Goal: Use online tool/utility: Use online tool/utility

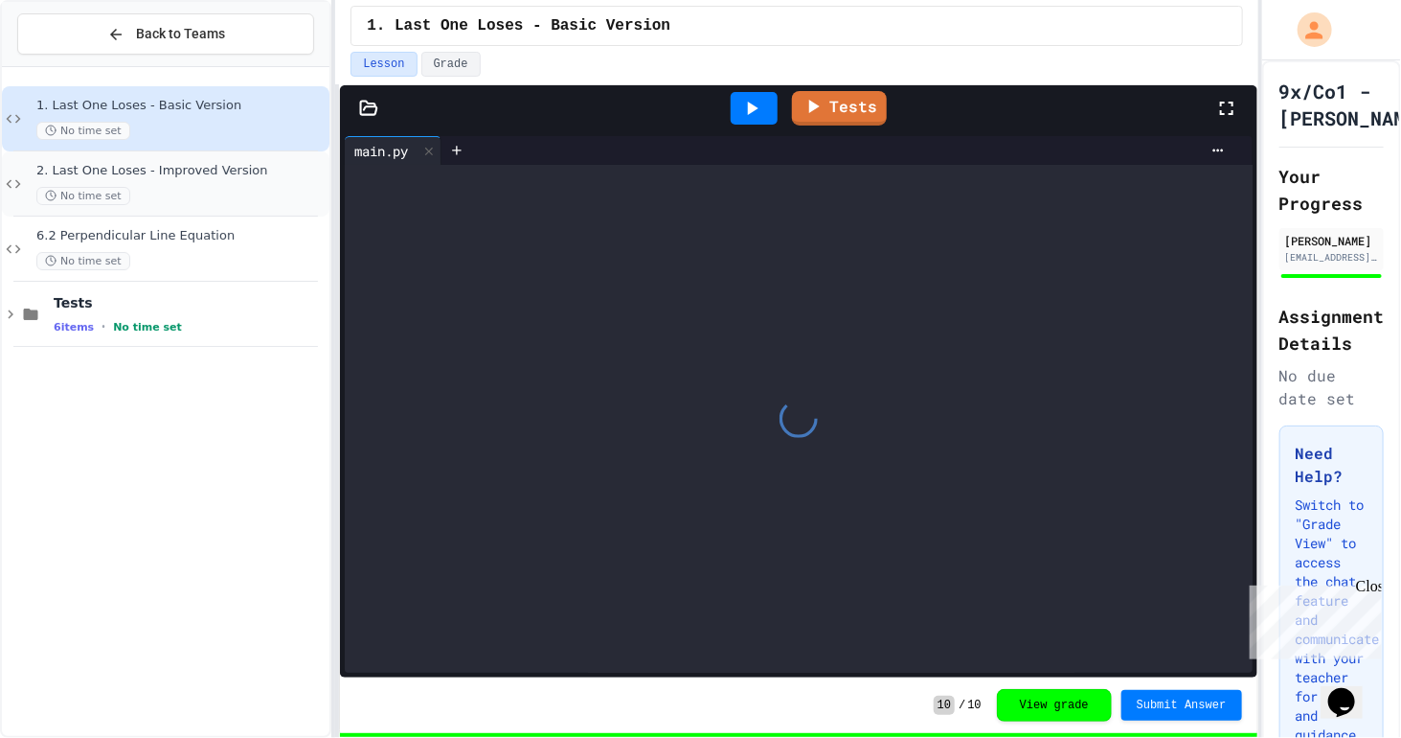
click at [207, 165] on span "2. Last One Loses - Improved Version" at bounding box center [180, 171] width 289 height 16
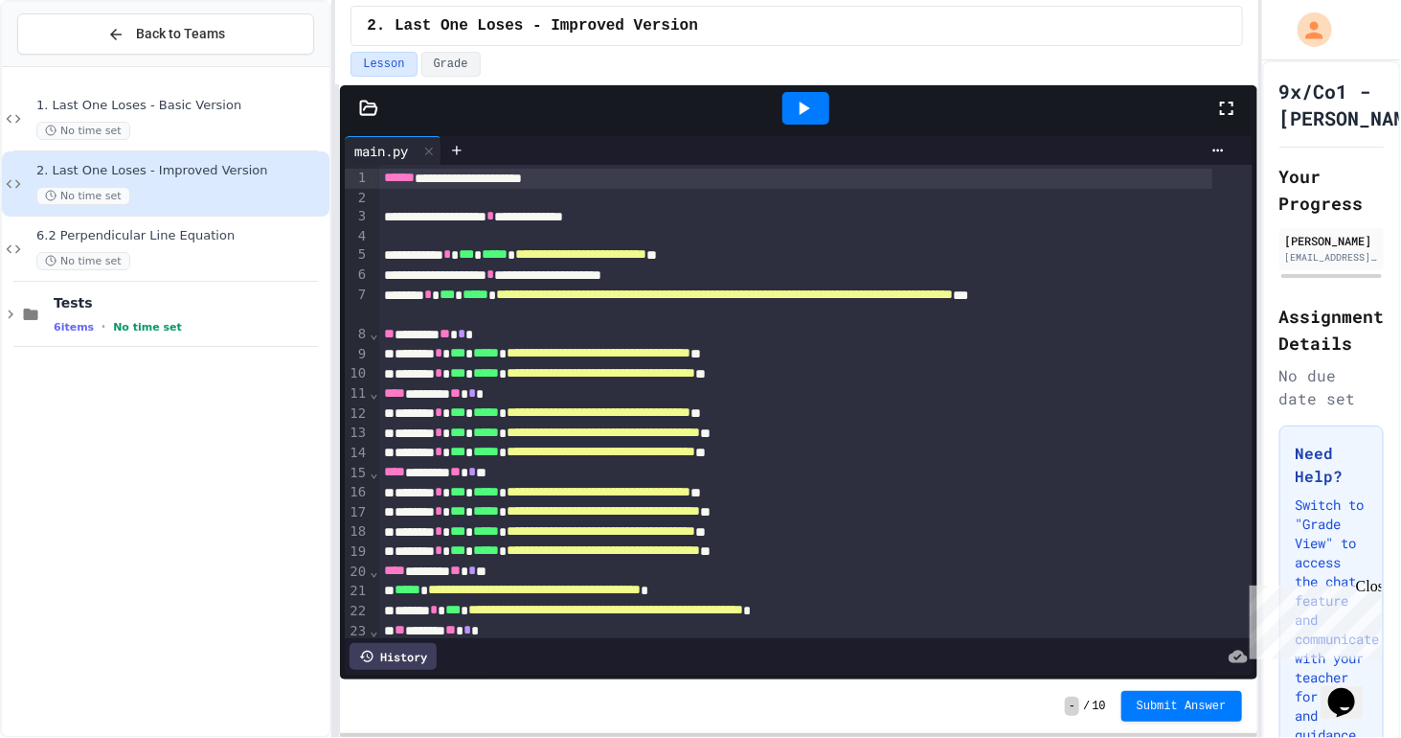
click at [816, 115] on div at bounding box center [806, 108] width 47 height 33
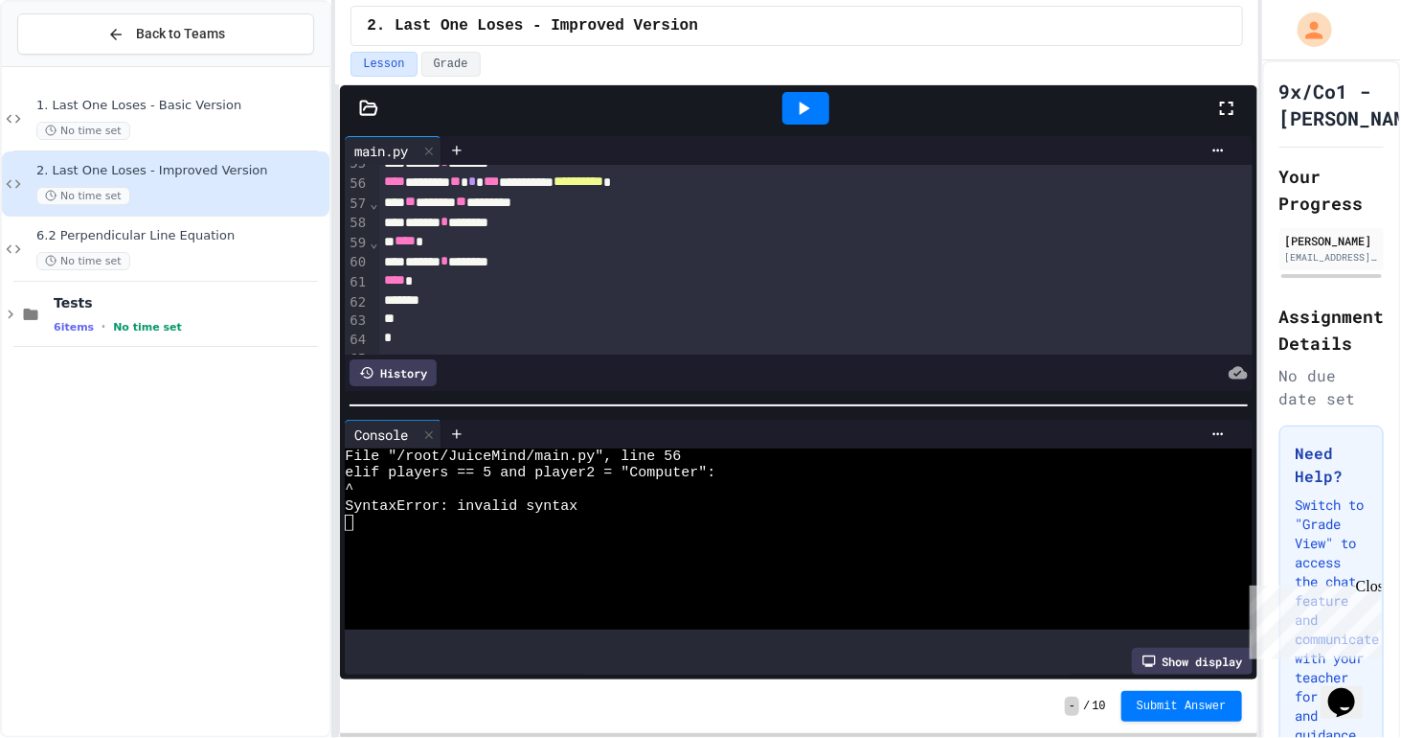
scroll to position [1229, 0]
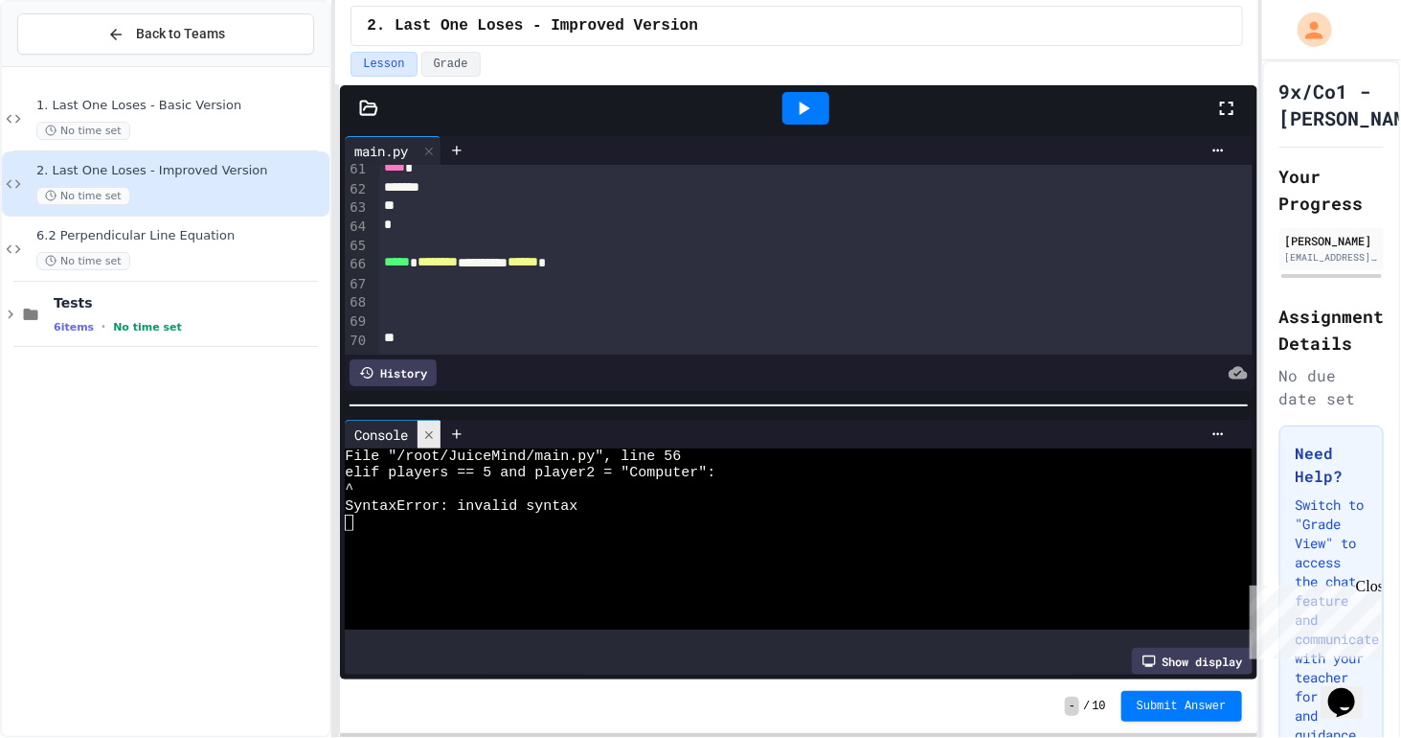
click at [441, 426] on div at bounding box center [429, 434] width 23 height 28
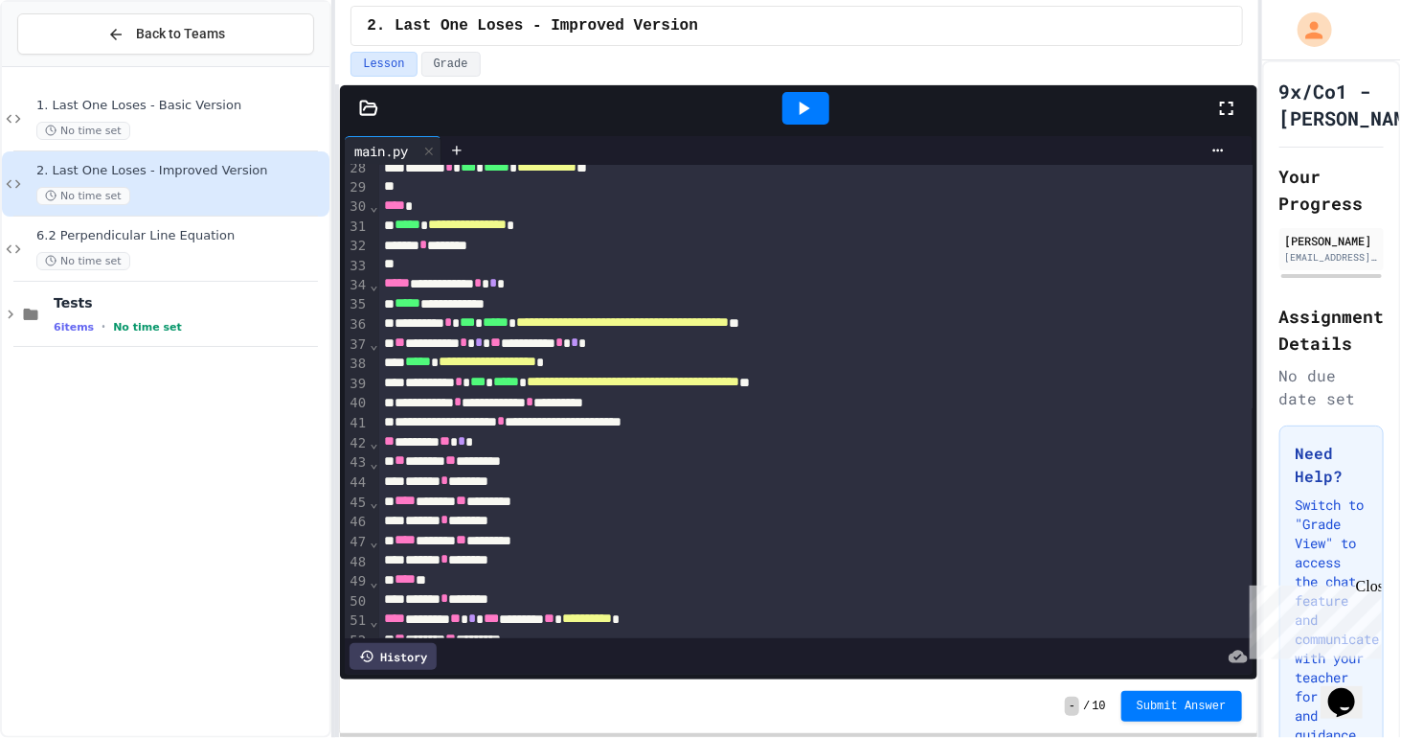
scroll to position [0, 0]
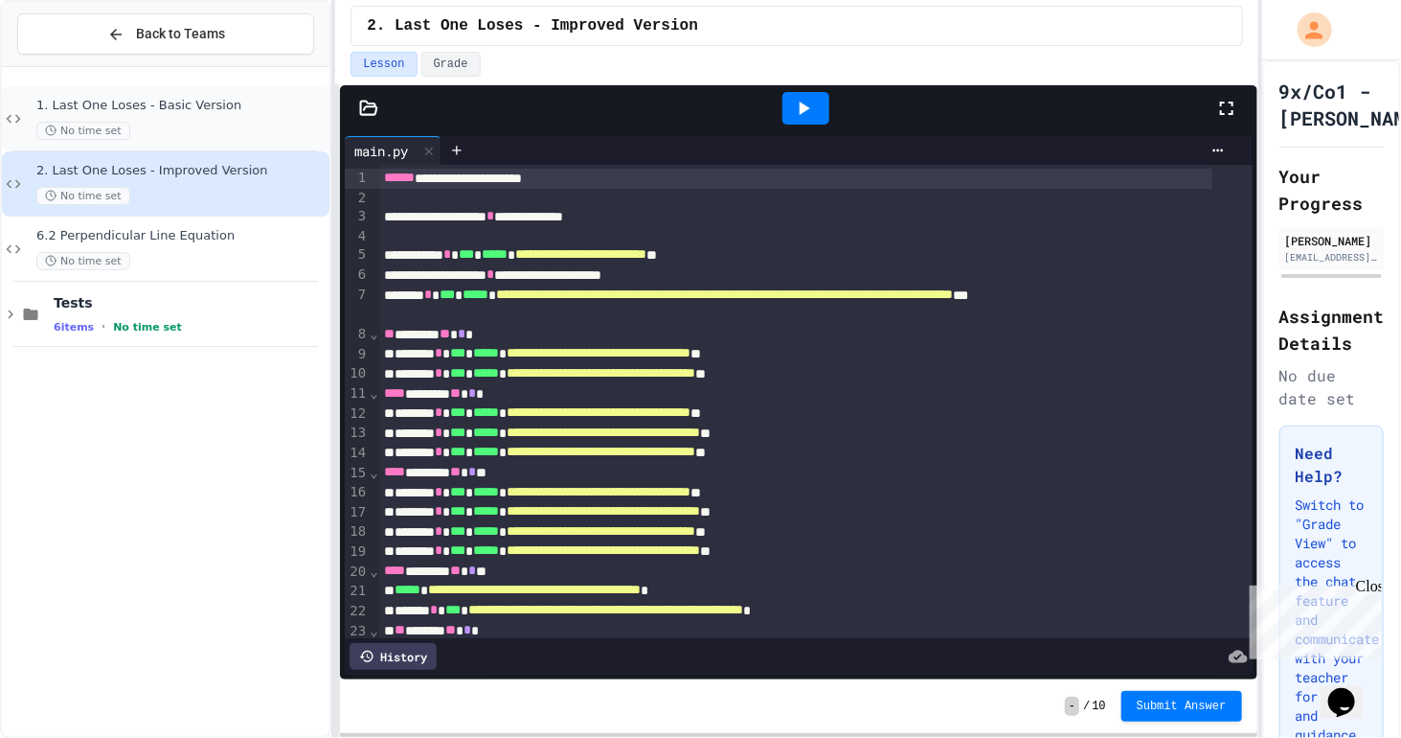
click at [226, 140] on div "1. Last One Loses - Basic Version No time set" at bounding box center [166, 118] width 328 height 65
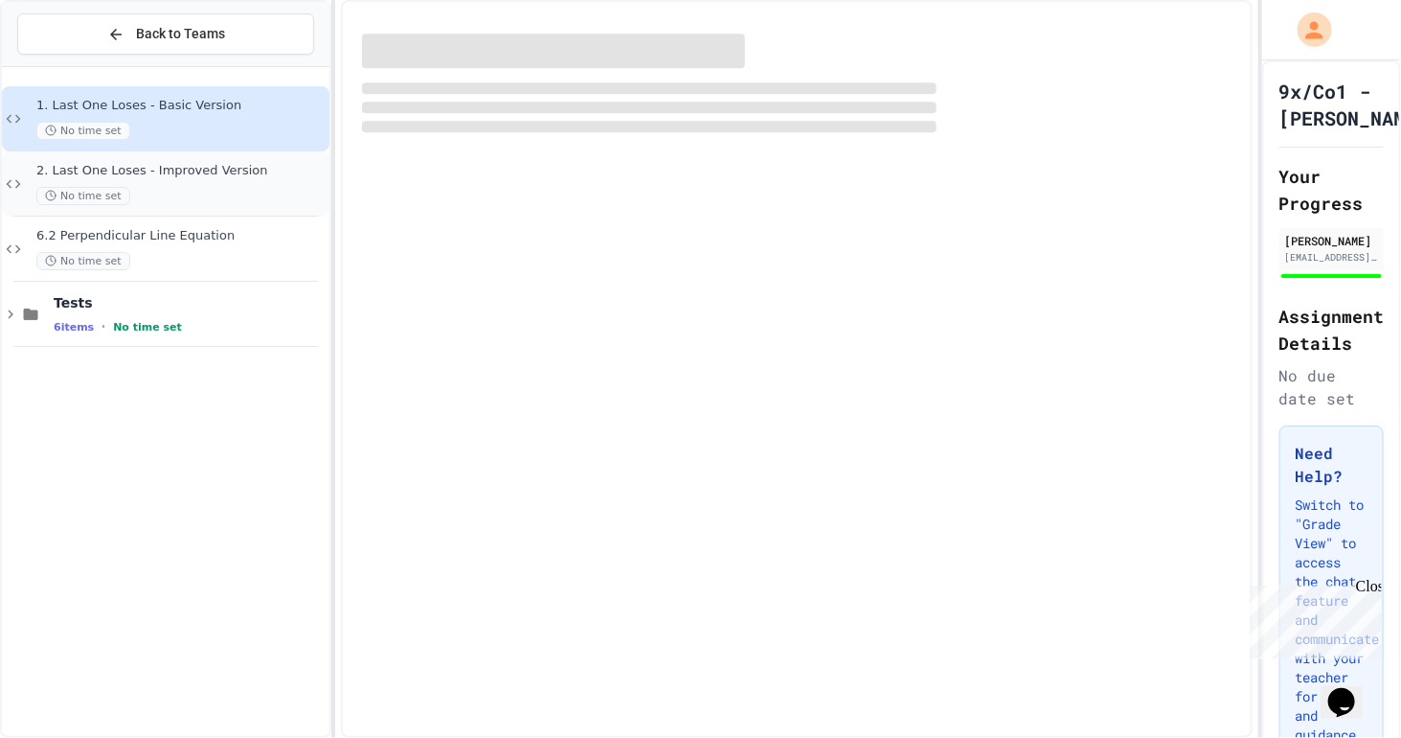
click at [278, 179] on div "2. Last One Loses - Improved Version No time set" at bounding box center [180, 184] width 289 height 42
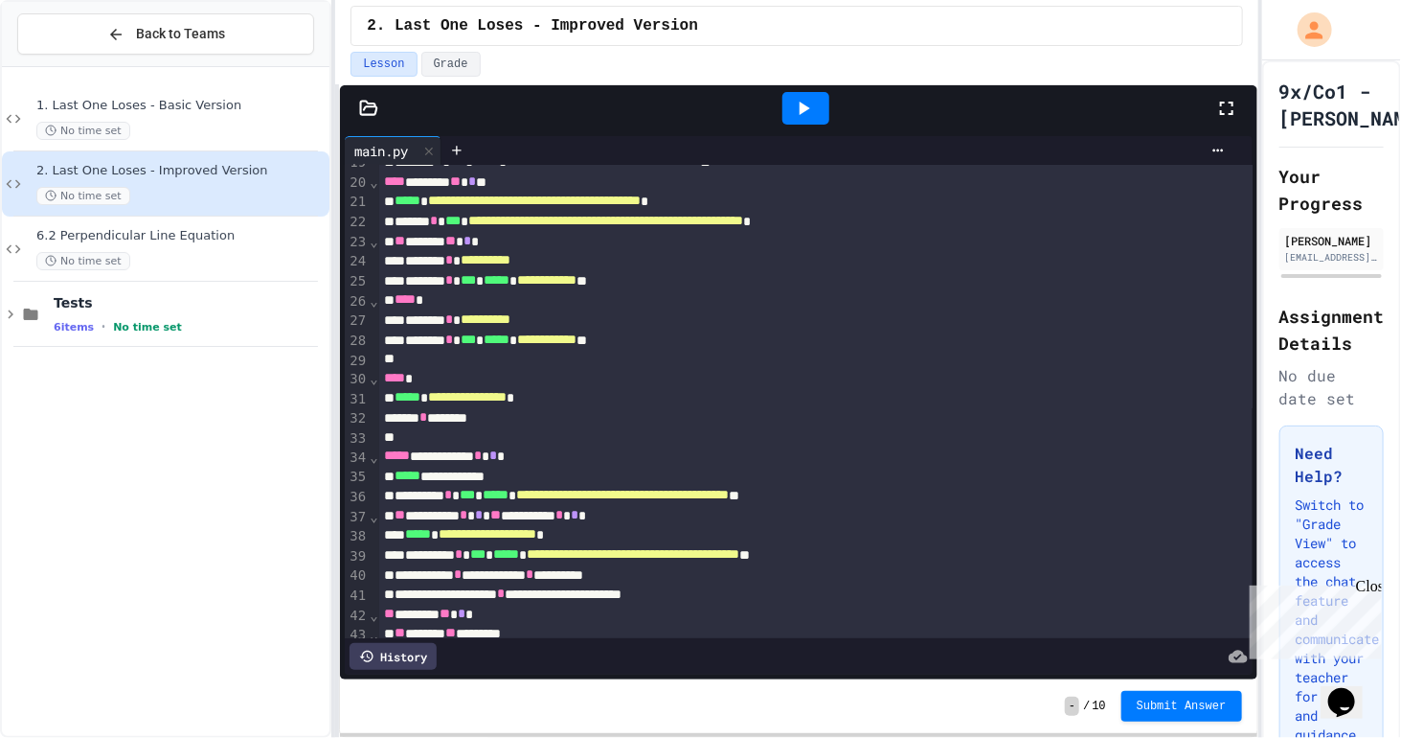
scroll to position [951, 0]
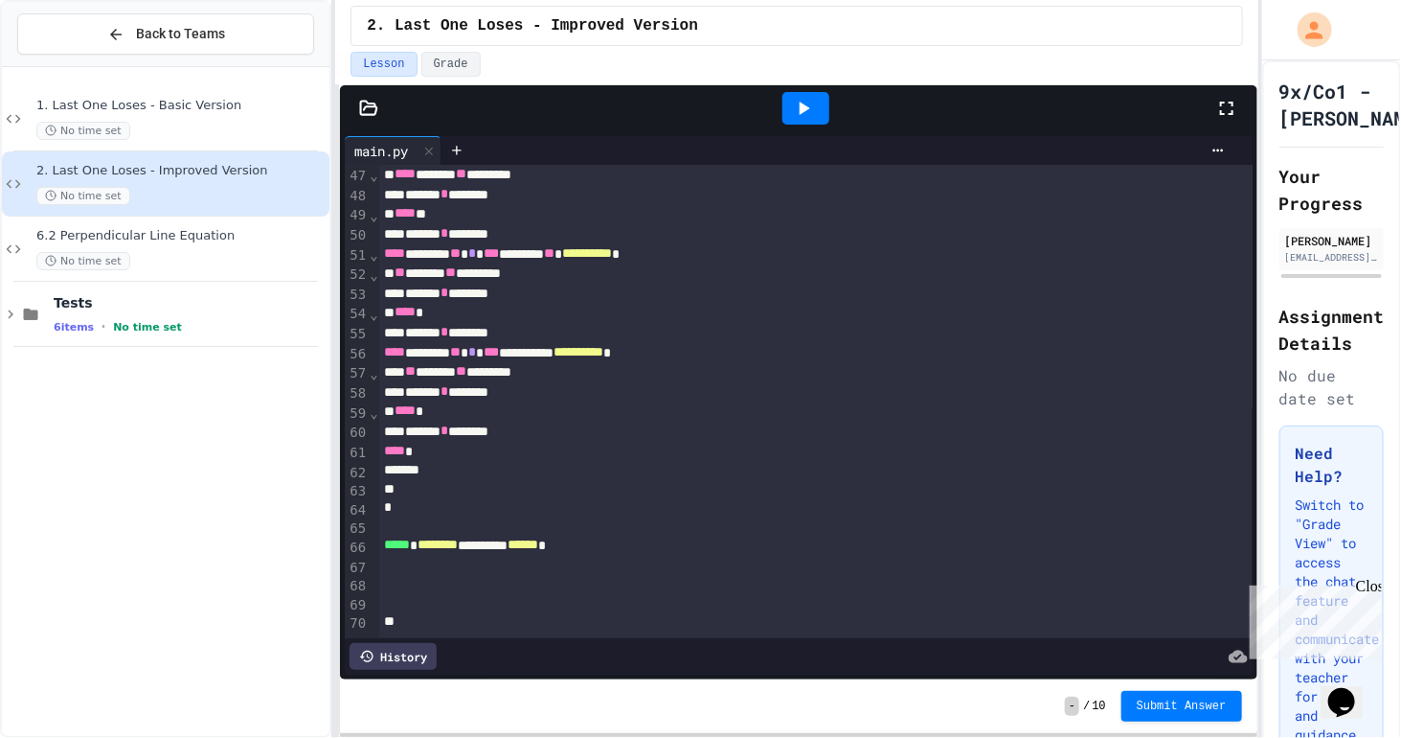
click at [715, 401] on div "**** *" at bounding box center [796, 411] width 834 height 20
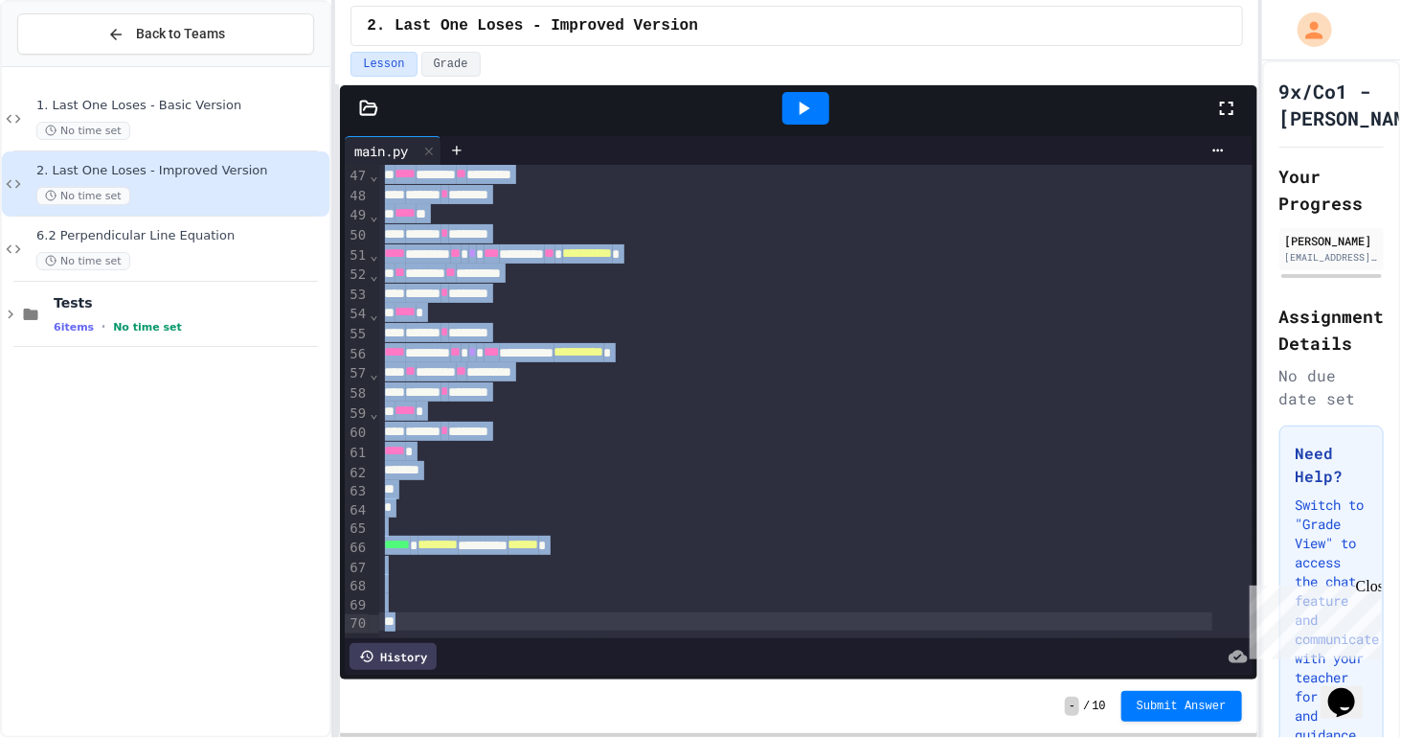
copy div "**********"
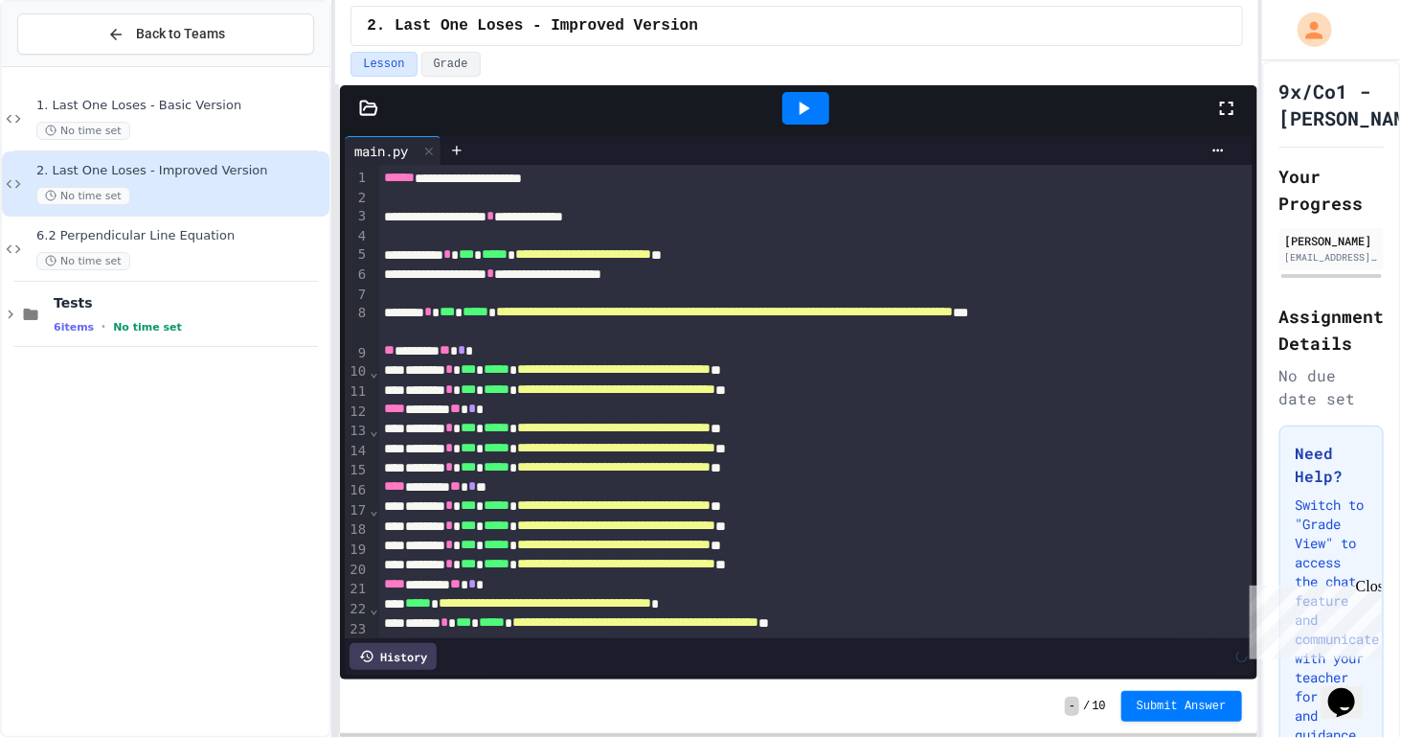
scroll to position [933, 0]
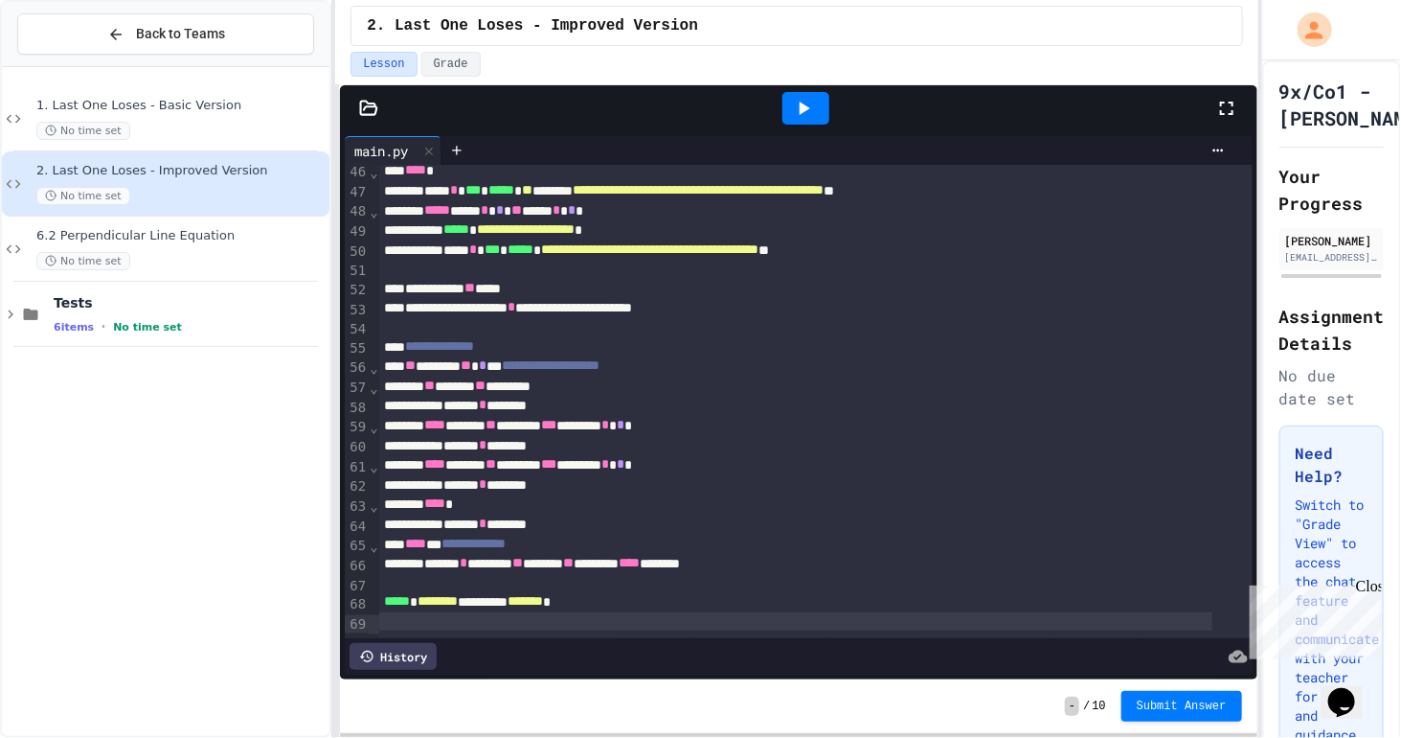
click at [811, 97] on icon at bounding box center [803, 108] width 23 height 23
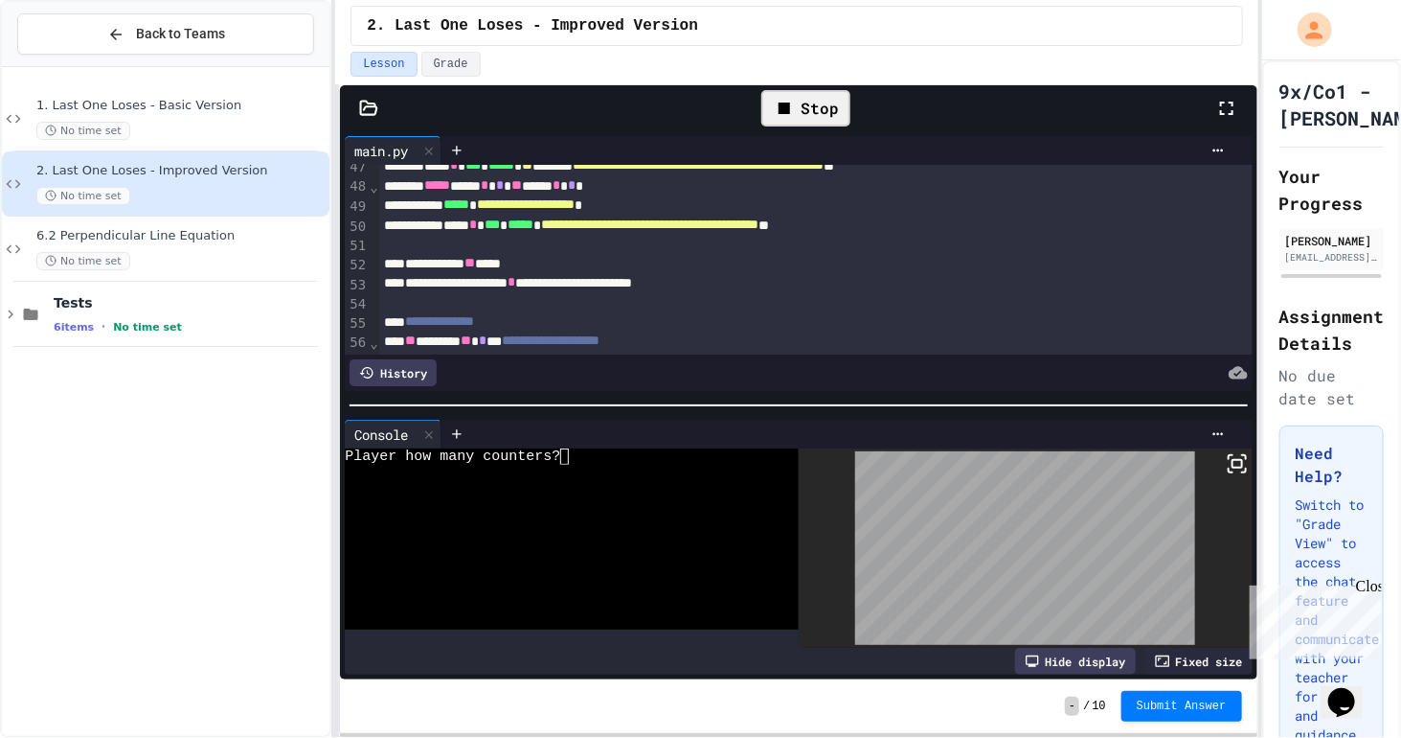
click at [659, 470] on div at bounding box center [560, 473] width 431 height 16
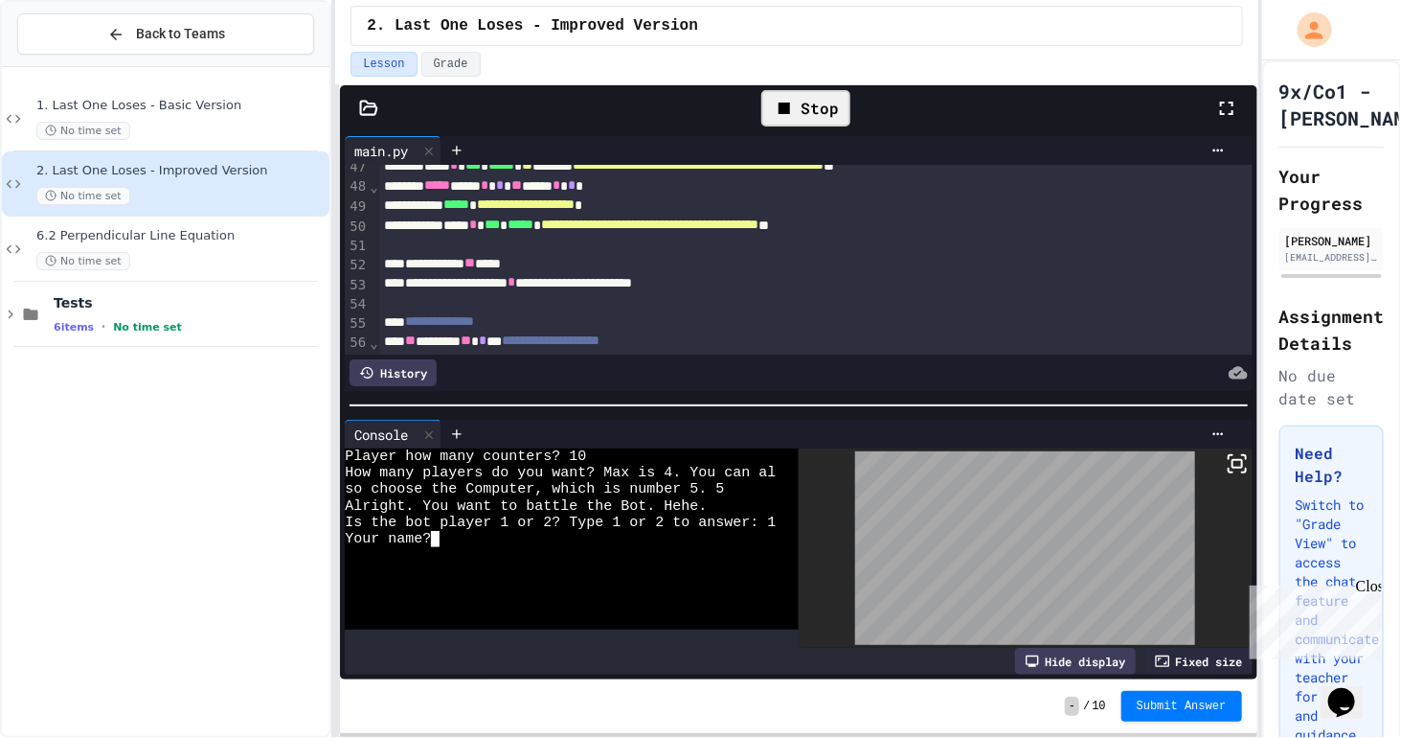
type textarea "*"
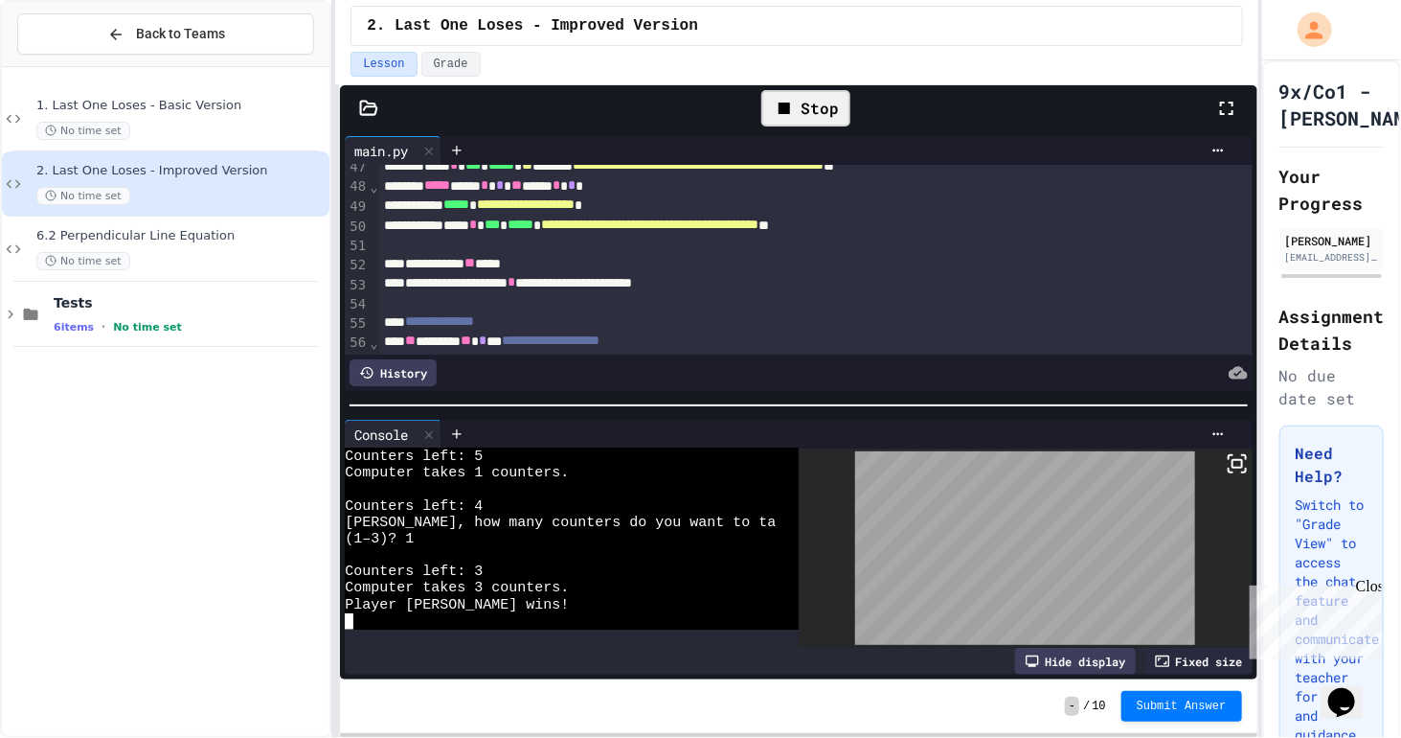
scroll to position [230, 0]
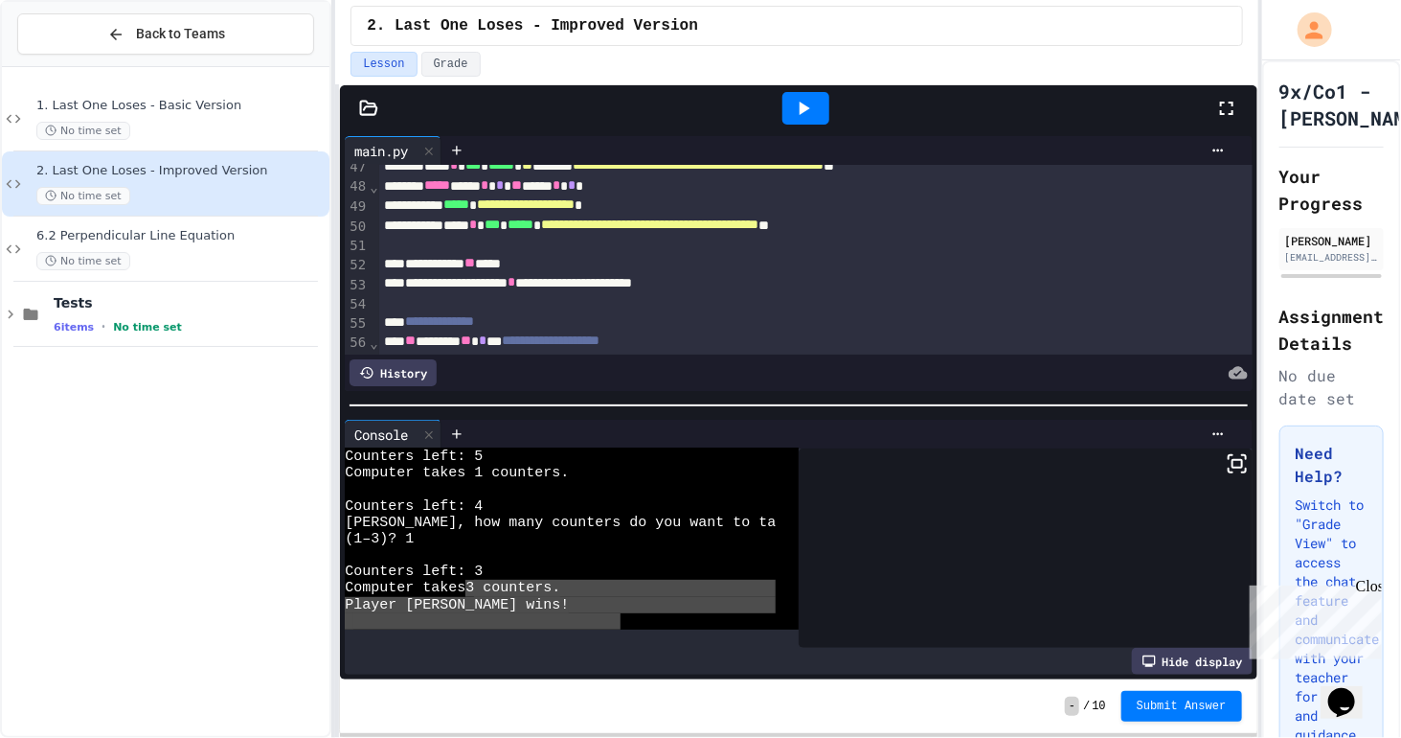
drag, startPoint x: 470, startPoint y: 582, endPoint x: 622, endPoint y: 605, distance: 153.1
click at [622, 613] on div at bounding box center [560, 621] width 431 height 16
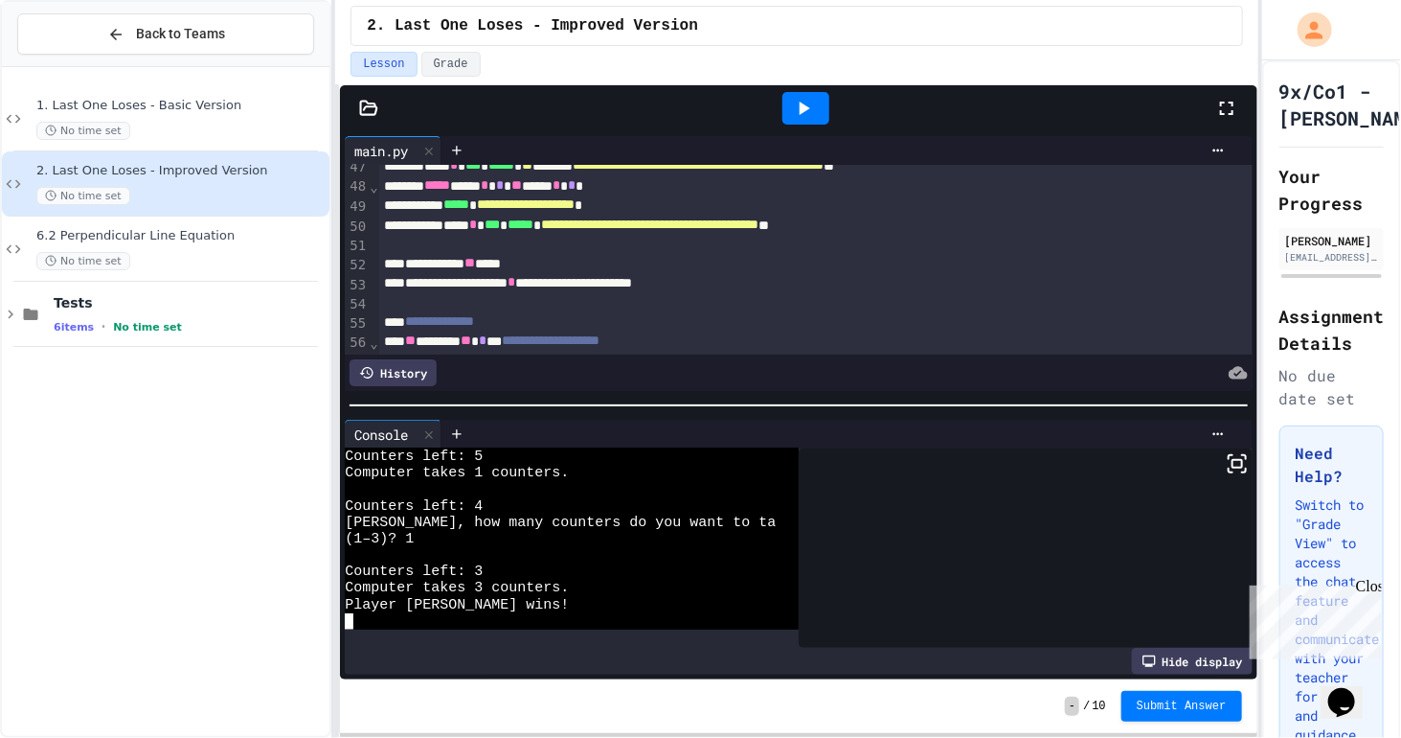
click at [682, 233] on div "**********" at bounding box center [796, 226] width 834 height 20
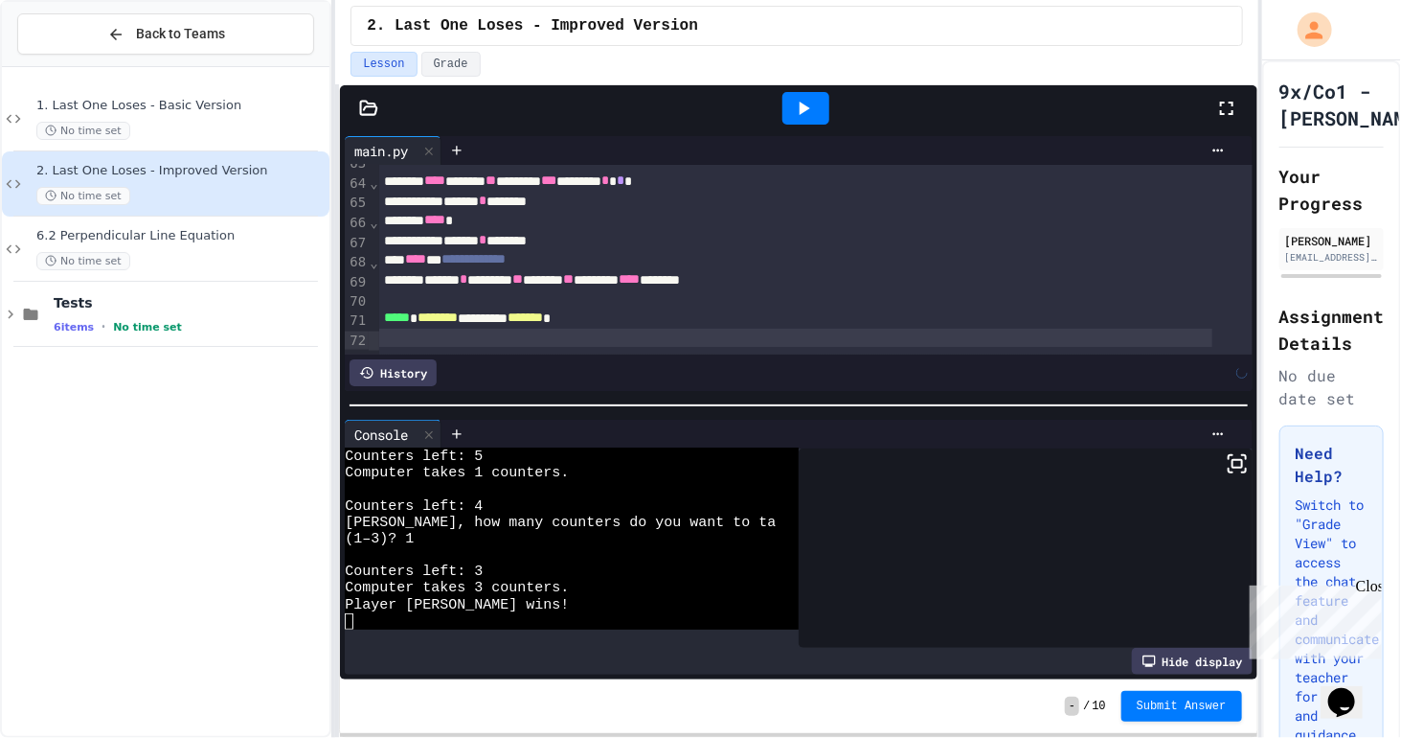
scroll to position [1269, 0]
click at [783, 124] on div at bounding box center [806, 108] width 66 height 52
click at [795, 130] on div at bounding box center [806, 108] width 66 height 52
click at [801, 123] on div at bounding box center [806, 108] width 66 height 52
click at [811, 121] on div at bounding box center [806, 108] width 47 height 33
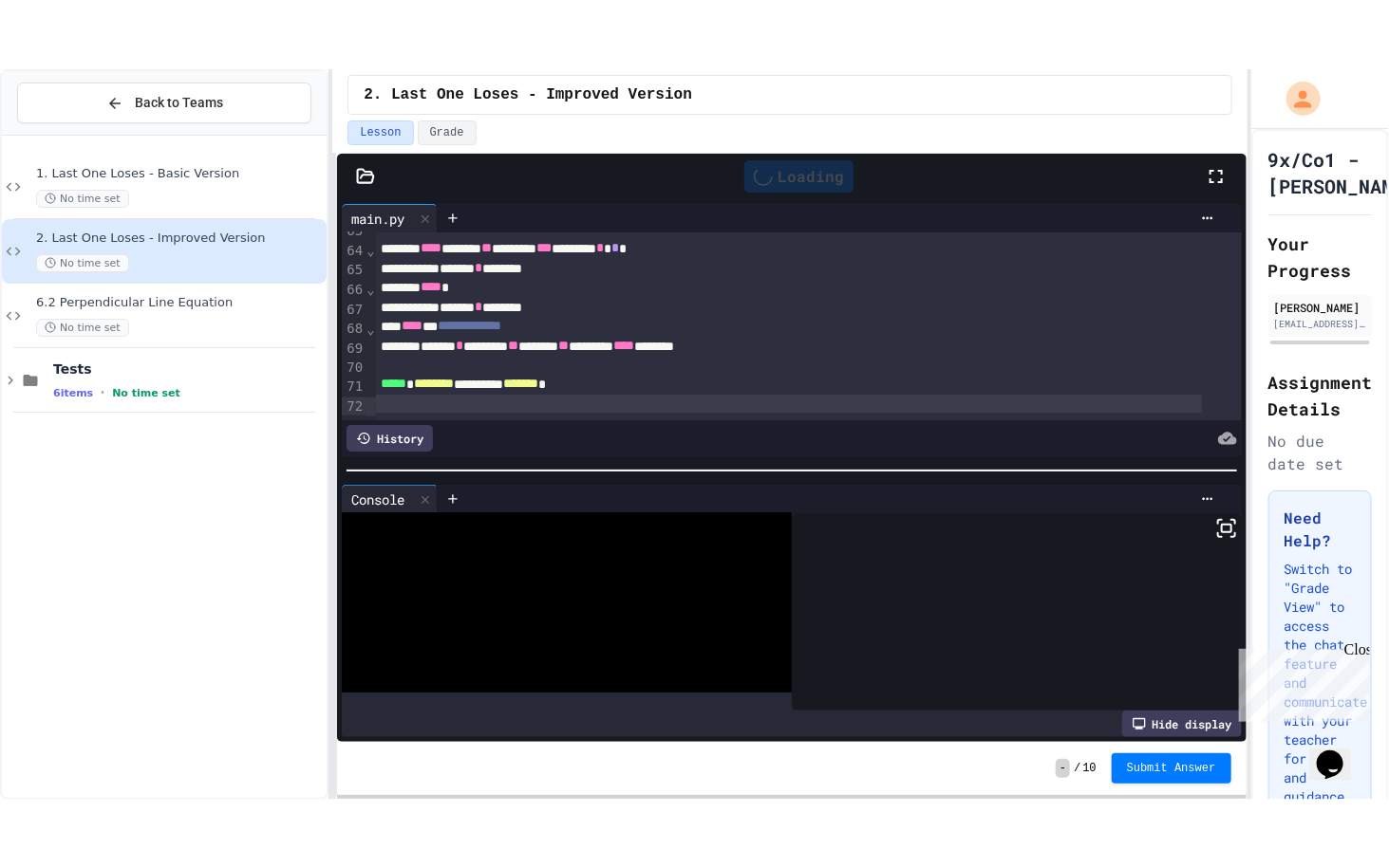
scroll to position [0, 0]
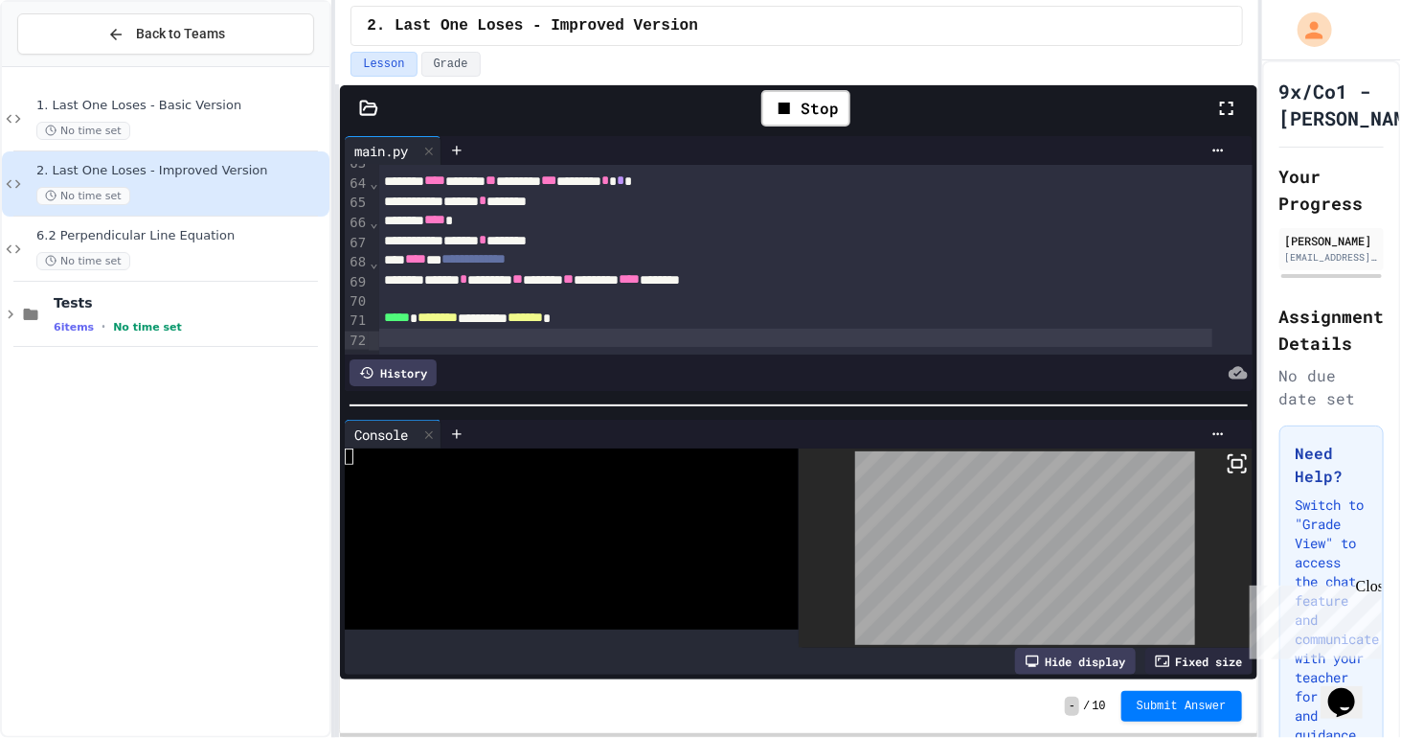
click at [1234, 97] on icon at bounding box center [1226, 108] width 23 height 23
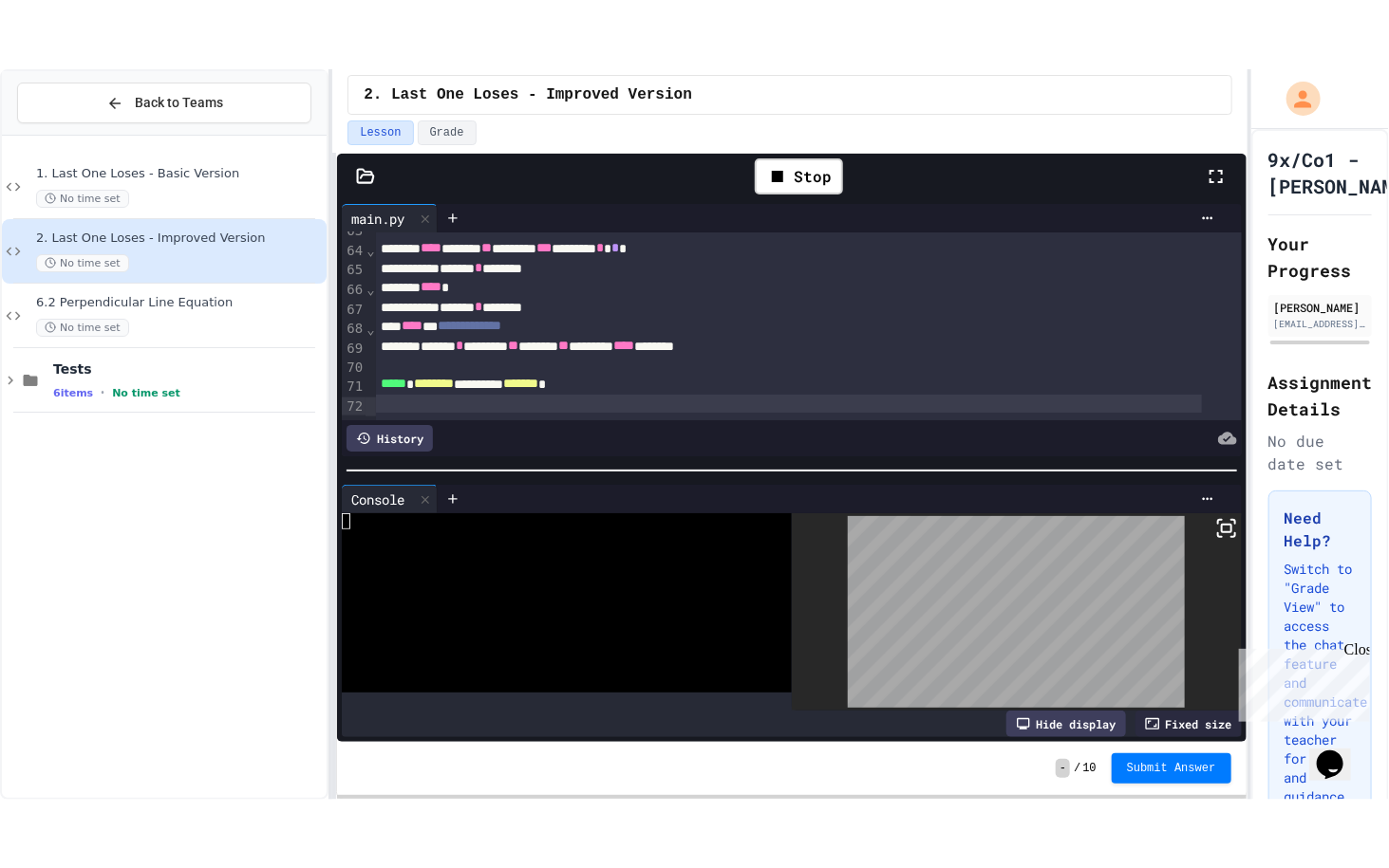
scroll to position [1101, 0]
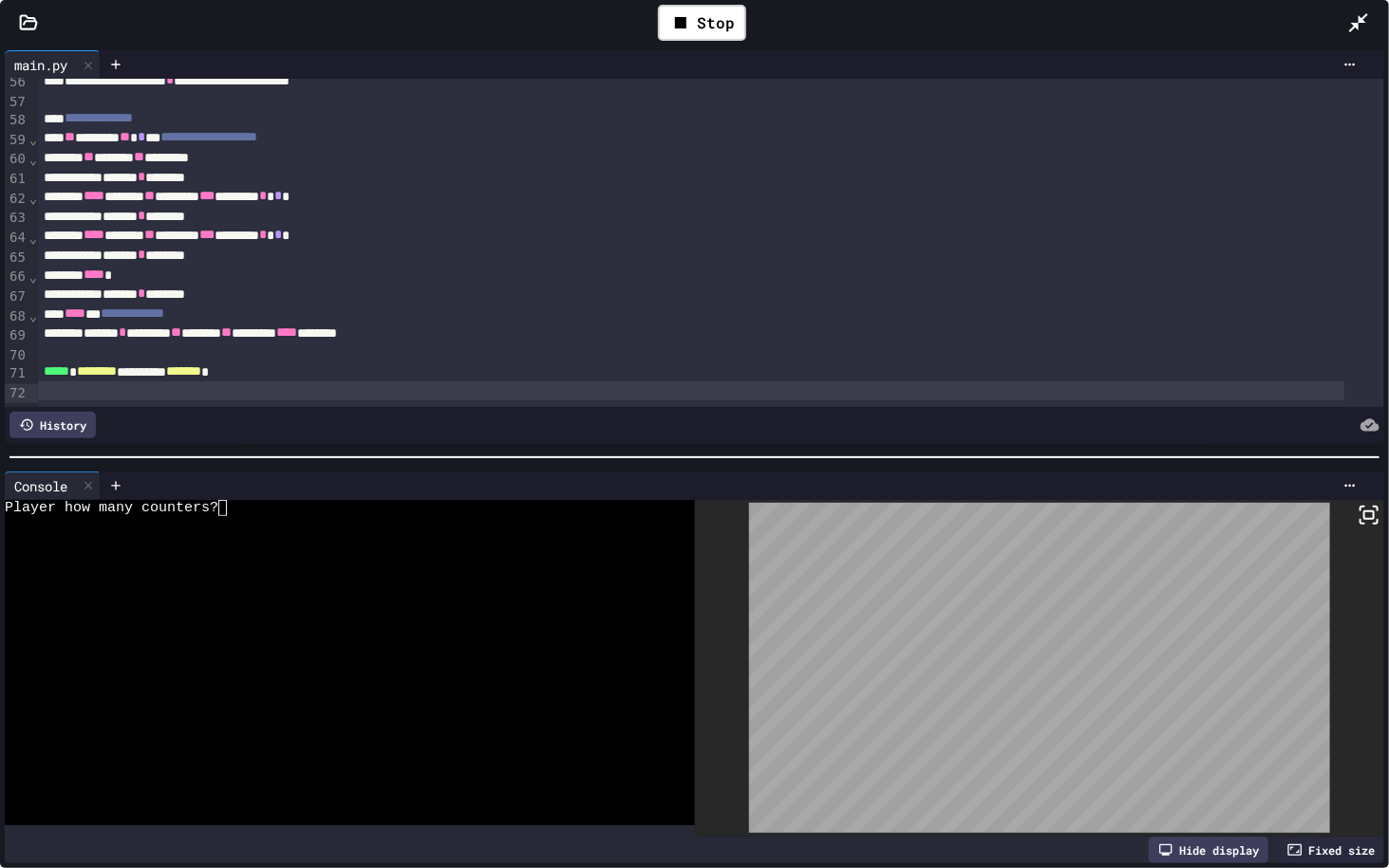
click at [461, 565] on div at bounding box center [338, 573] width 666 height 16
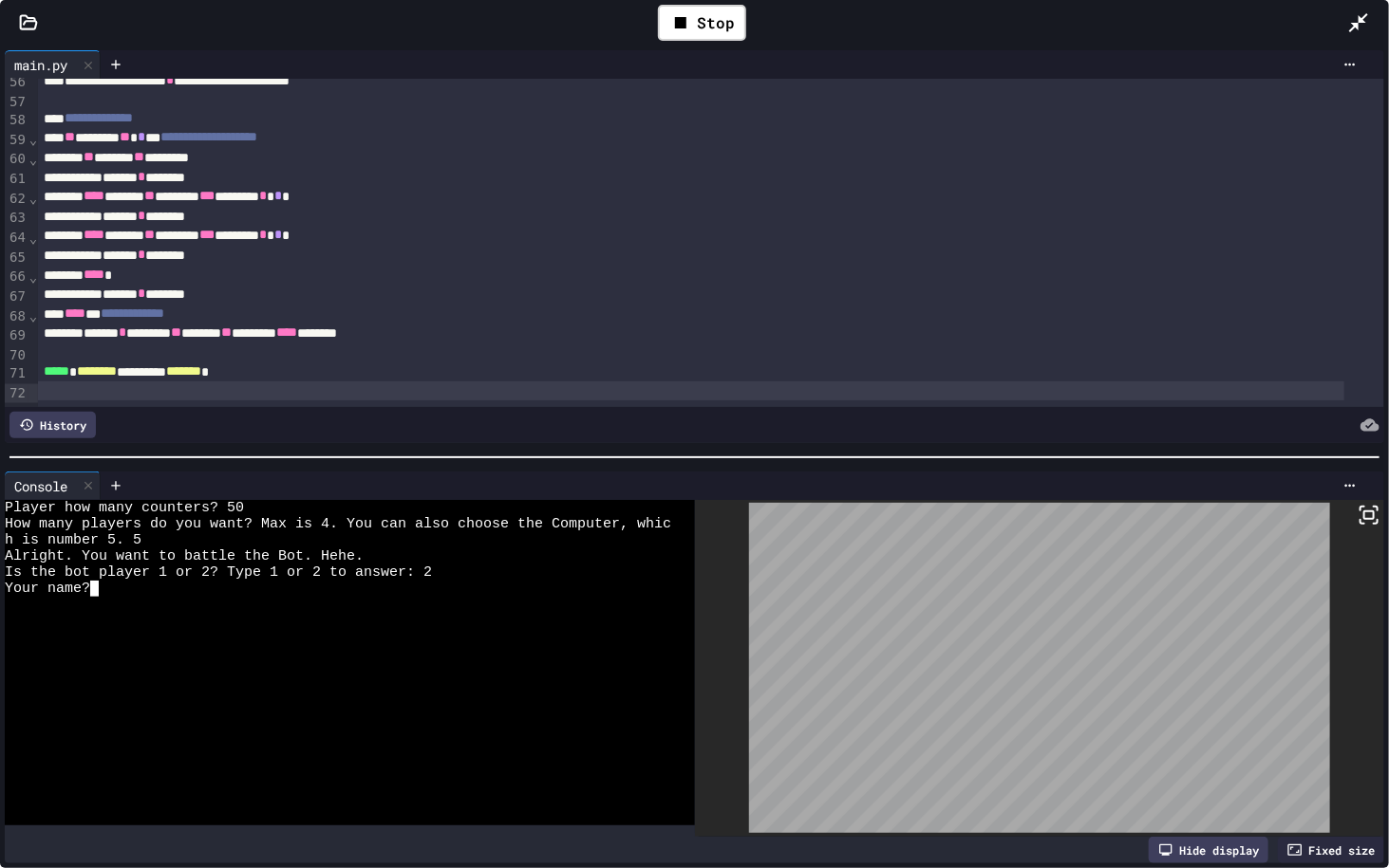
type textarea "*"
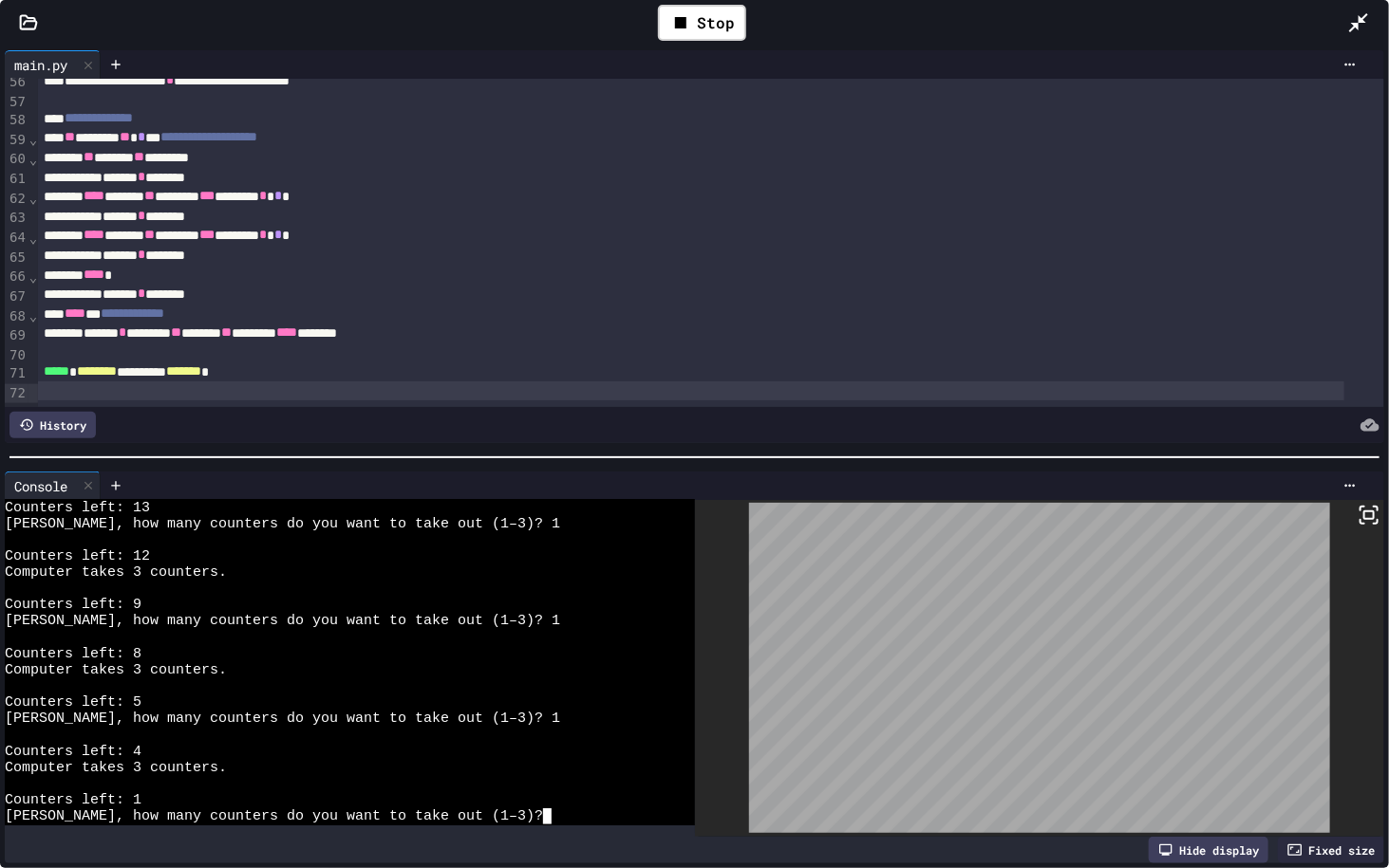
scroll to position [1025, 0]
click at [724, 8] on div "Stop" at bounding box center [702, 23] width 88 height 36
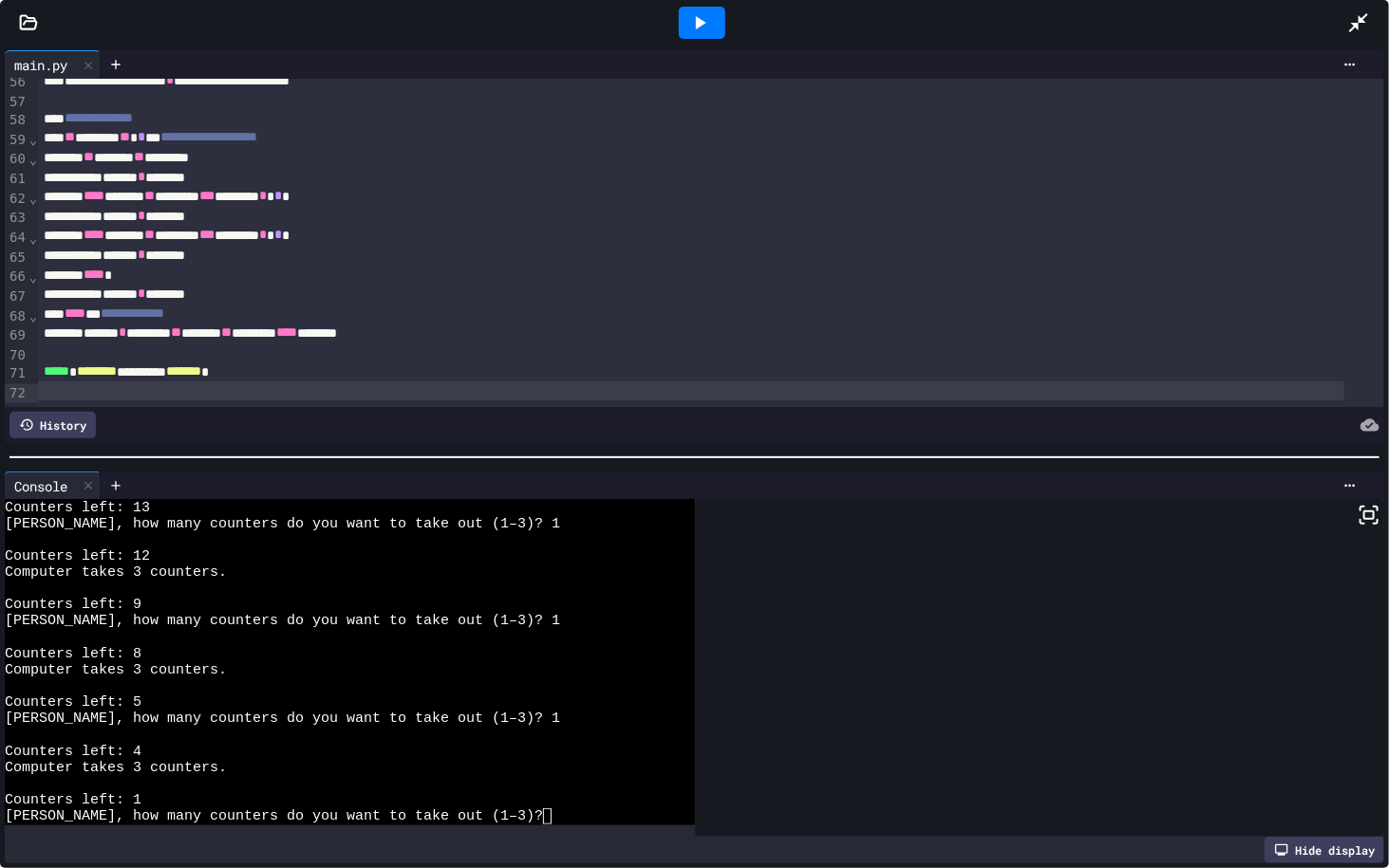
click at [697, 31] on icon at bounding box center [699, 22] width 23 height 23
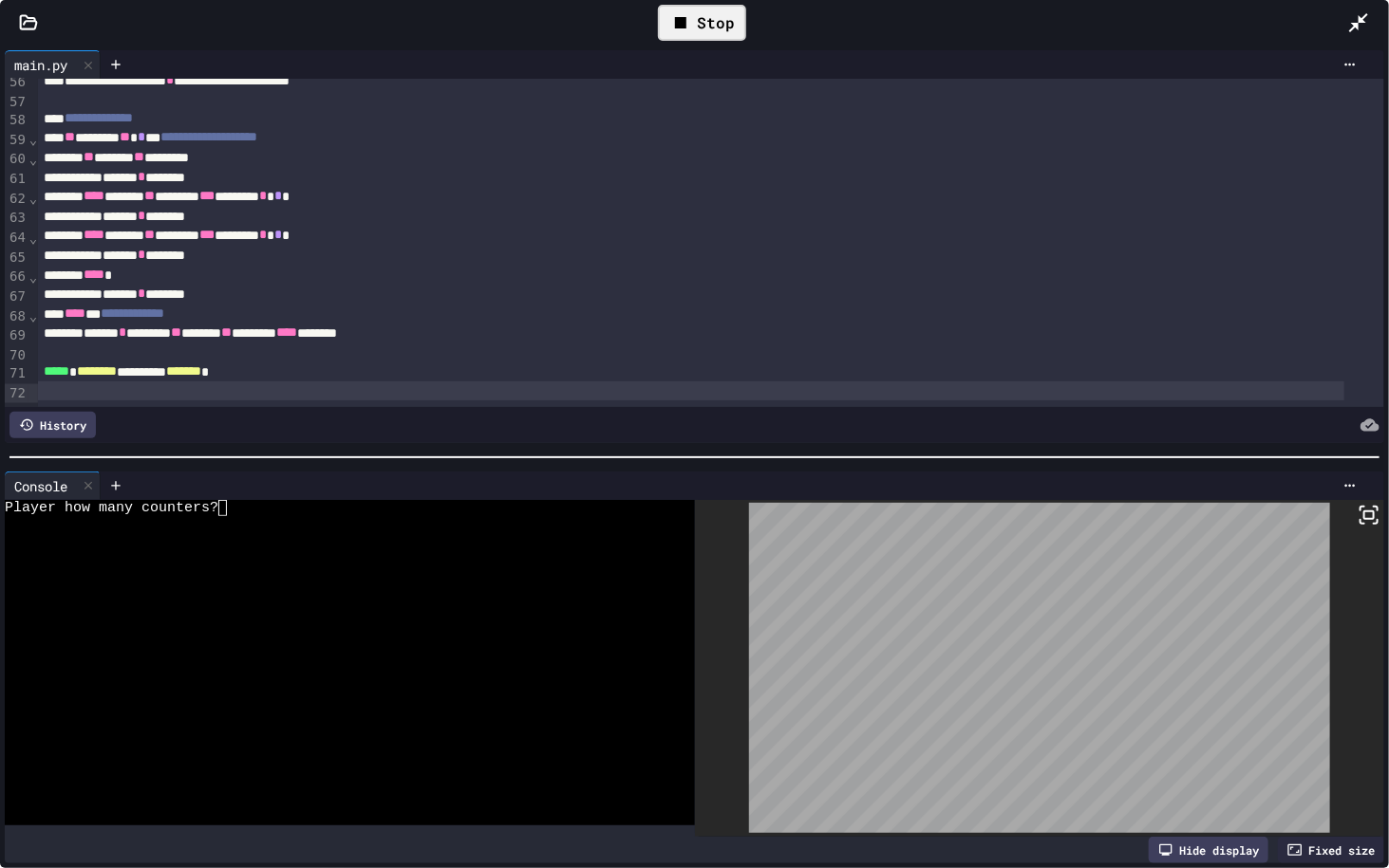
click at [251, 524] on div at bounding box center [338, 524] width 666 height 16
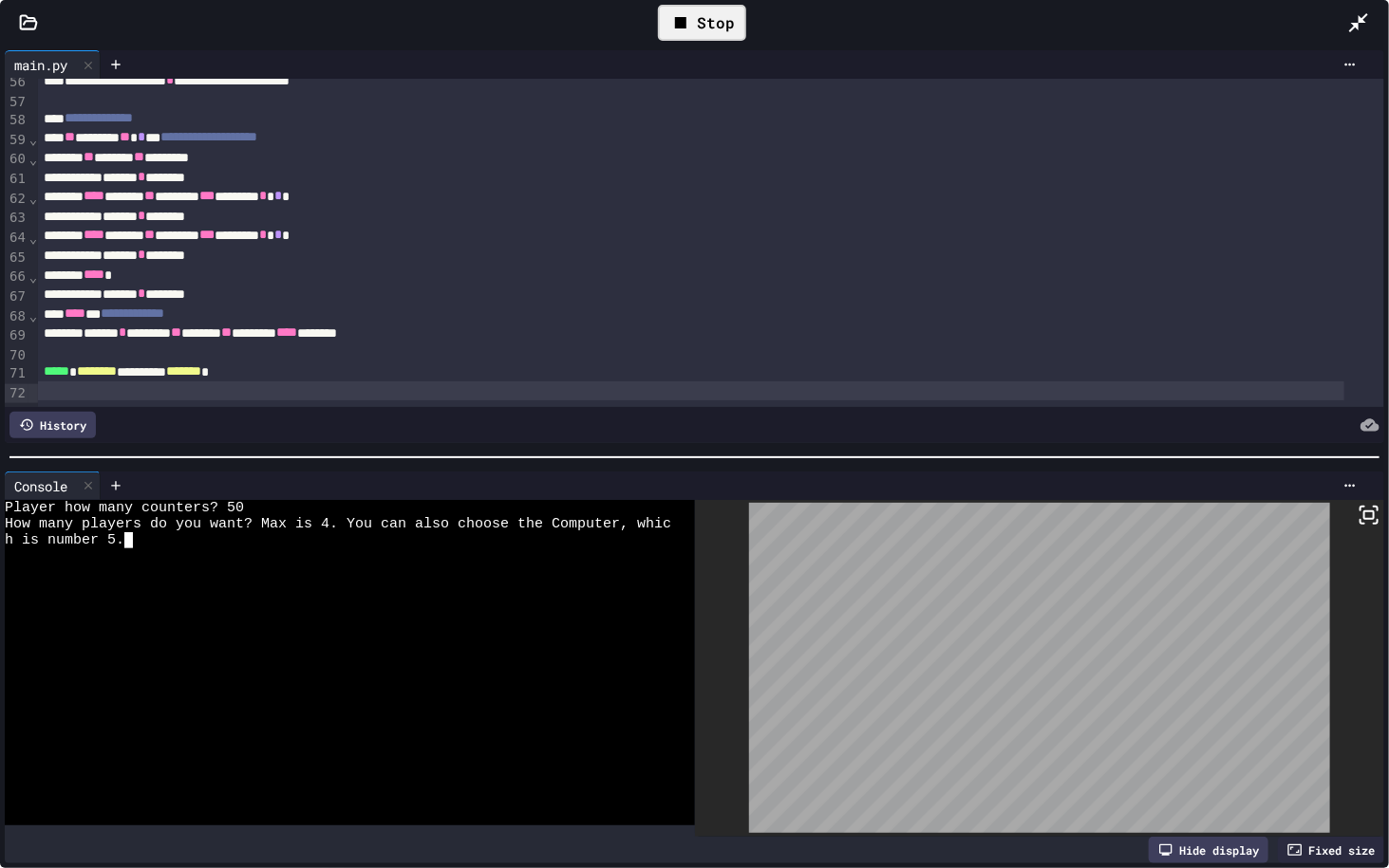
click at [674, 36] on div "Stop" at bounding box center [702, 23] width 88 height 36
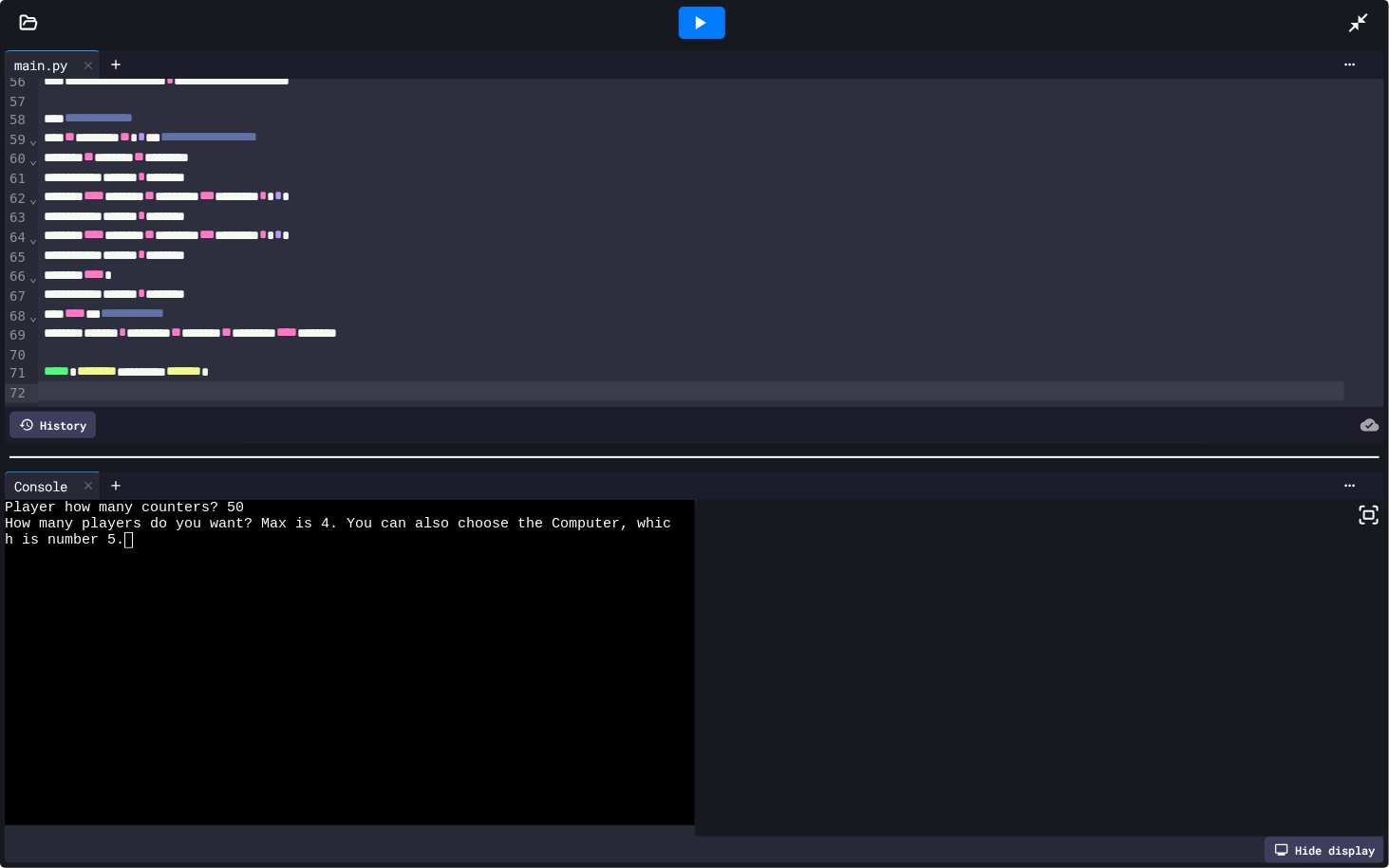
click at [703, 18] on icon at bounding box center [699, 22] width 23 height 23
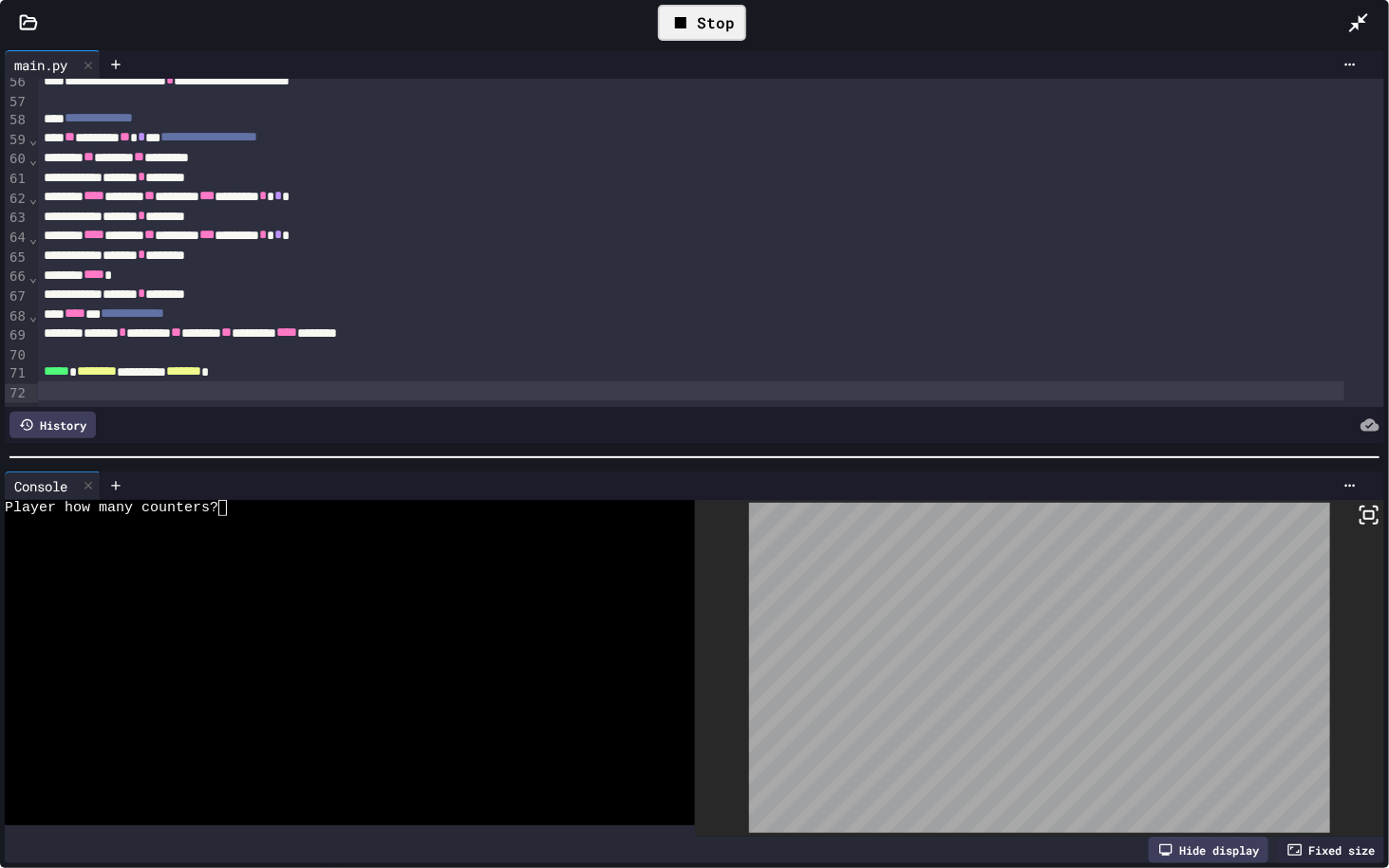
click at [467, 532] on div at bounding box center [338, 540] width 666 height 16
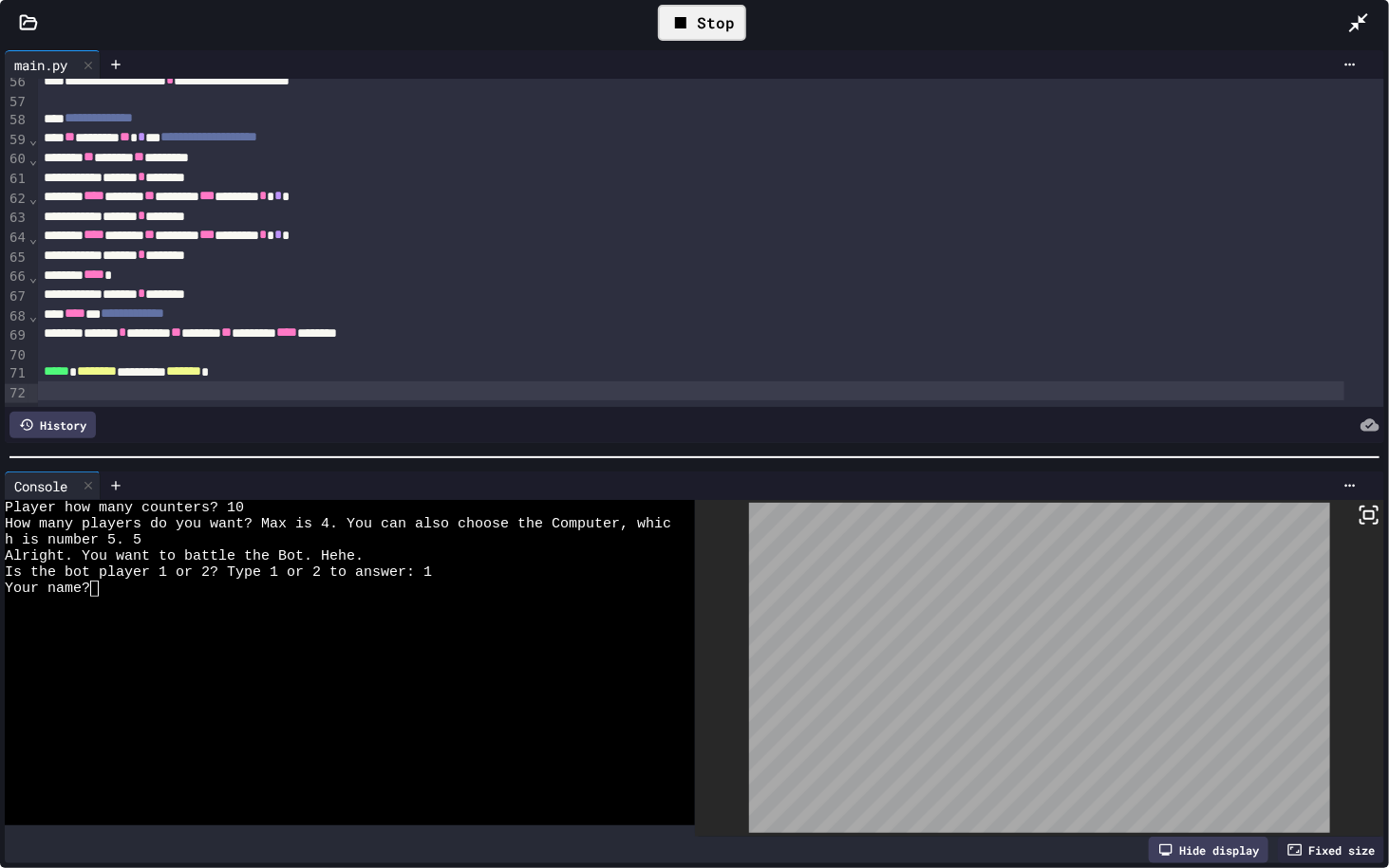
click at [664, 17] on div "Stop" at bounding box center [702, 23] width 88 height 36
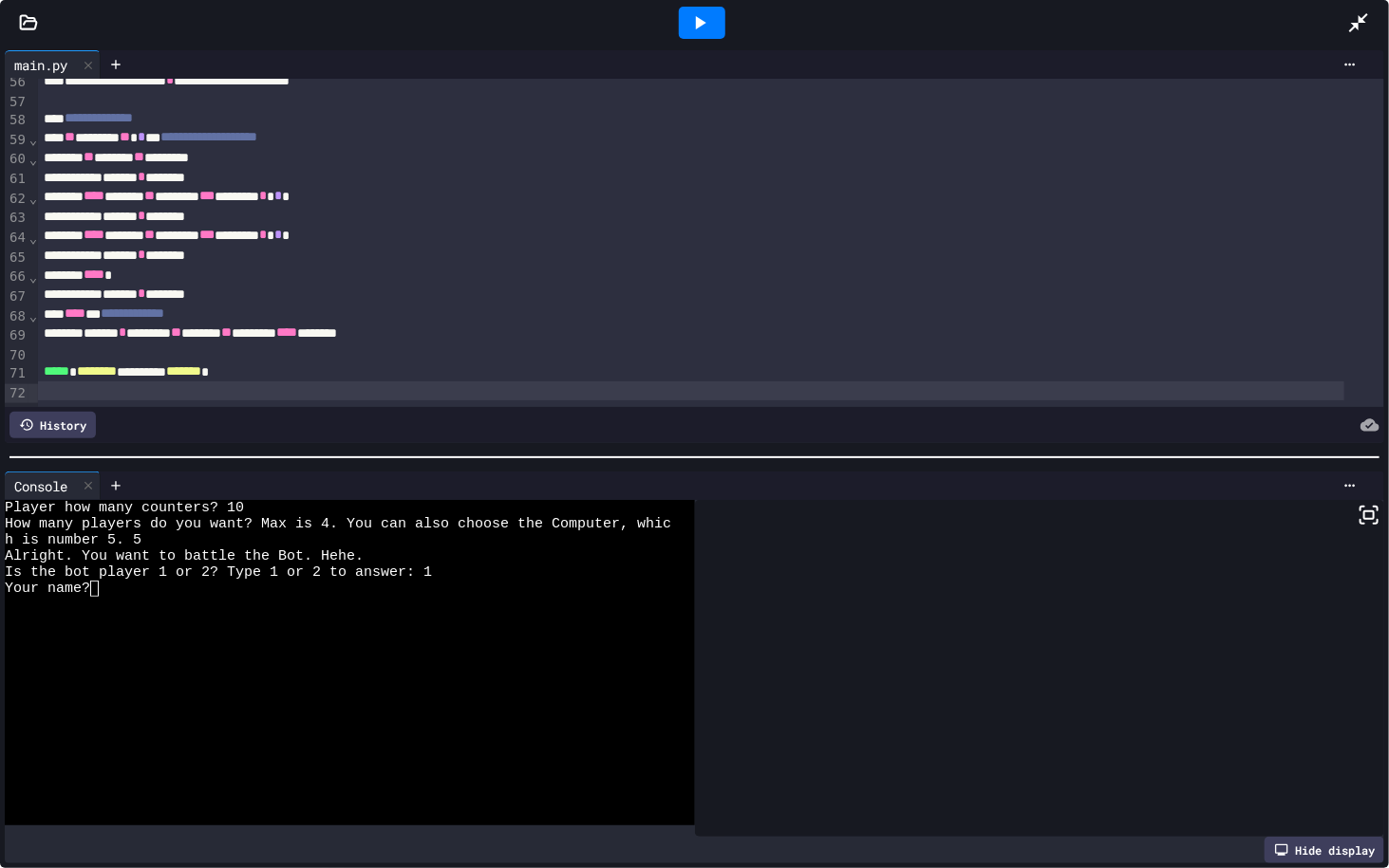
click at [688, 27] on icon at bounding box center [699, 22] width 23 height 23
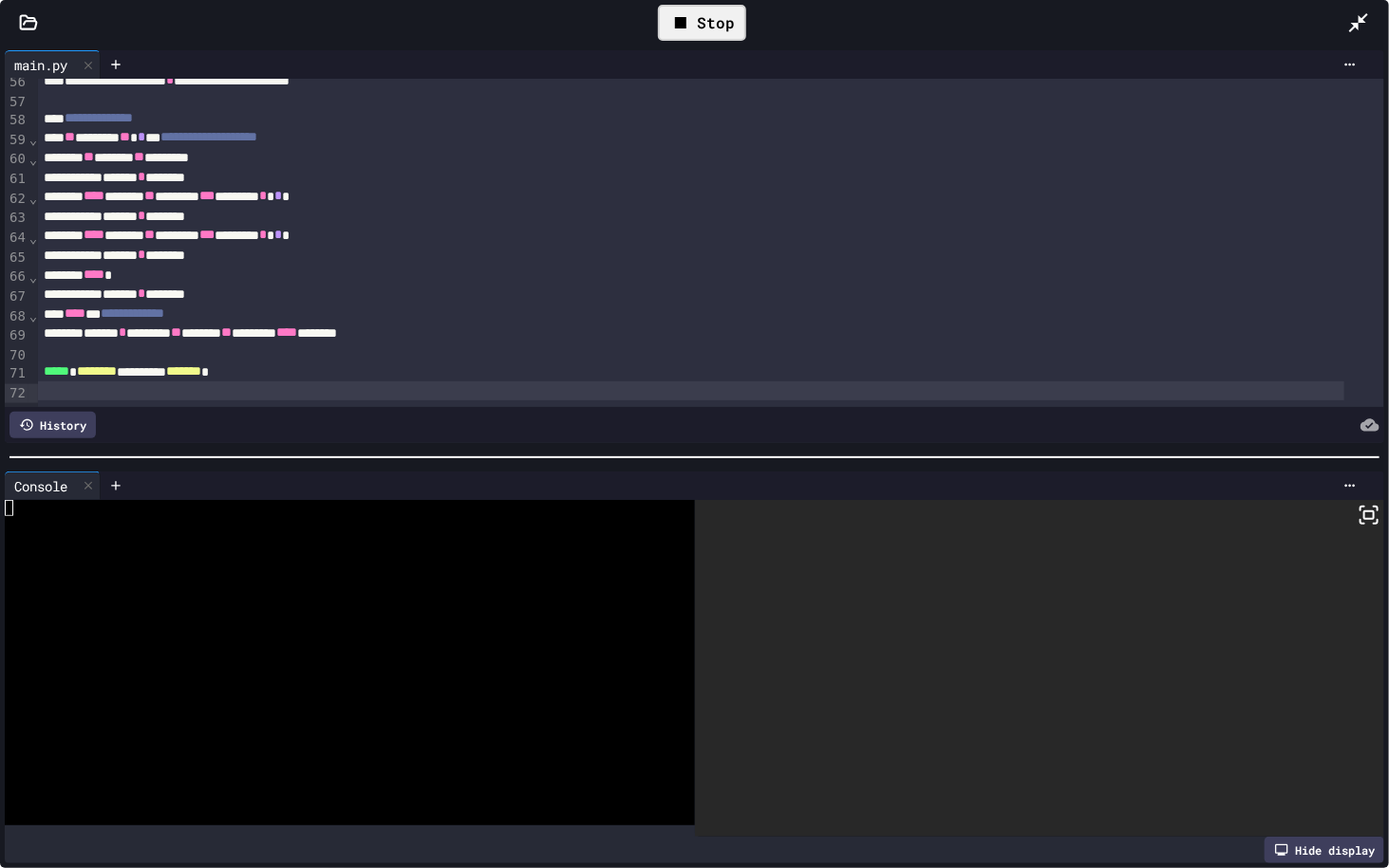
click at [272, 516] on div at bounding box center [338, 524] width 666 height 16
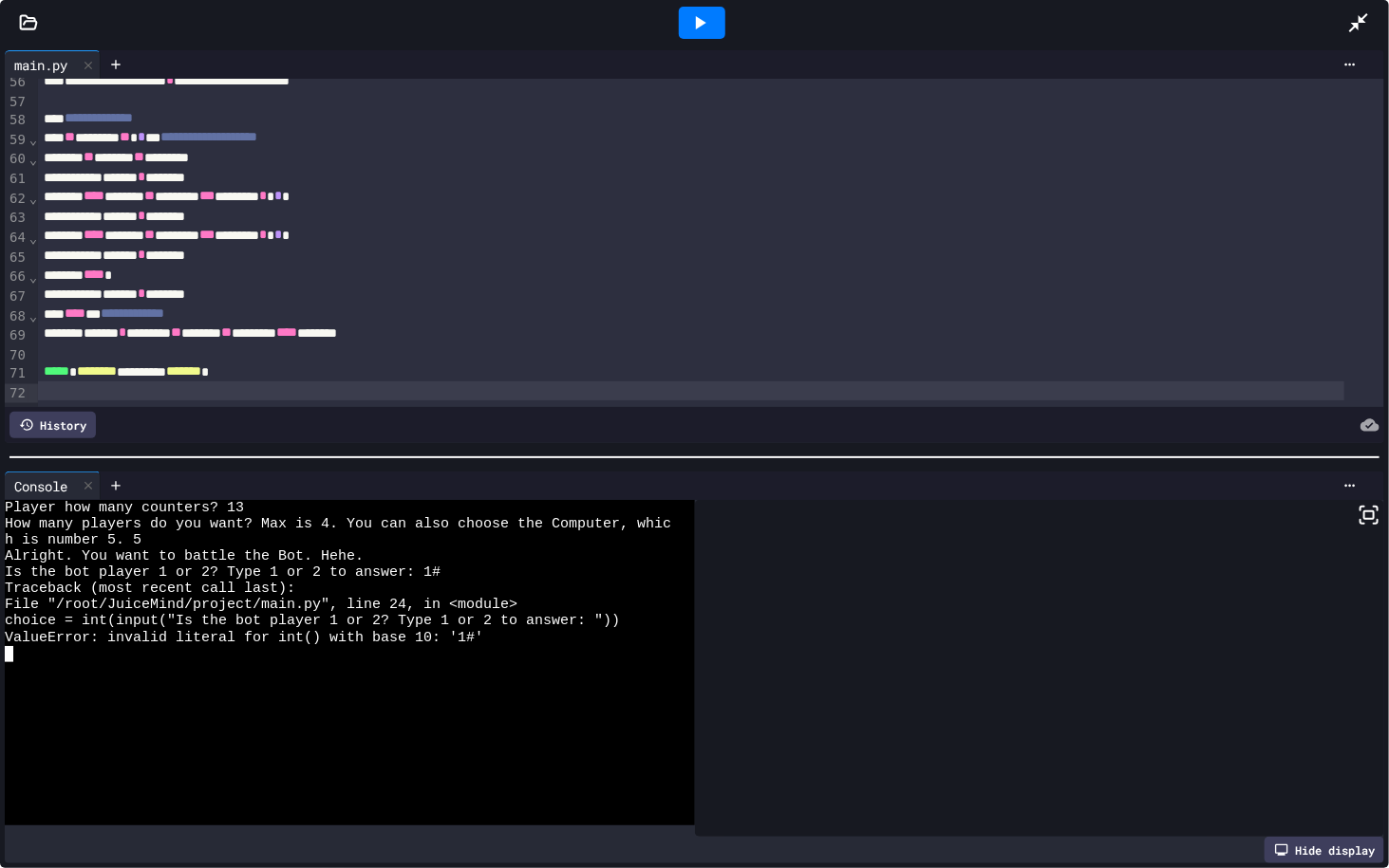
click at [696, 21] on icon at bounding box center [699, 22] width 23 height 23
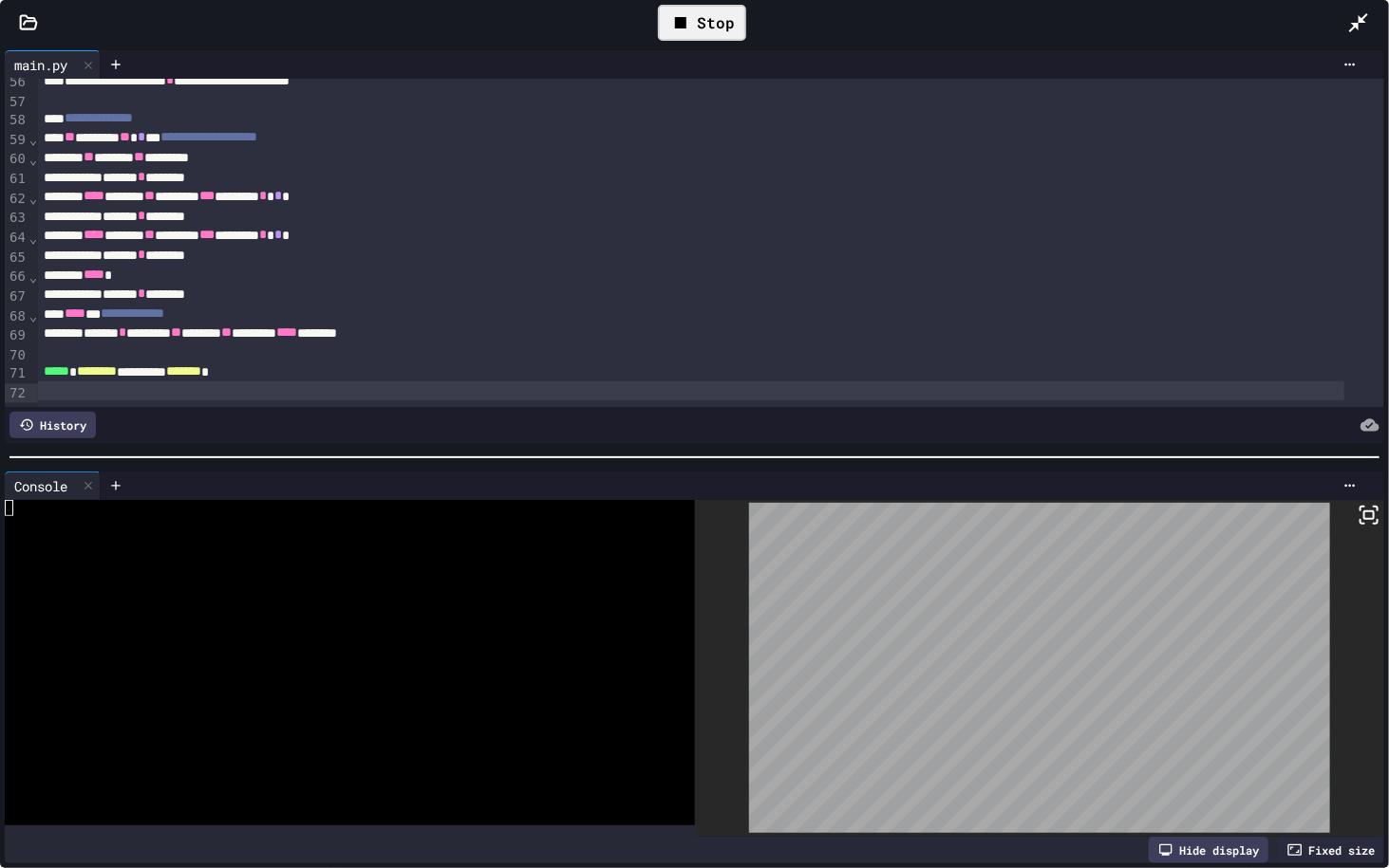
click at [281, 532] on div at bounding box center [338, 540] width 666 height 16
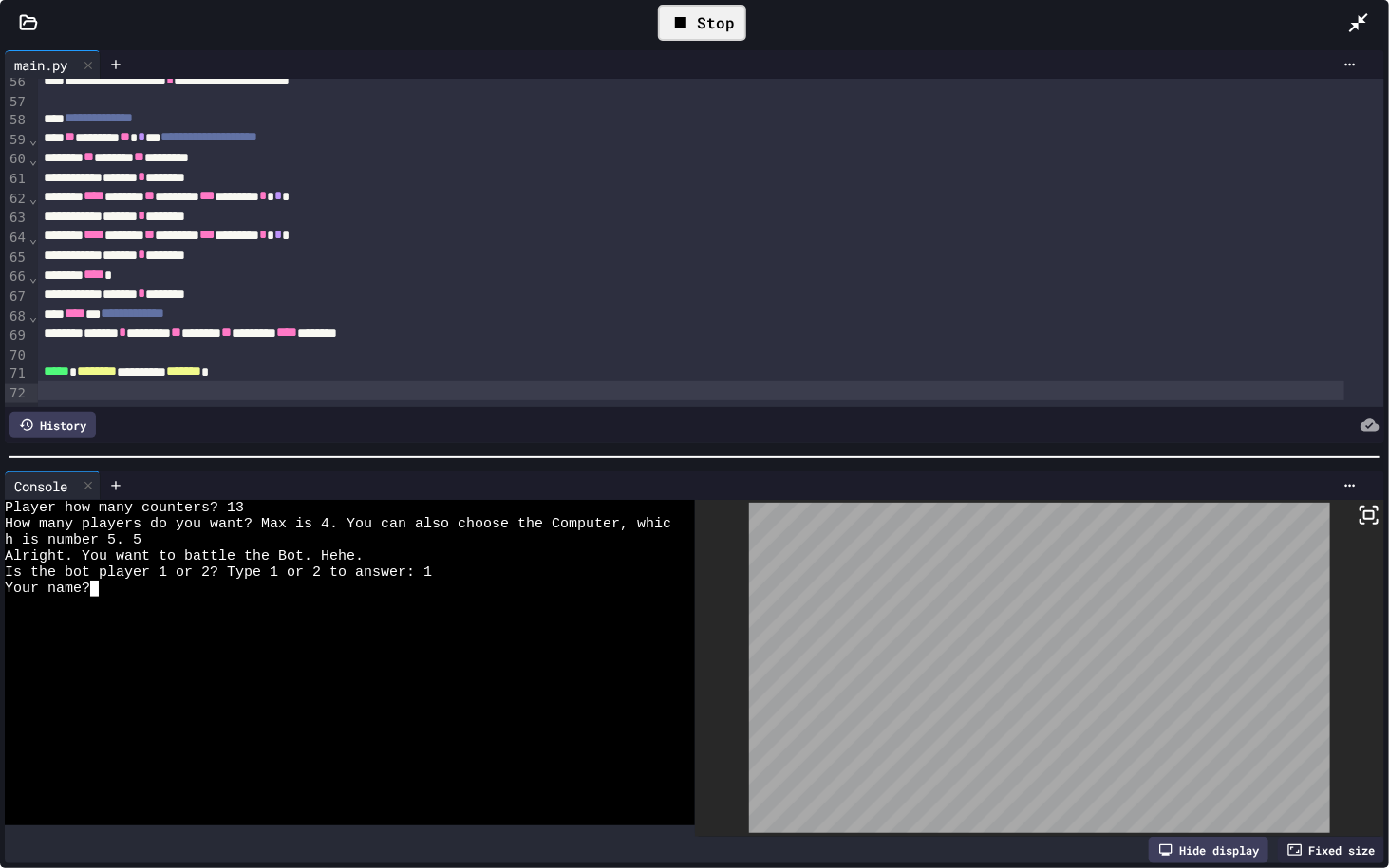
type textarea "*"
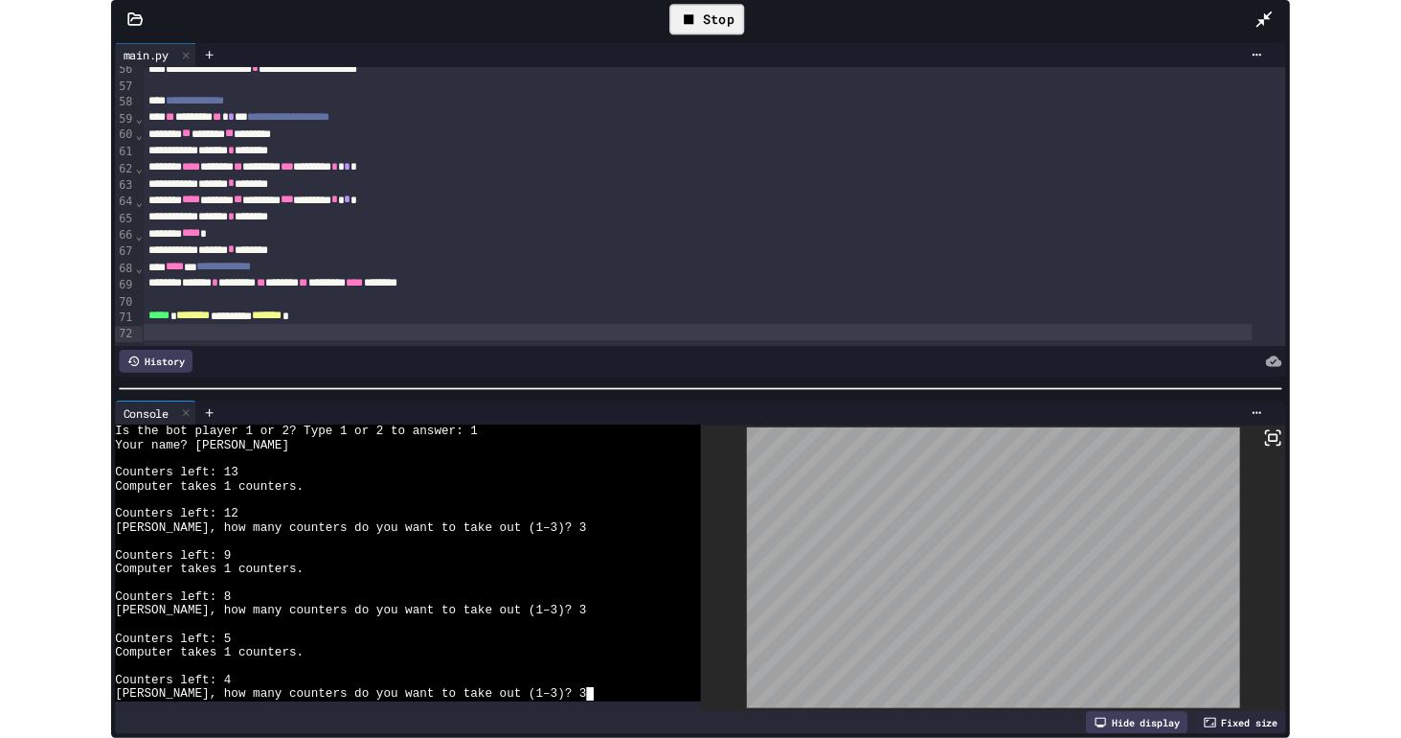
scroll to position [148, 0]
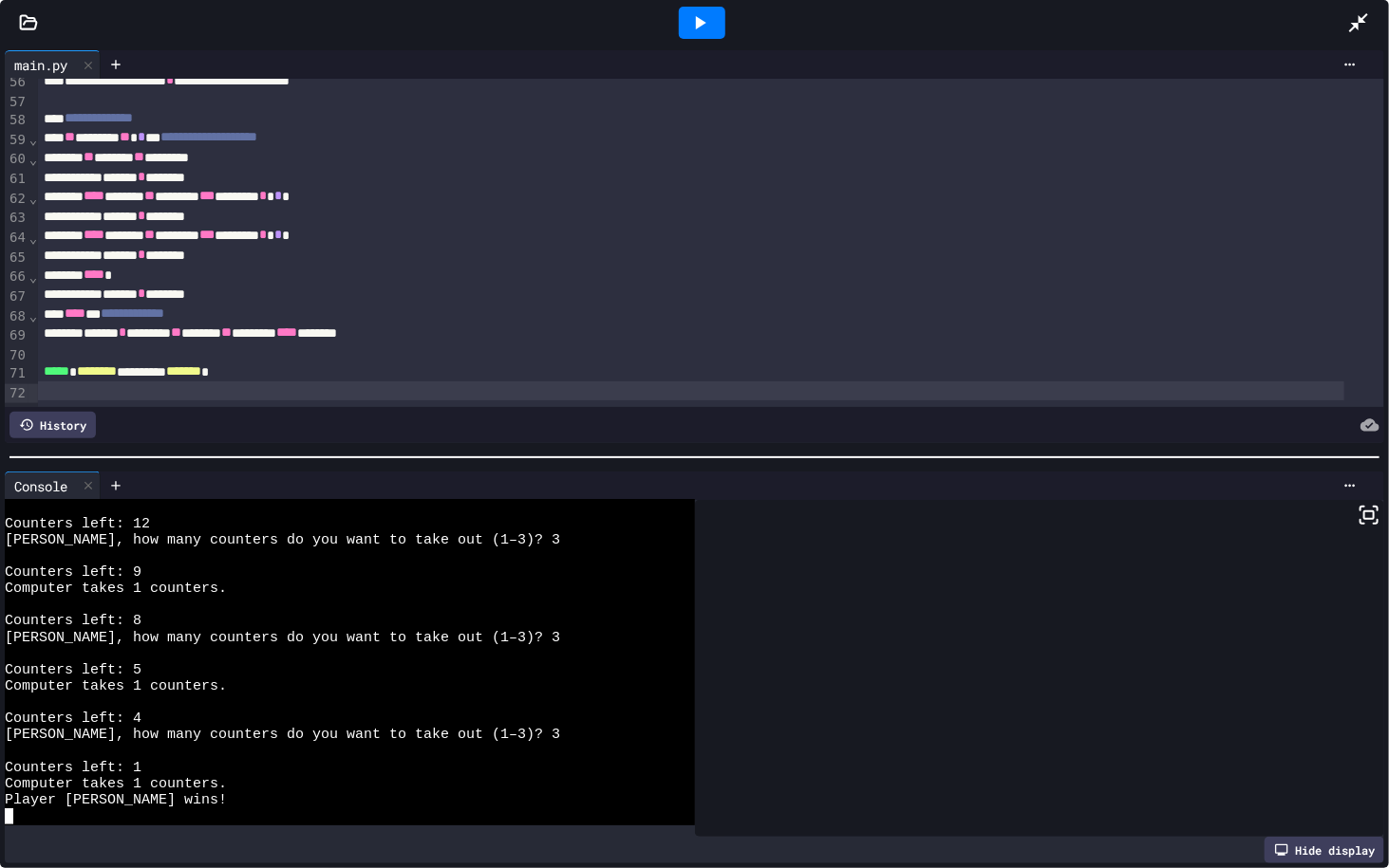
click at [1351, 17] on icon at bounding box center [1358, 22] width 23 height 23
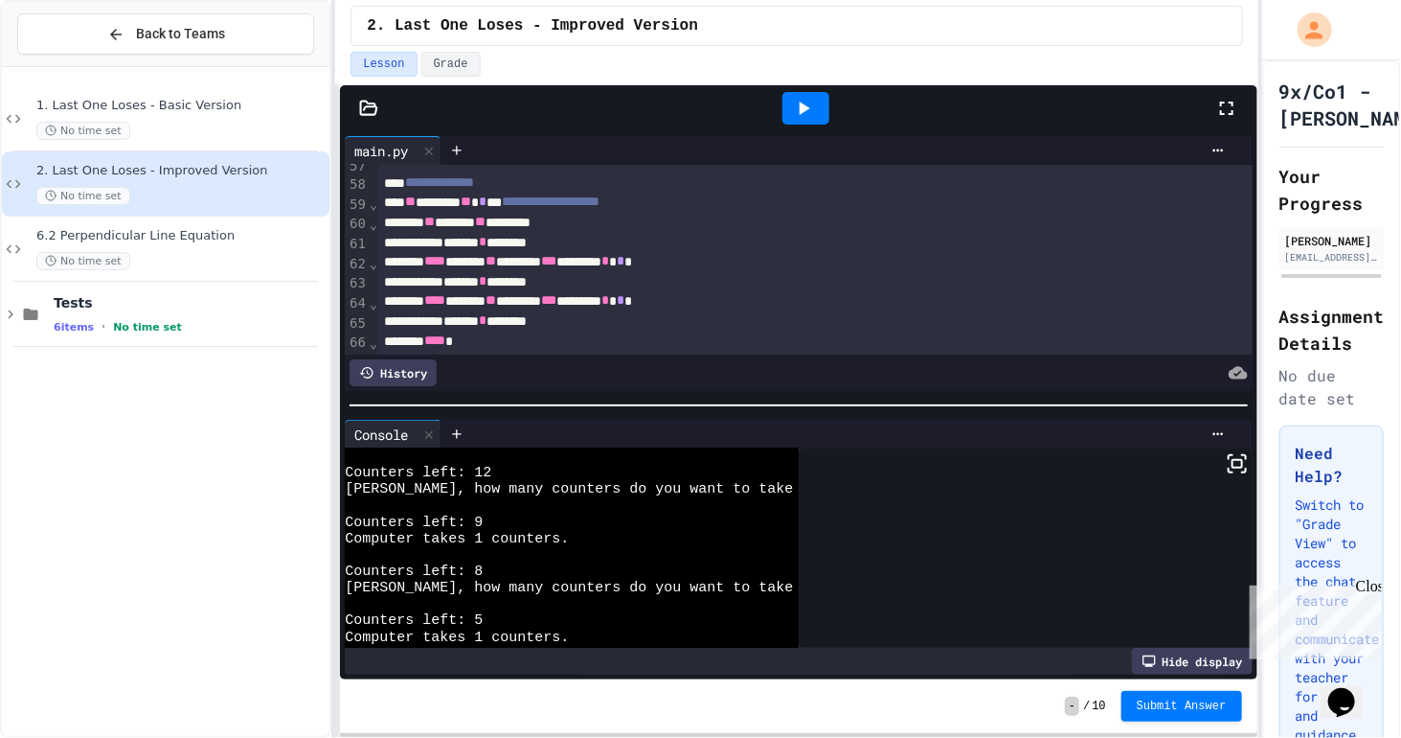
scroll to position [345, 0]
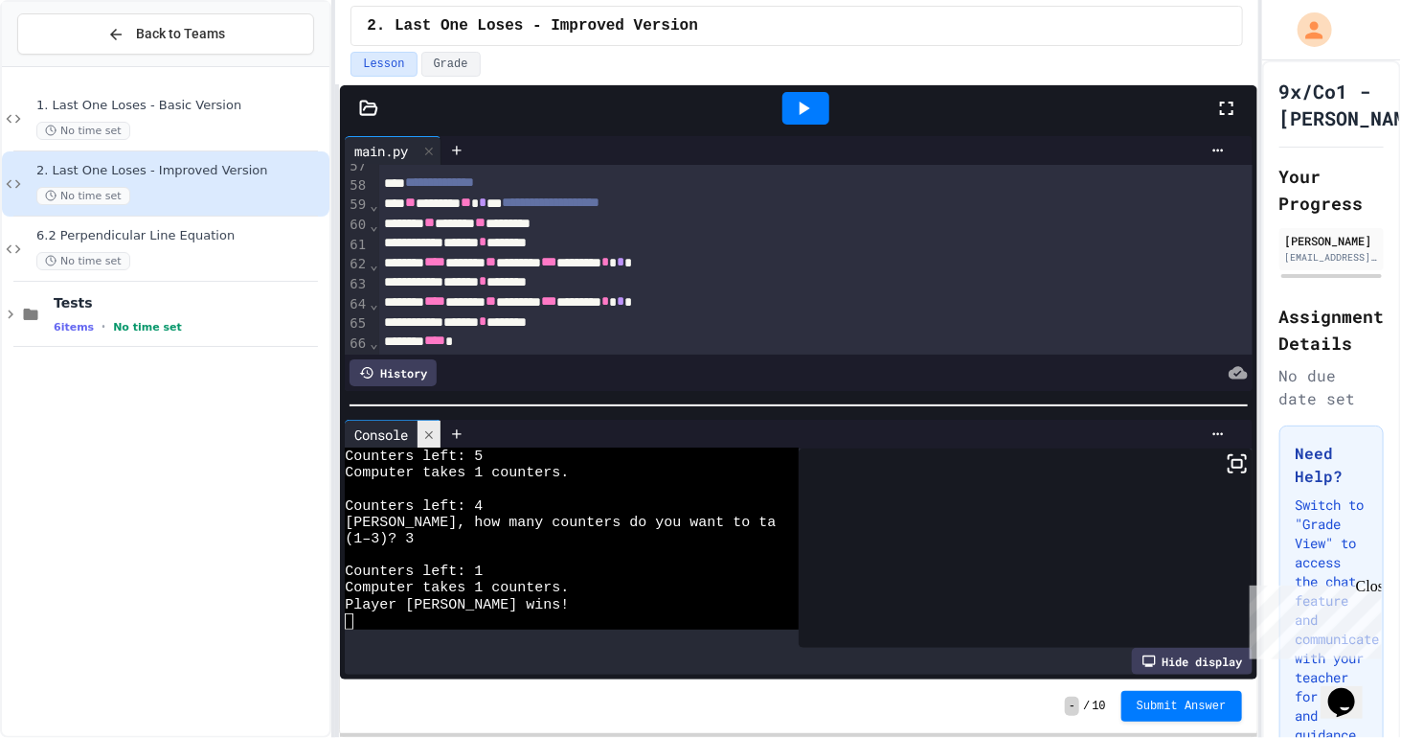
click at [435, 428] on icon at bounding box center [428, 434] width 13 height 13
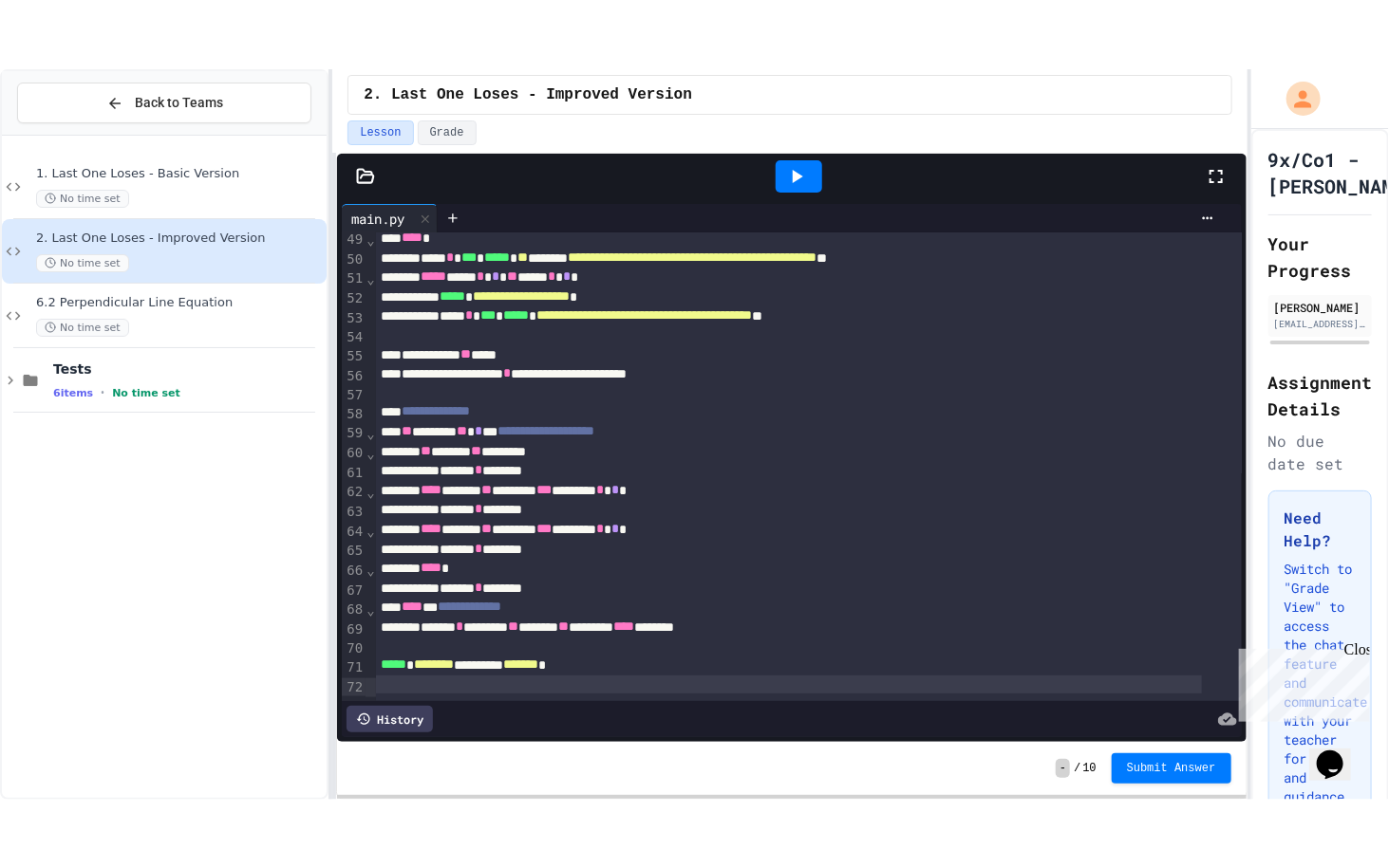
scroll to position [983, 0]
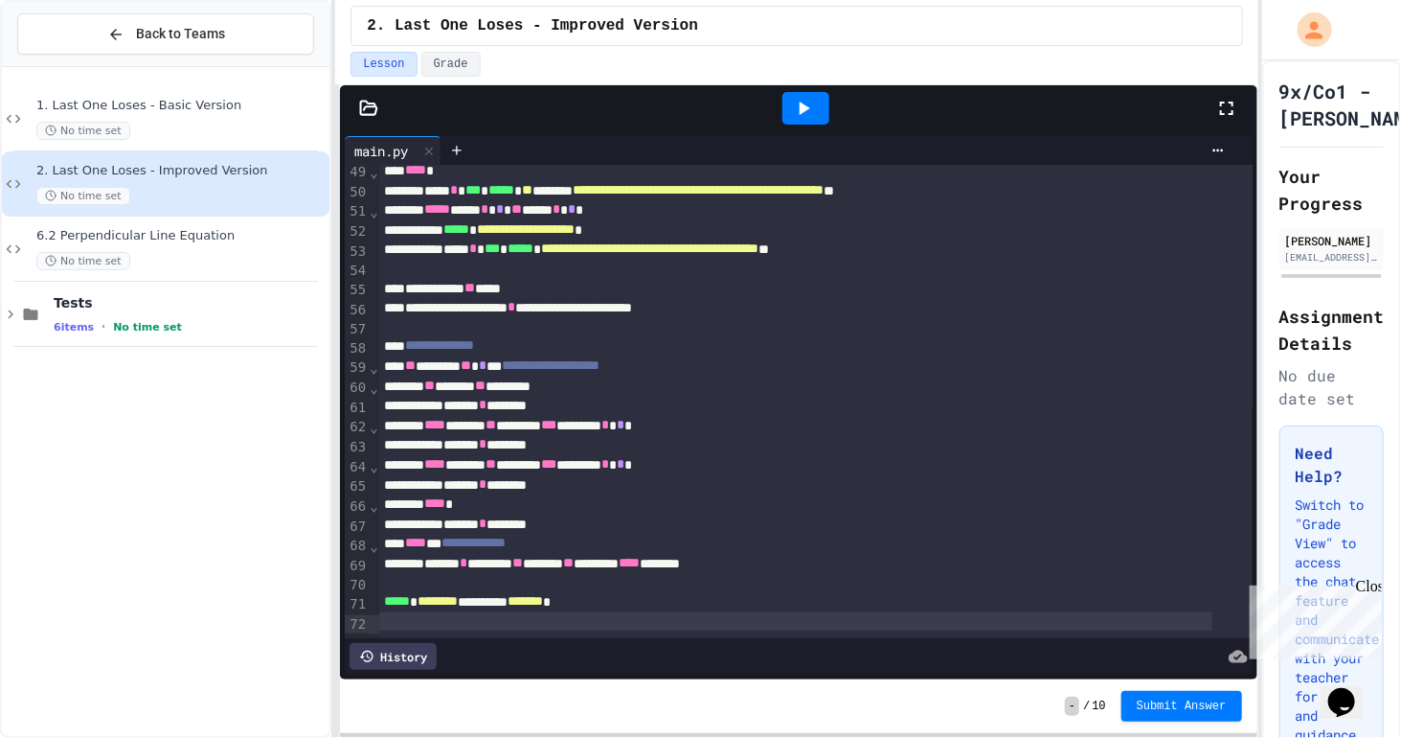
click at [1224, 118] on div at bounding box center [1236, 108] width 42 height 52
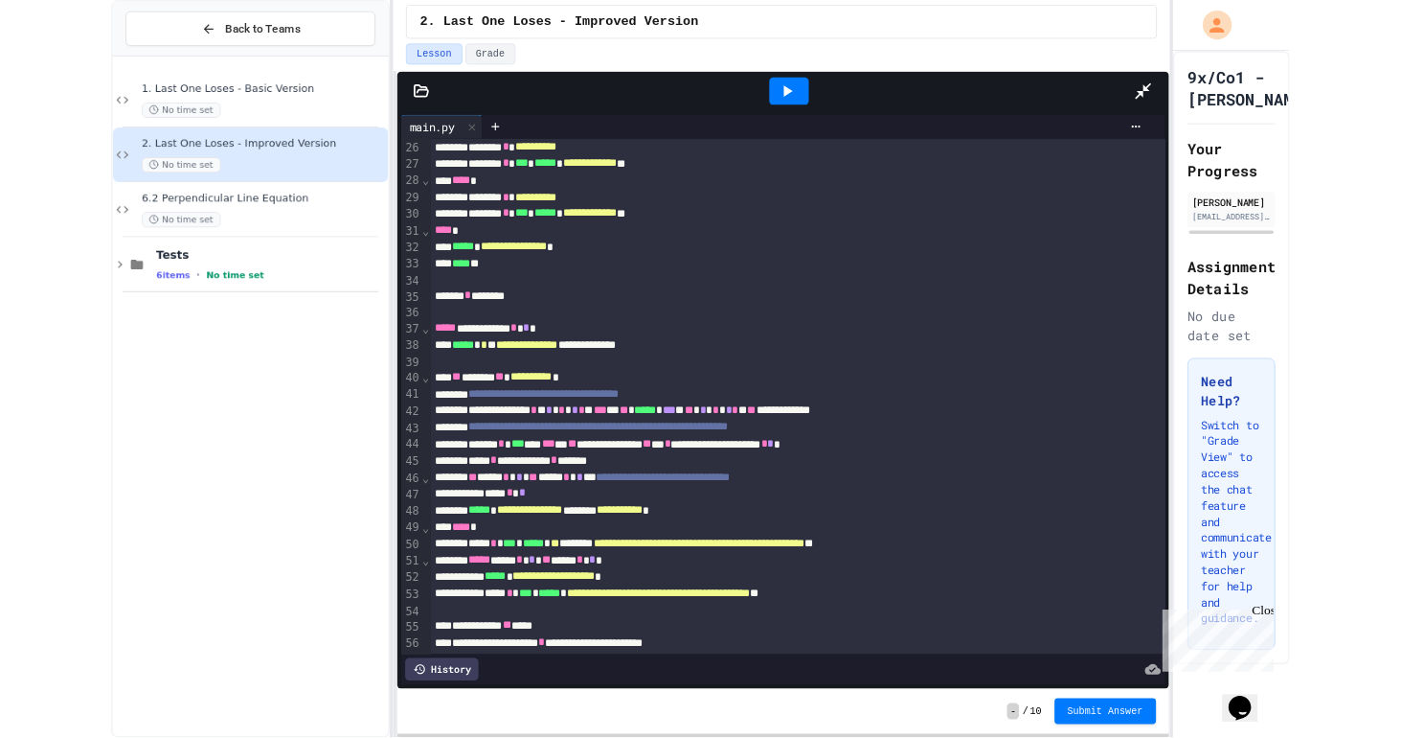
scroll to position [692, 0]
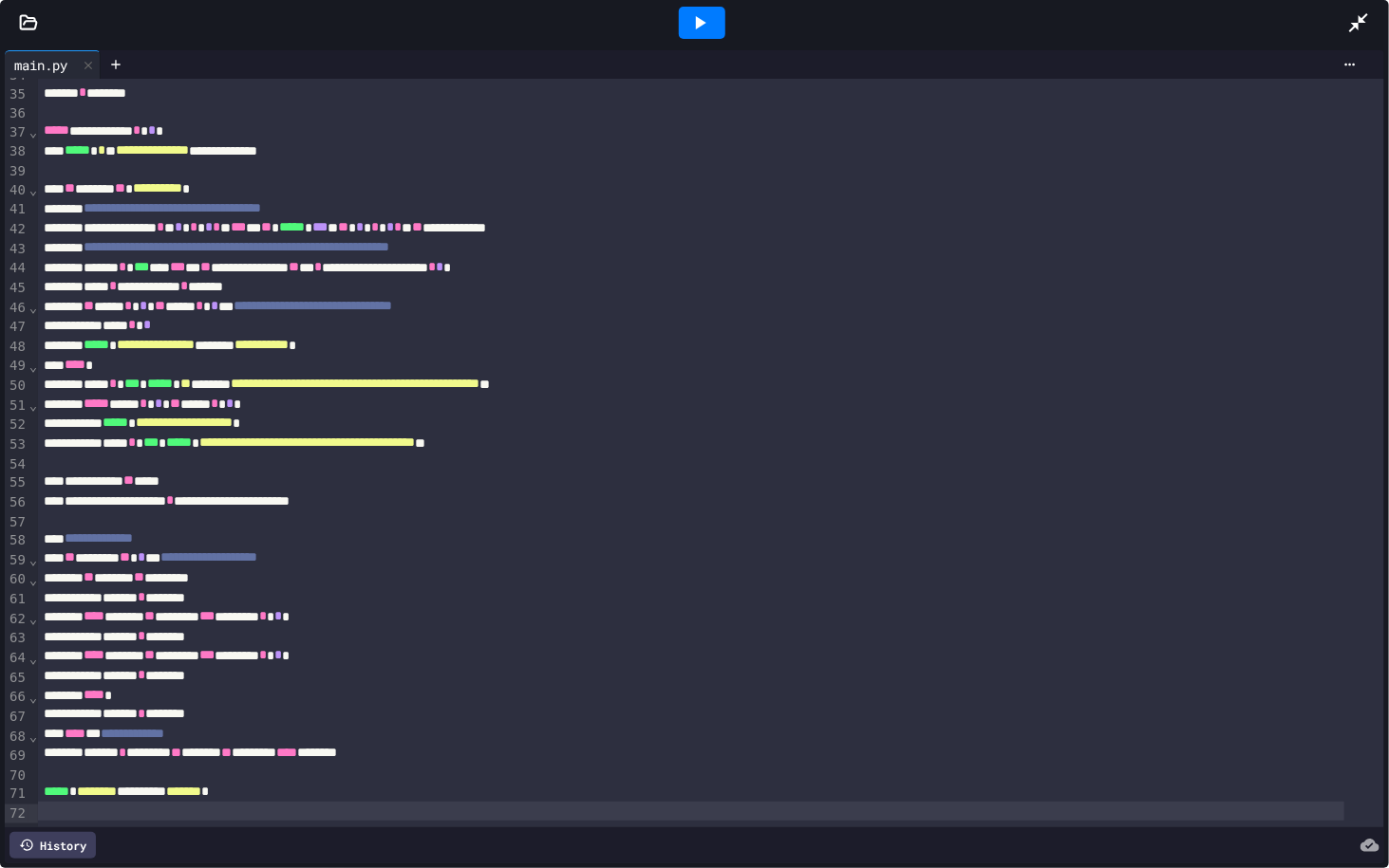
click at [1377, 9] on div at bounding box center [1368, 23] width 42 height 52
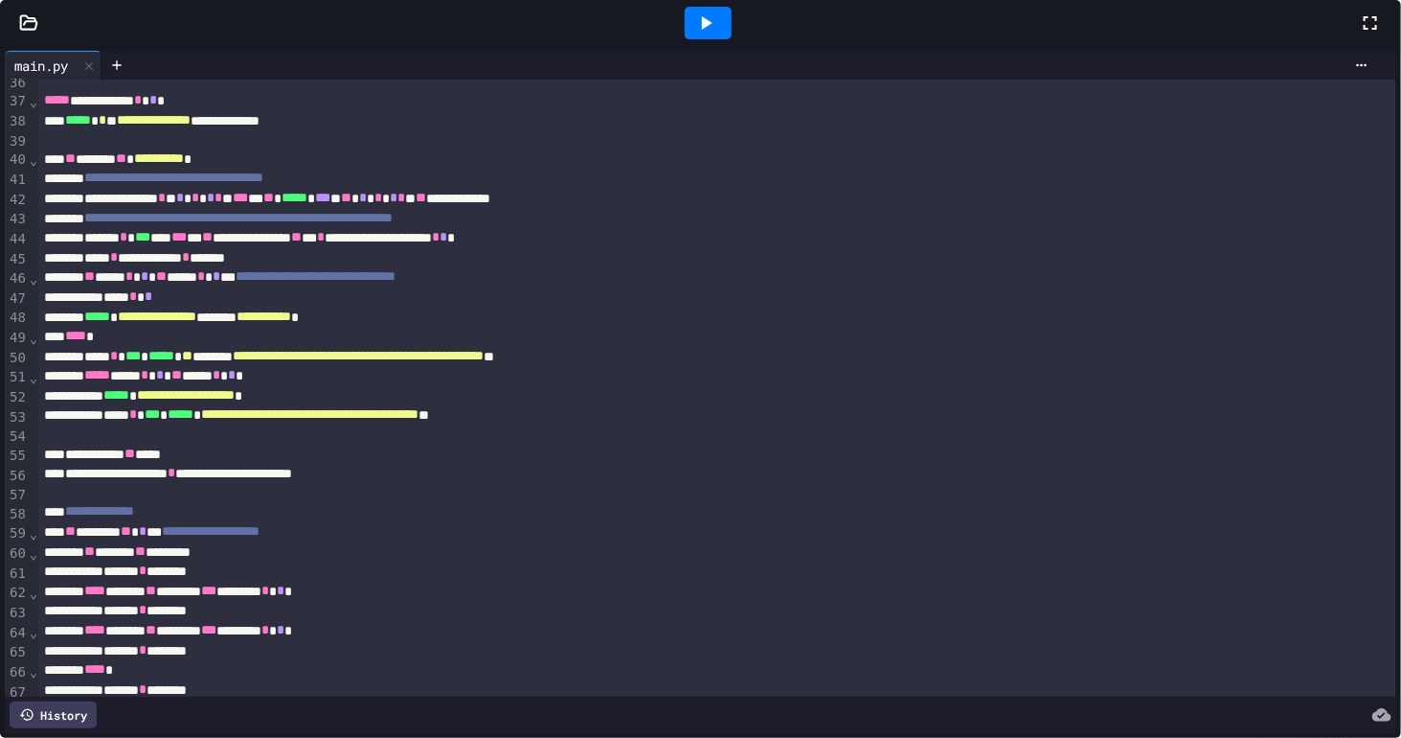
scroll to position [0, 0]
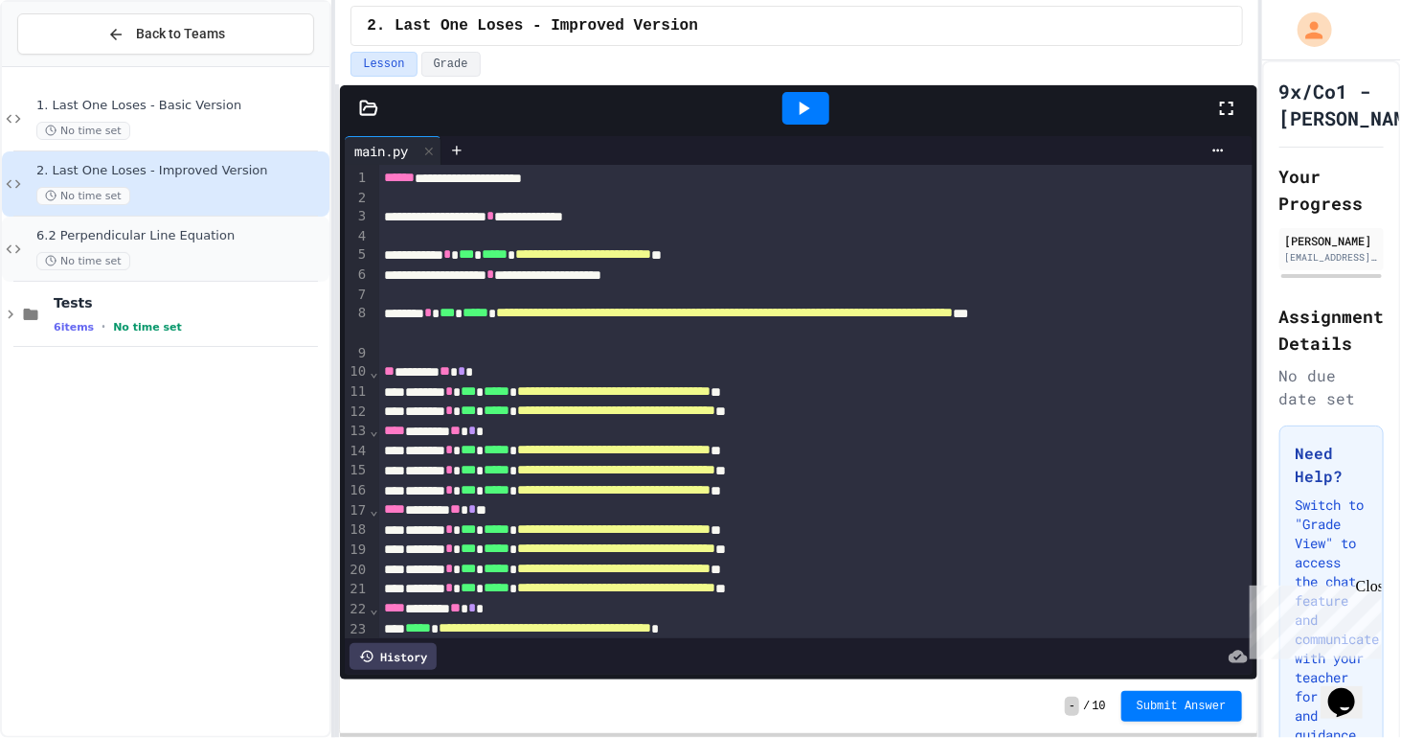
click at [157, 228] on span "6.2 Perpendicular Line Equation" at bounding box center [180, 236] width 289 height 16
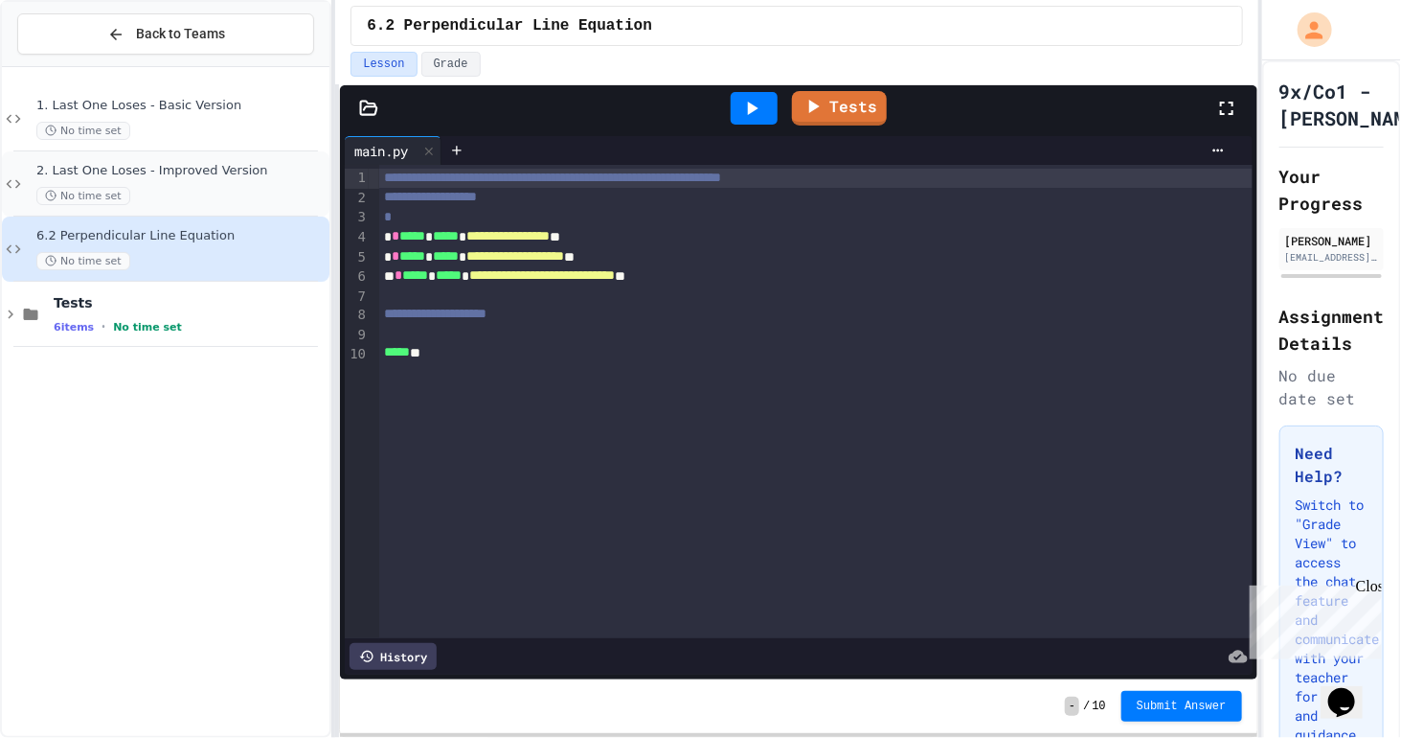
click at [255, 177] on div "2. Last One Loses - Improved Version No time set" at bounding box center [180, 184] width 289 height 42
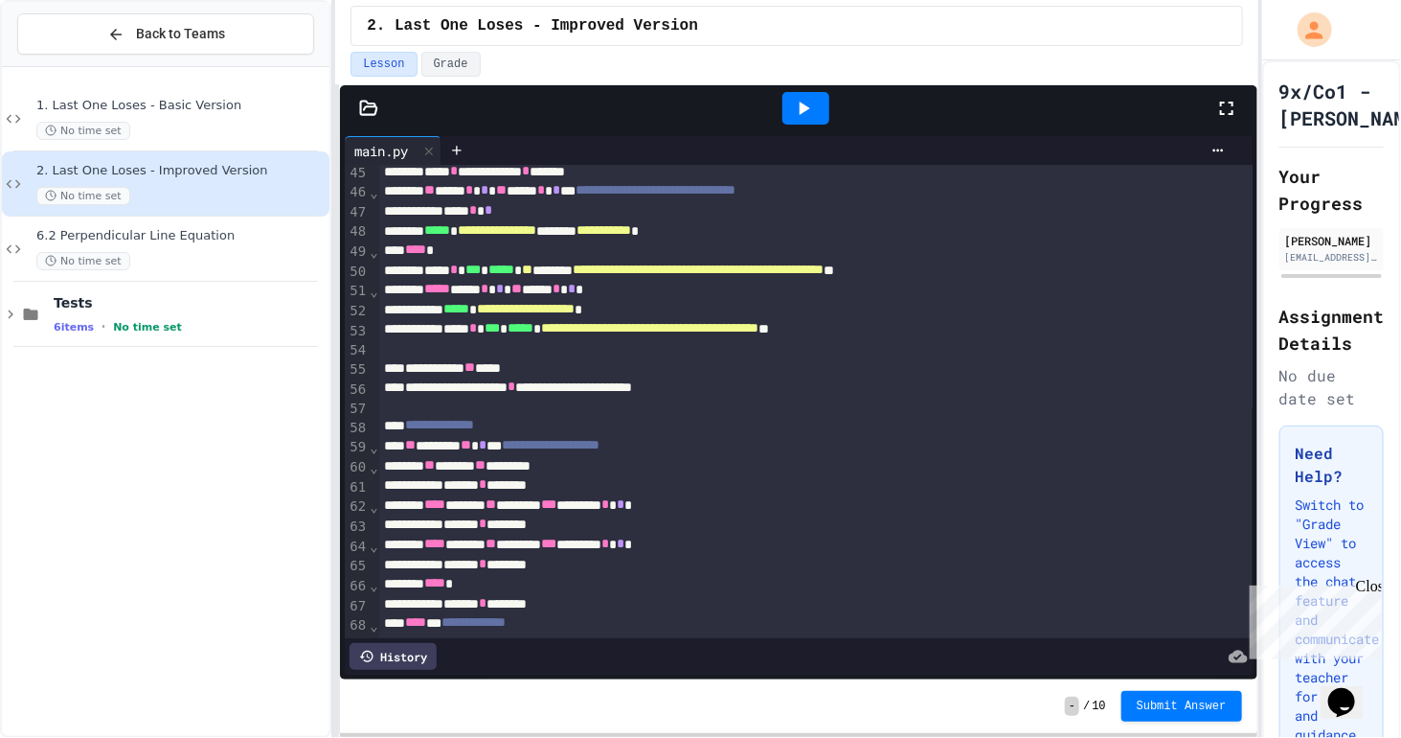
scroll to position [992, 0]
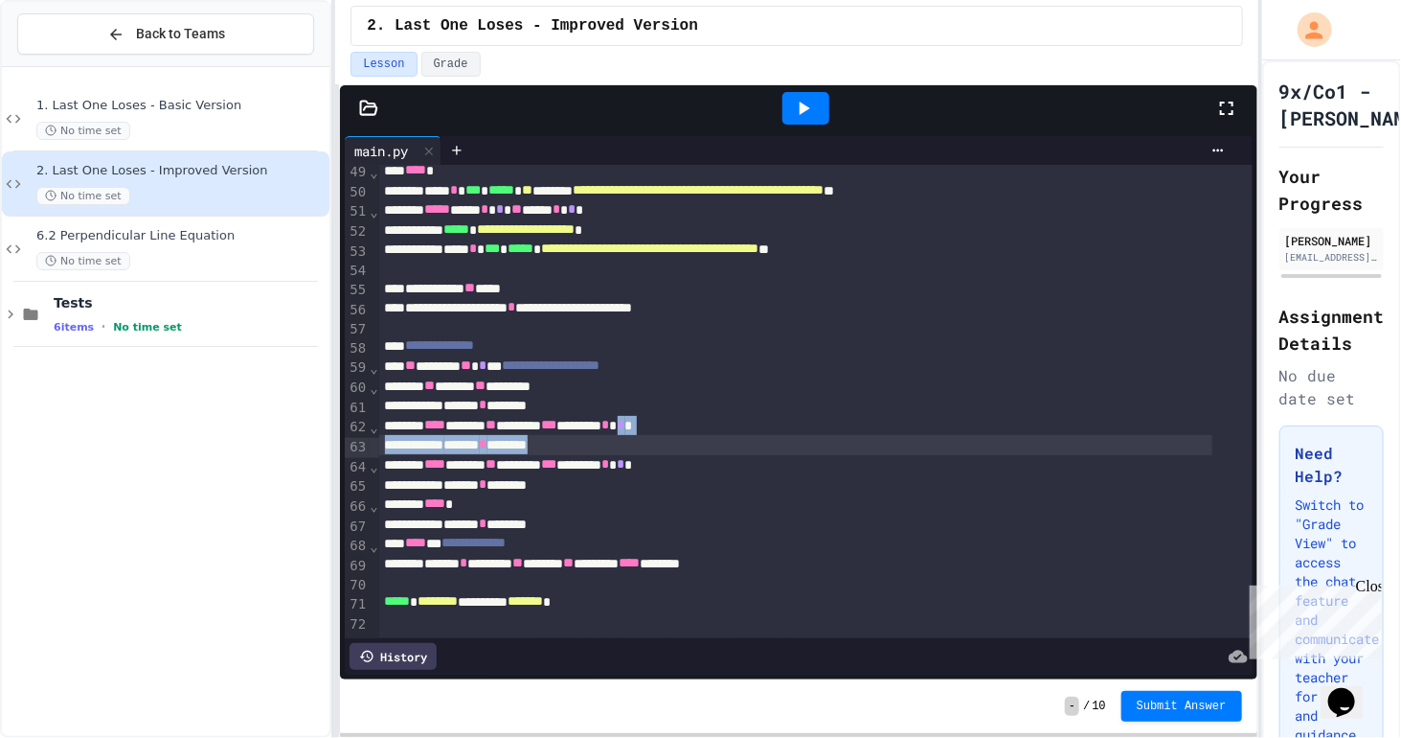
drag, startPoint x: 714, startPoint y: 399, endPoint x: 783, endPoint y: 416, distance: 70.9
click at [783, 435] on div "****** * *******" at bounding box center [796, 445] width 834 height 20
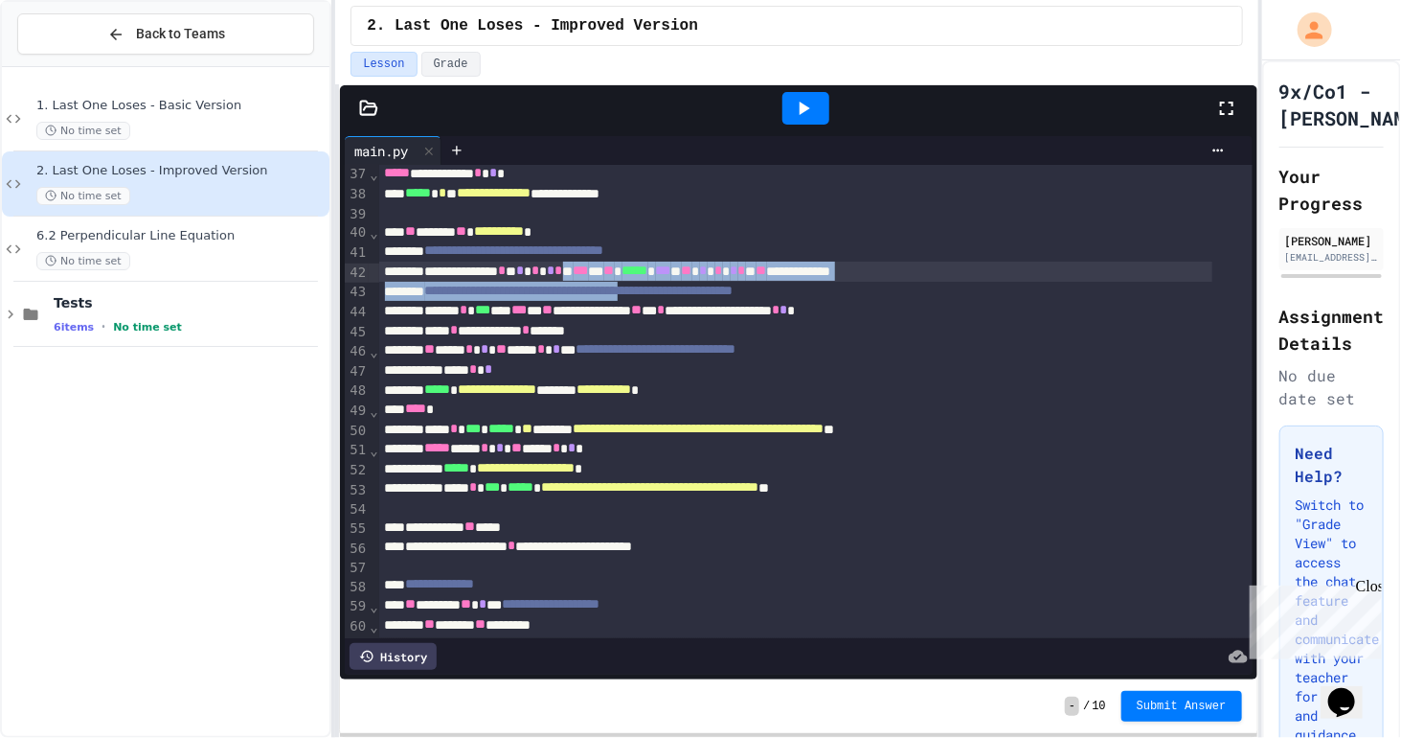
scroll to position [729, 0]
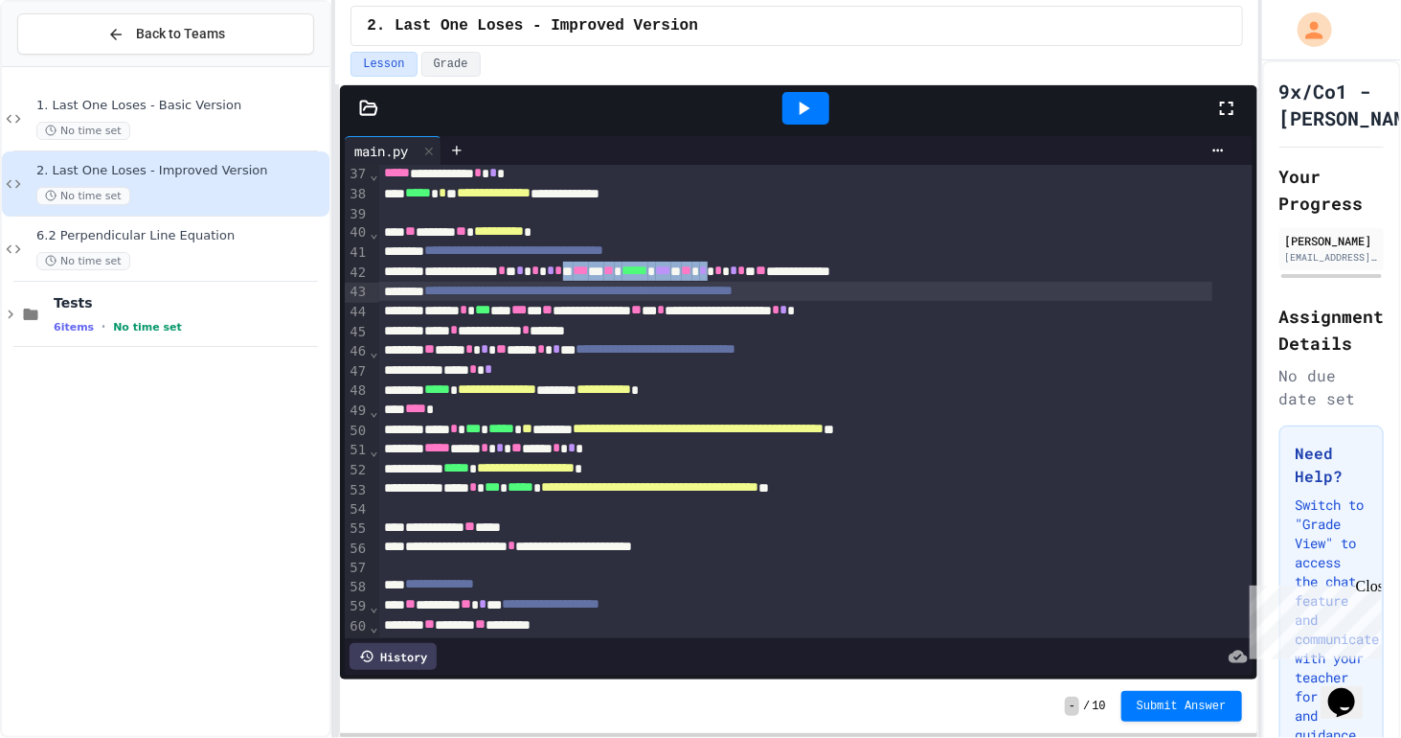
drag, startPoint x: 619, startPoint y: 268, endPoint x: 814, endPoint y: 280, distance: 195.7
click at [814, 280] on div "**********" at bounding box center [816, 154] width 874 height 1437
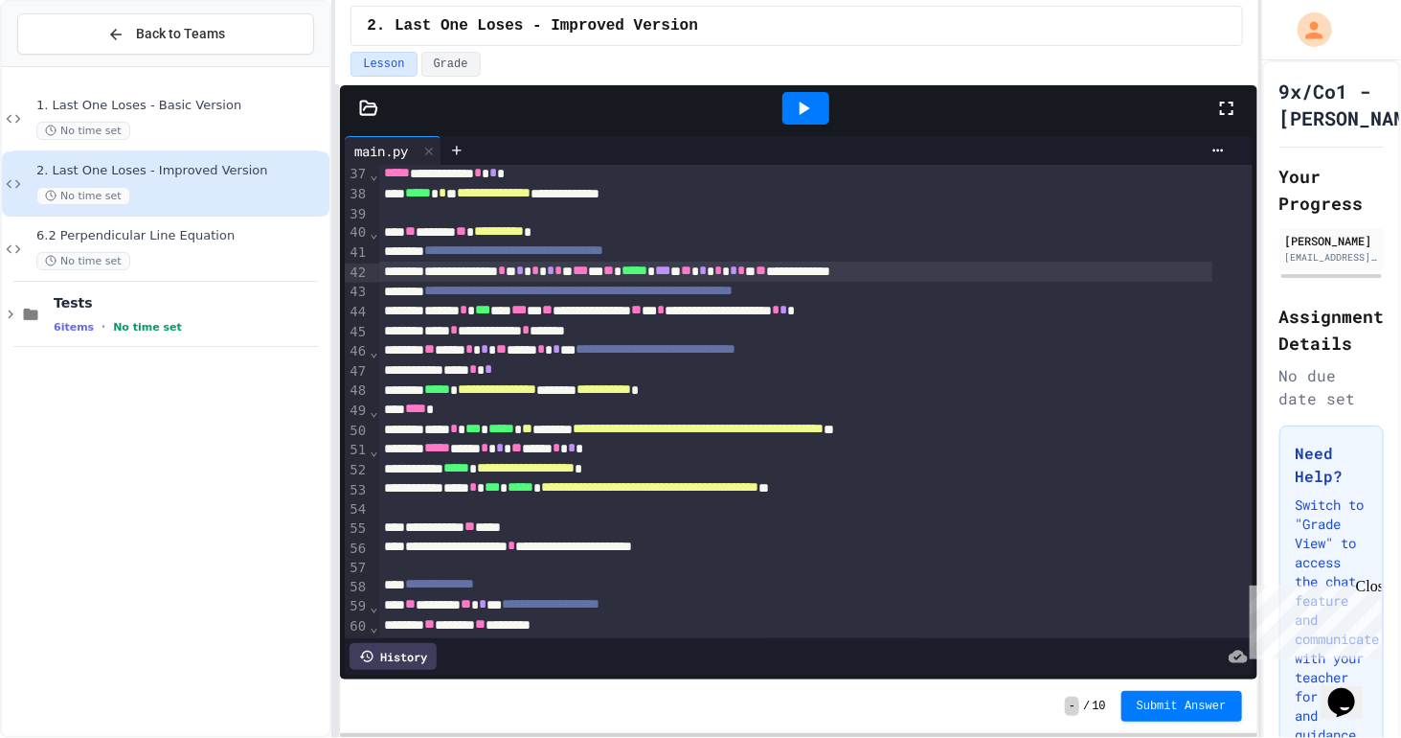
click at [814, 282] on div "**********" at bounding box center [796, 292] width 834 height 20
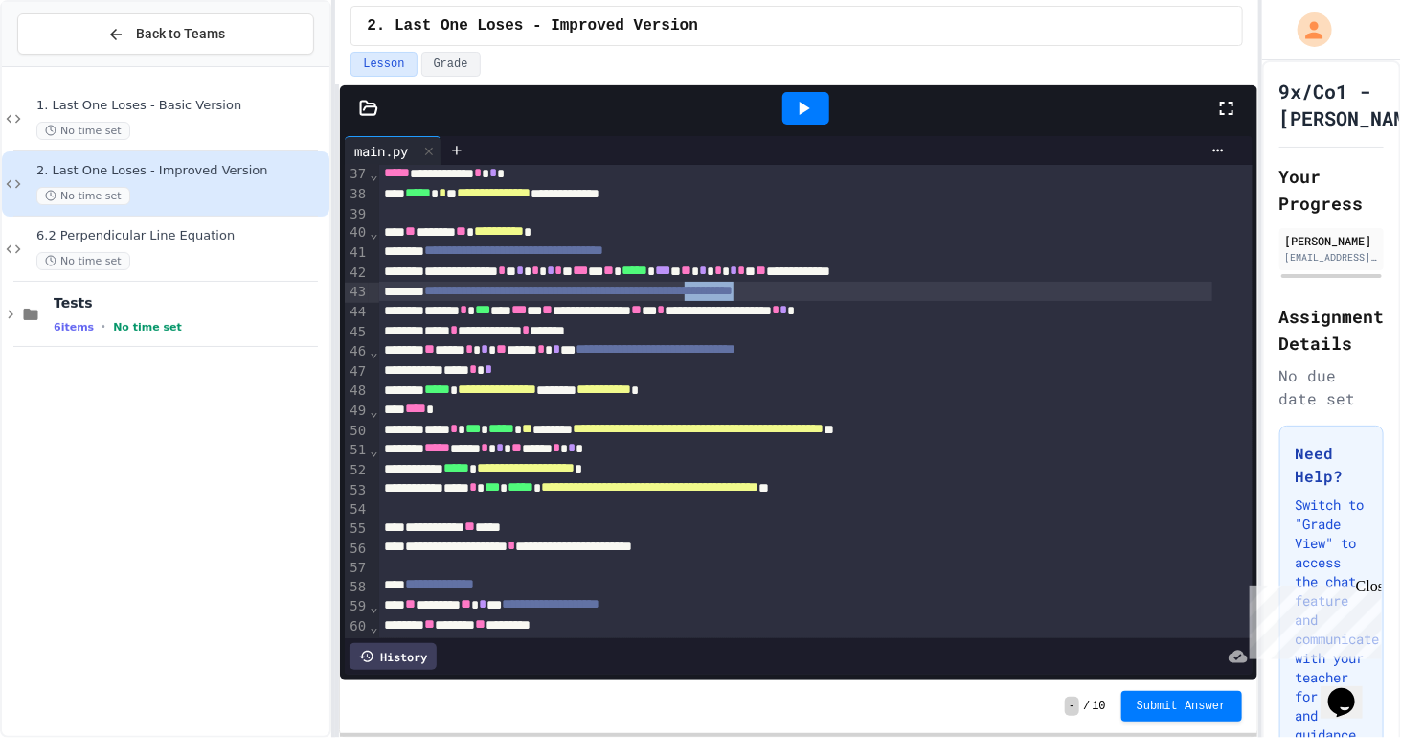
drag, startPoint x: 947, startPoint y: 292, endPoint x: 981, endPoint y: 293, distance: 33.5
click at [981, 293] on div "**********" at bounding box center [796, 292] width 834 height 20
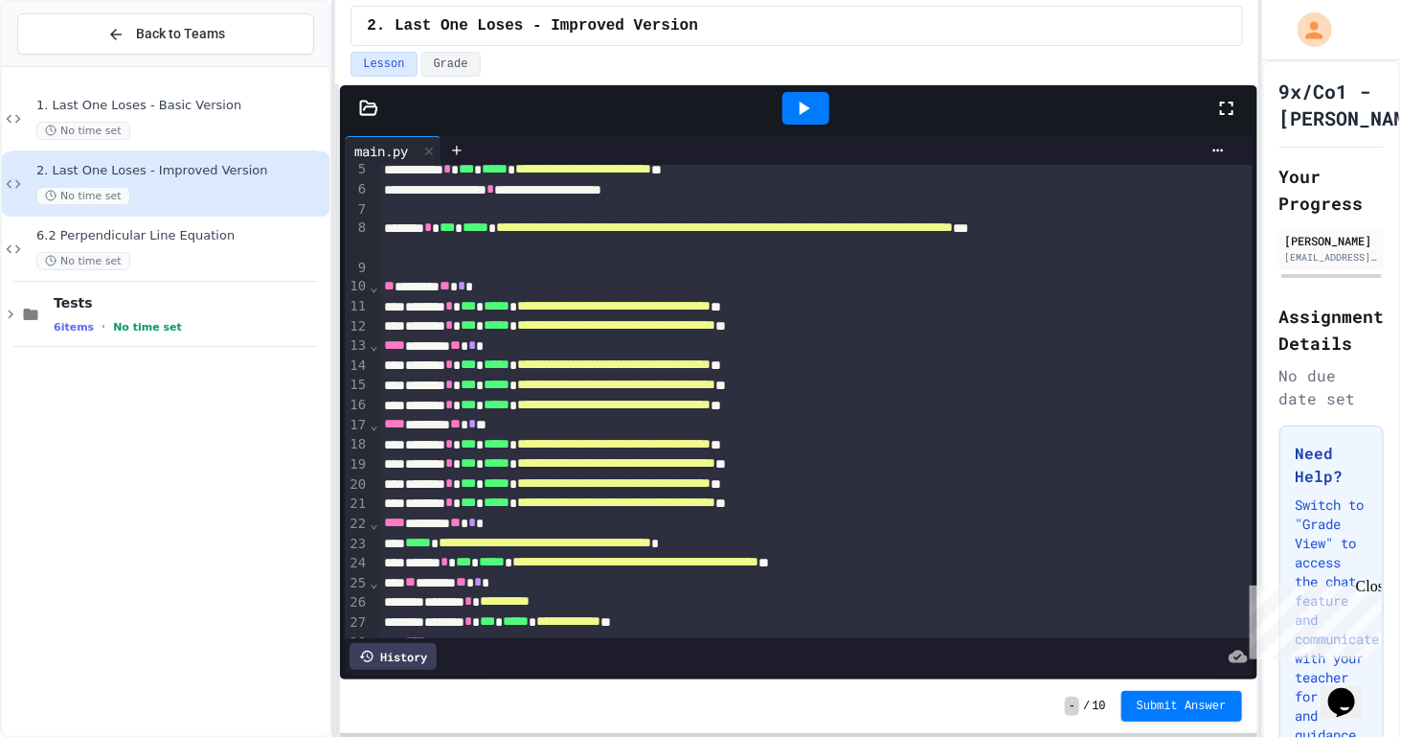
scroll to position [0, 0]
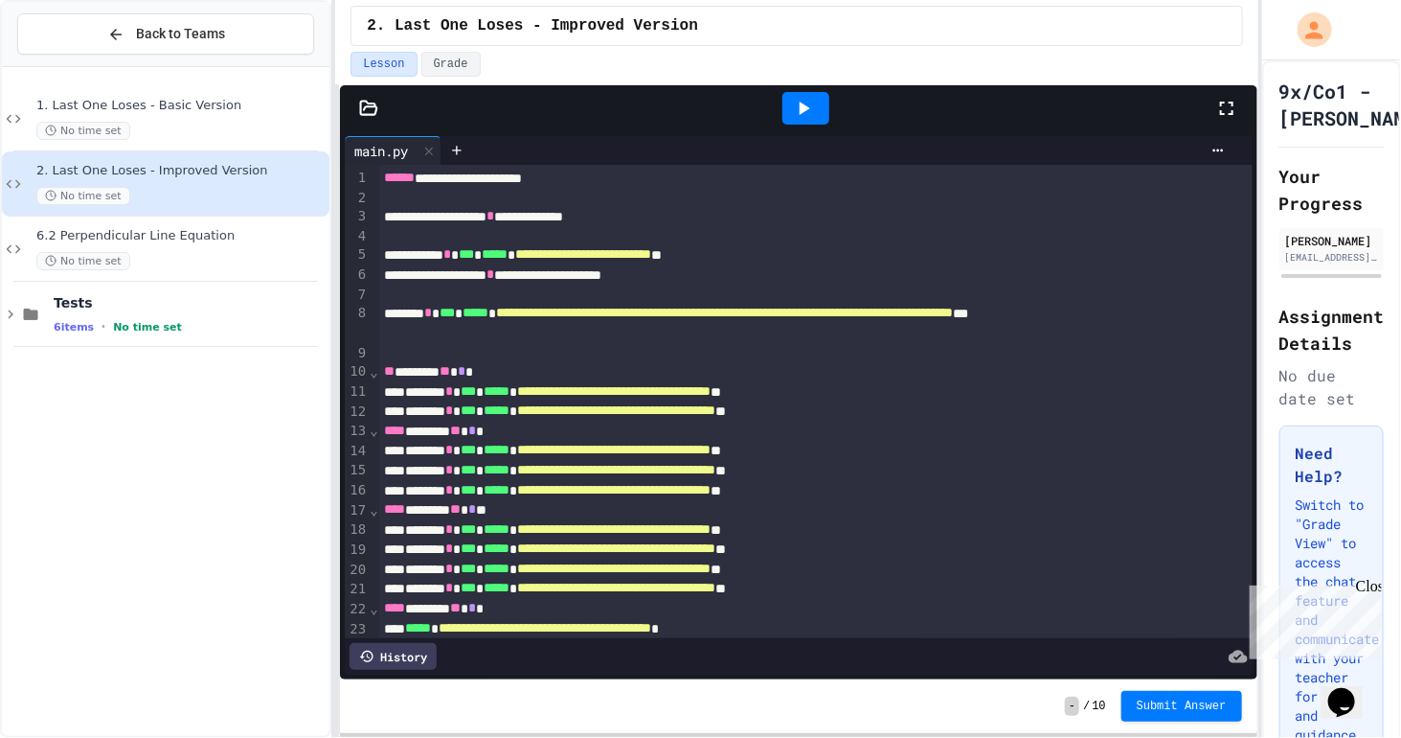
click at [816, 126] on div at bounding box center [806, 108] width 66 height 52
click at [817, 108] on div at bounding box center [806, 108] width 47 height 33
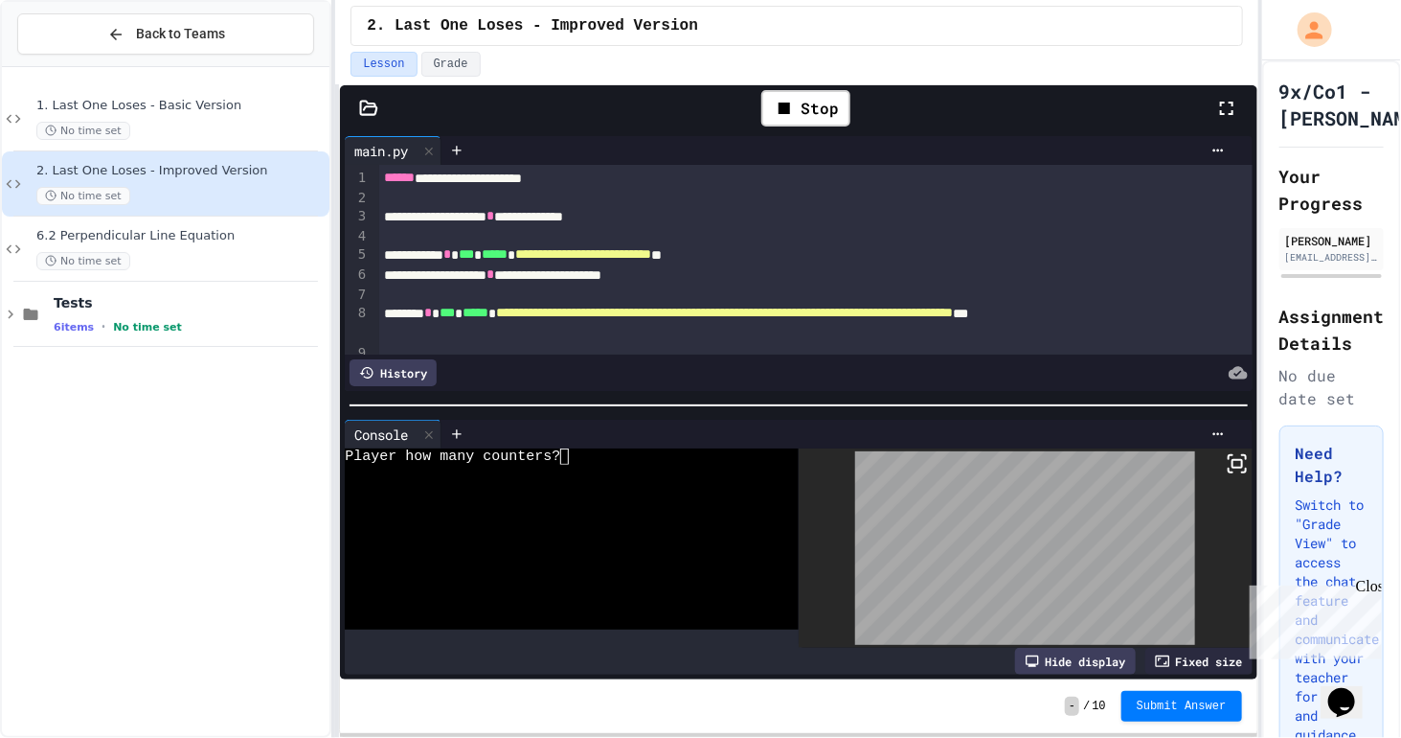
click at [670, 465] on div at bounding box center [560, 473] width 431 height 16
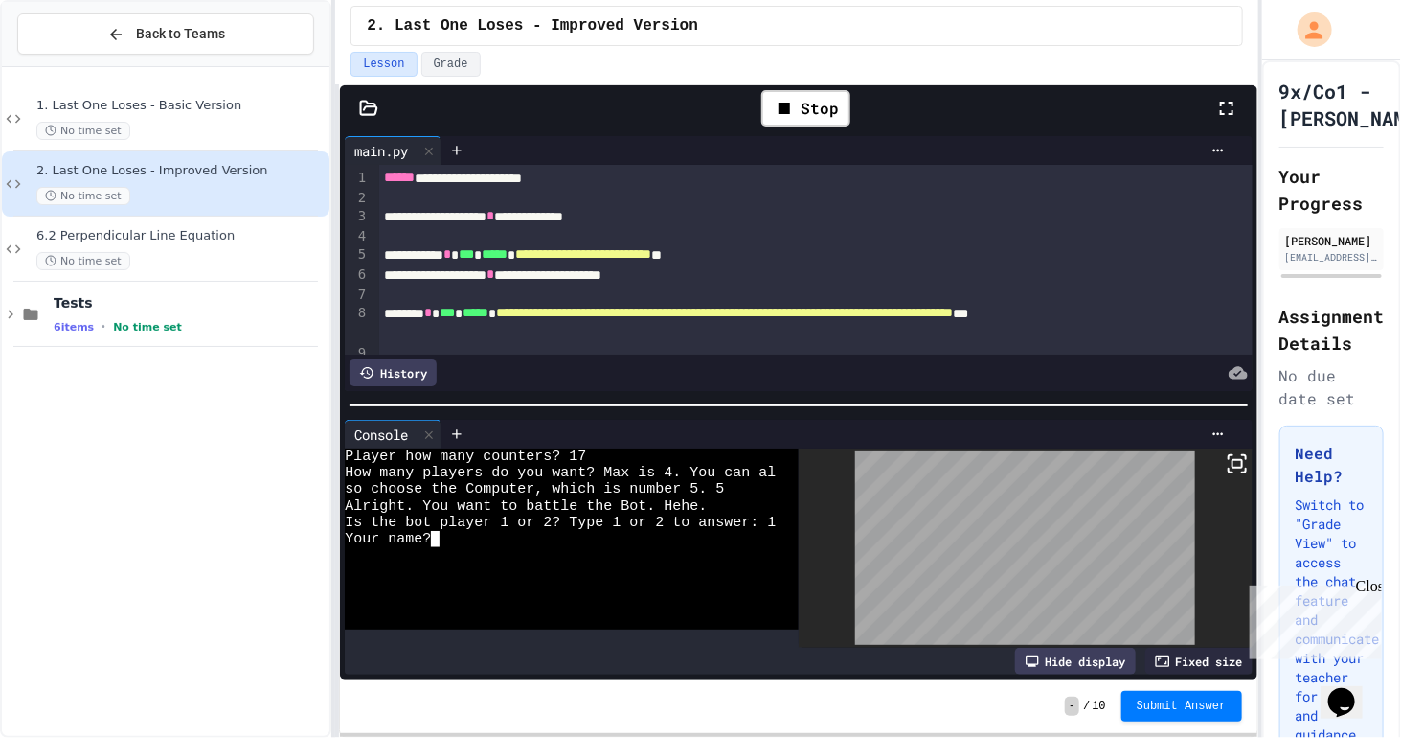
type textarea "*"
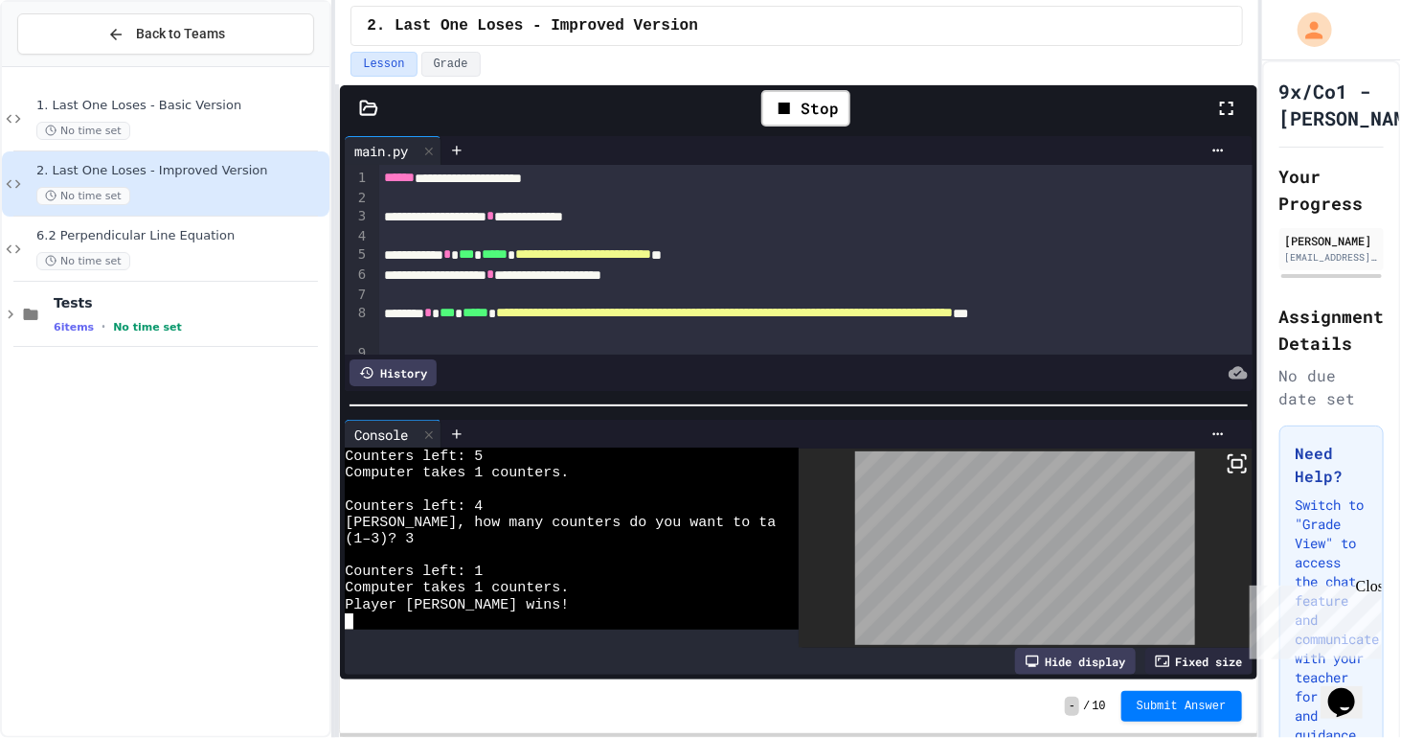
scroll to position [460, 0]
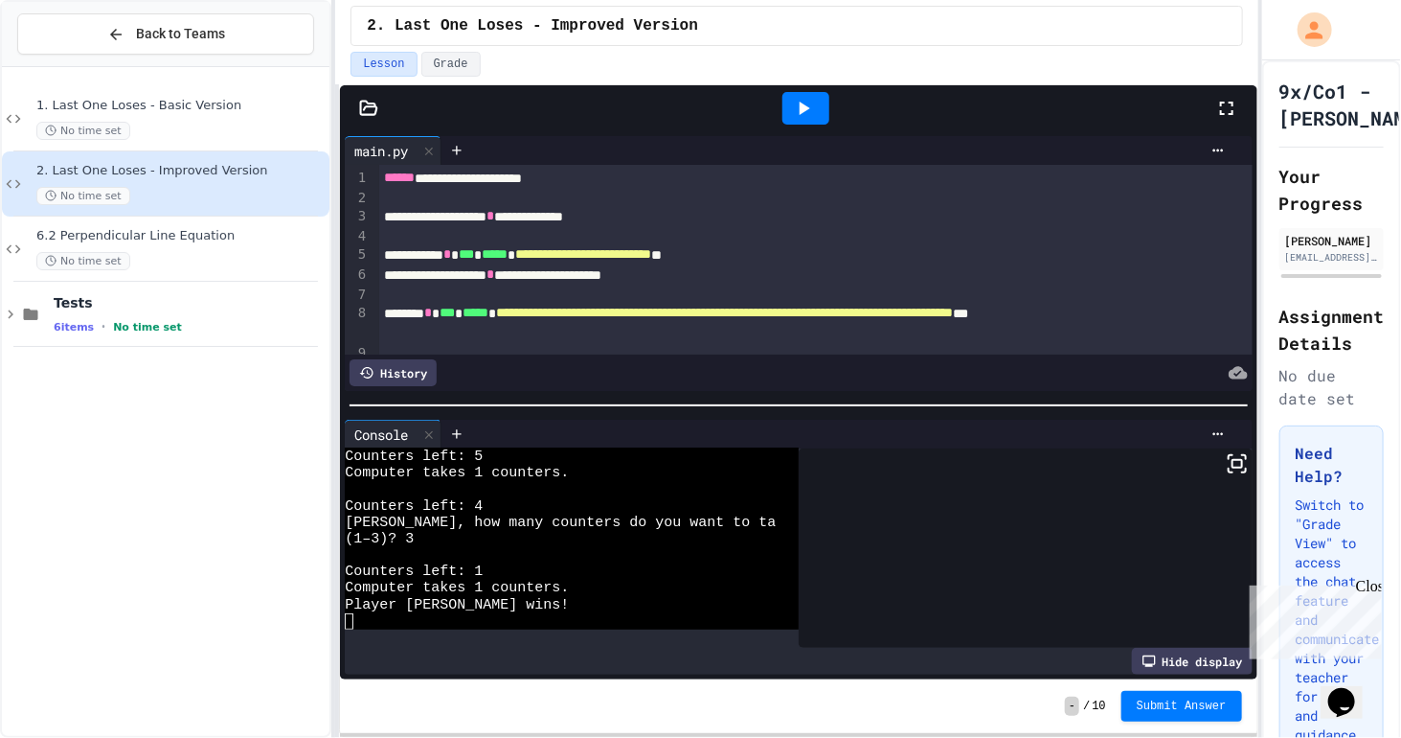
click at [796, 97] on icon at bounding box center [803, 108] width 23 height 23
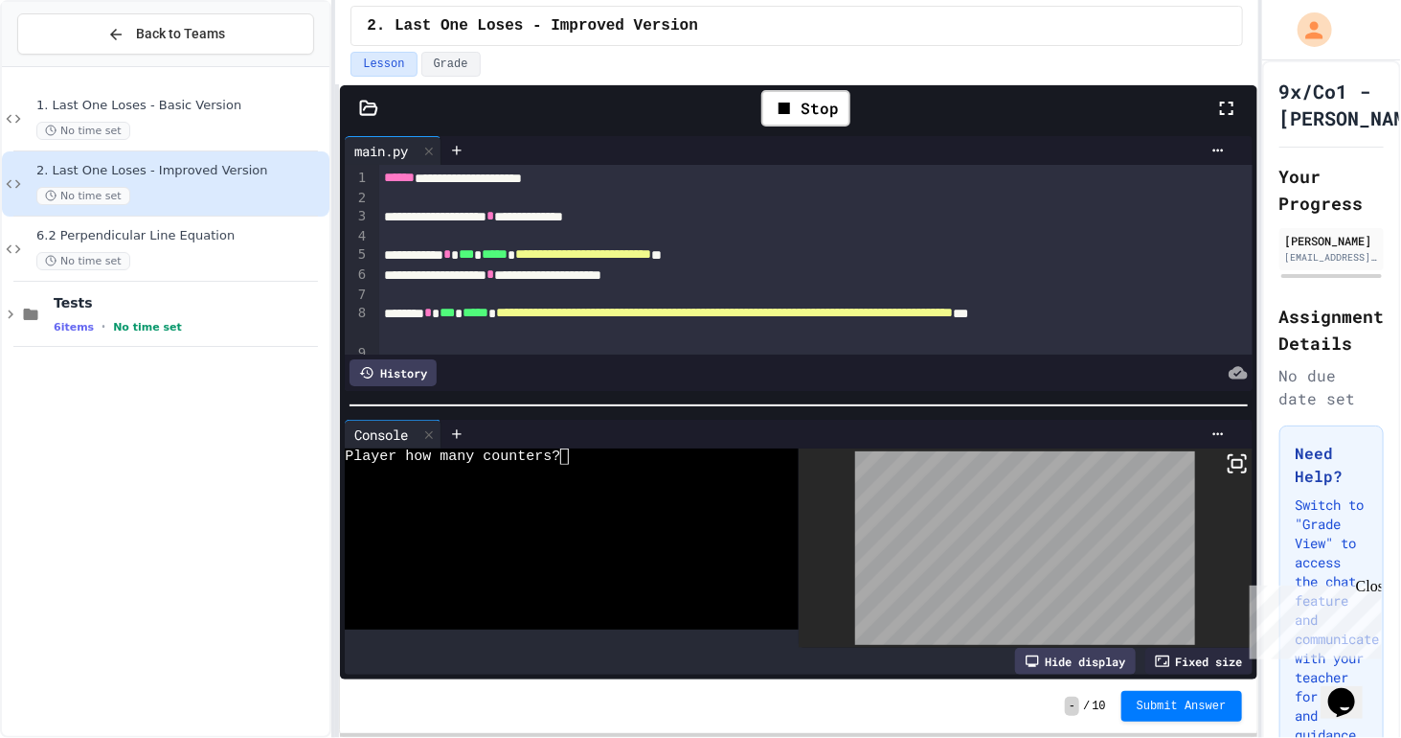
click at [655, 448] on div "Player how many counters?" at bounding box center [560, 456] width 431 height 16
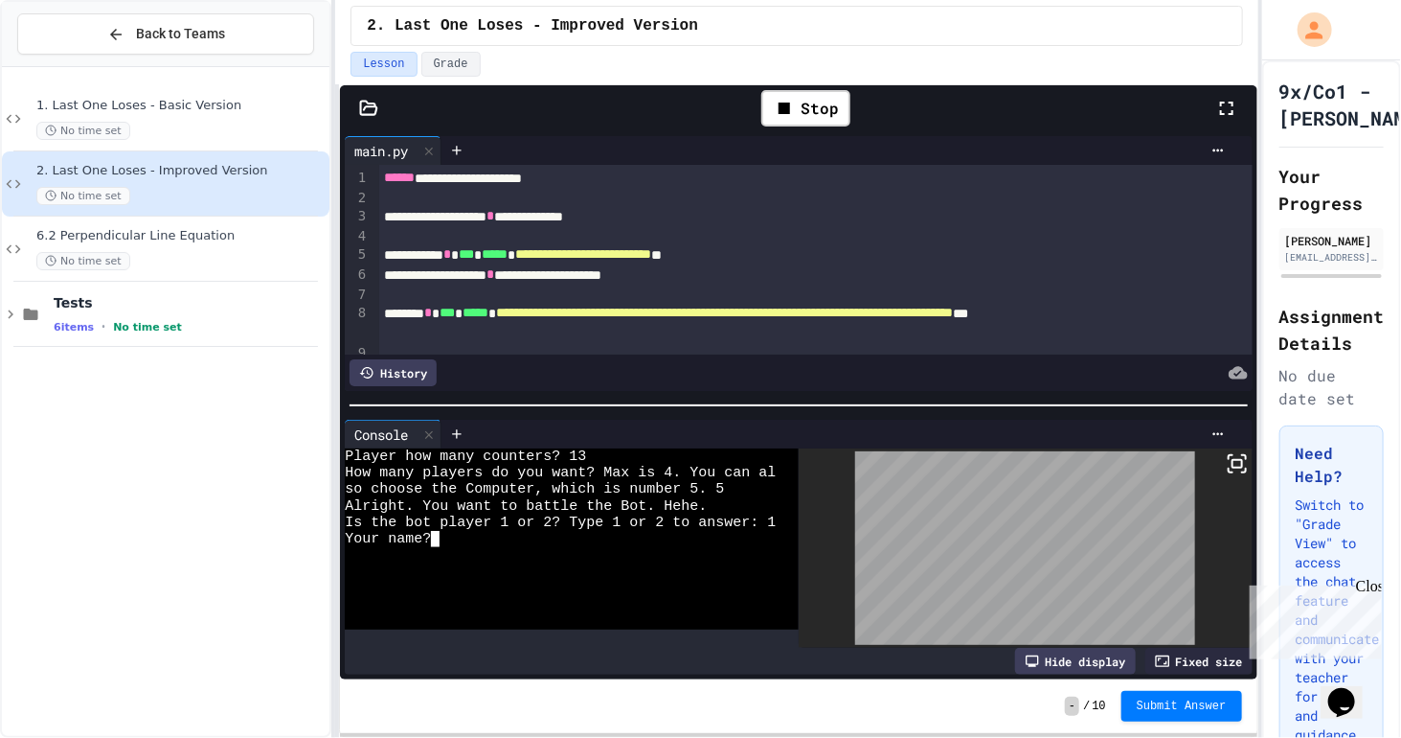
type textarea "*"
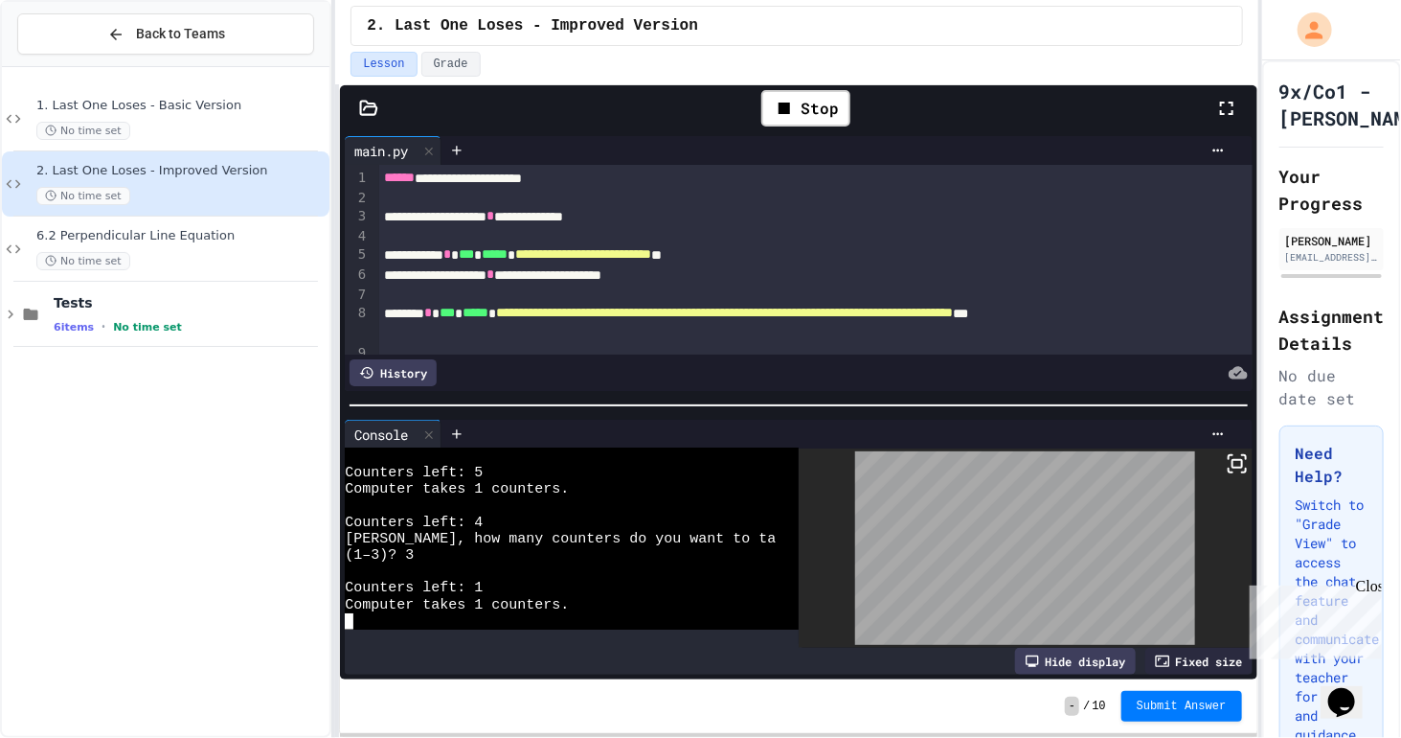
scroll to position [345, 0]
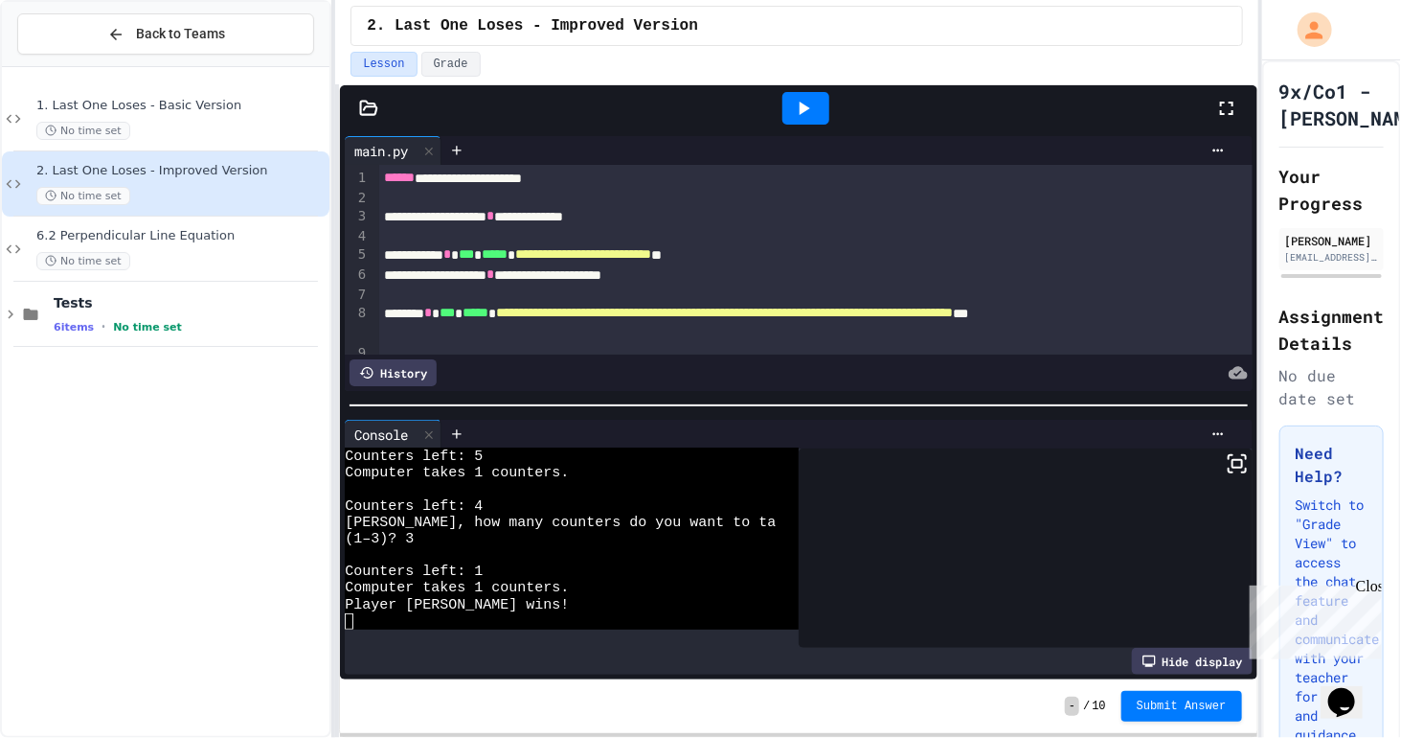
click at [809, 98] on icon at bounding box center [803, 108] width 23 height 23
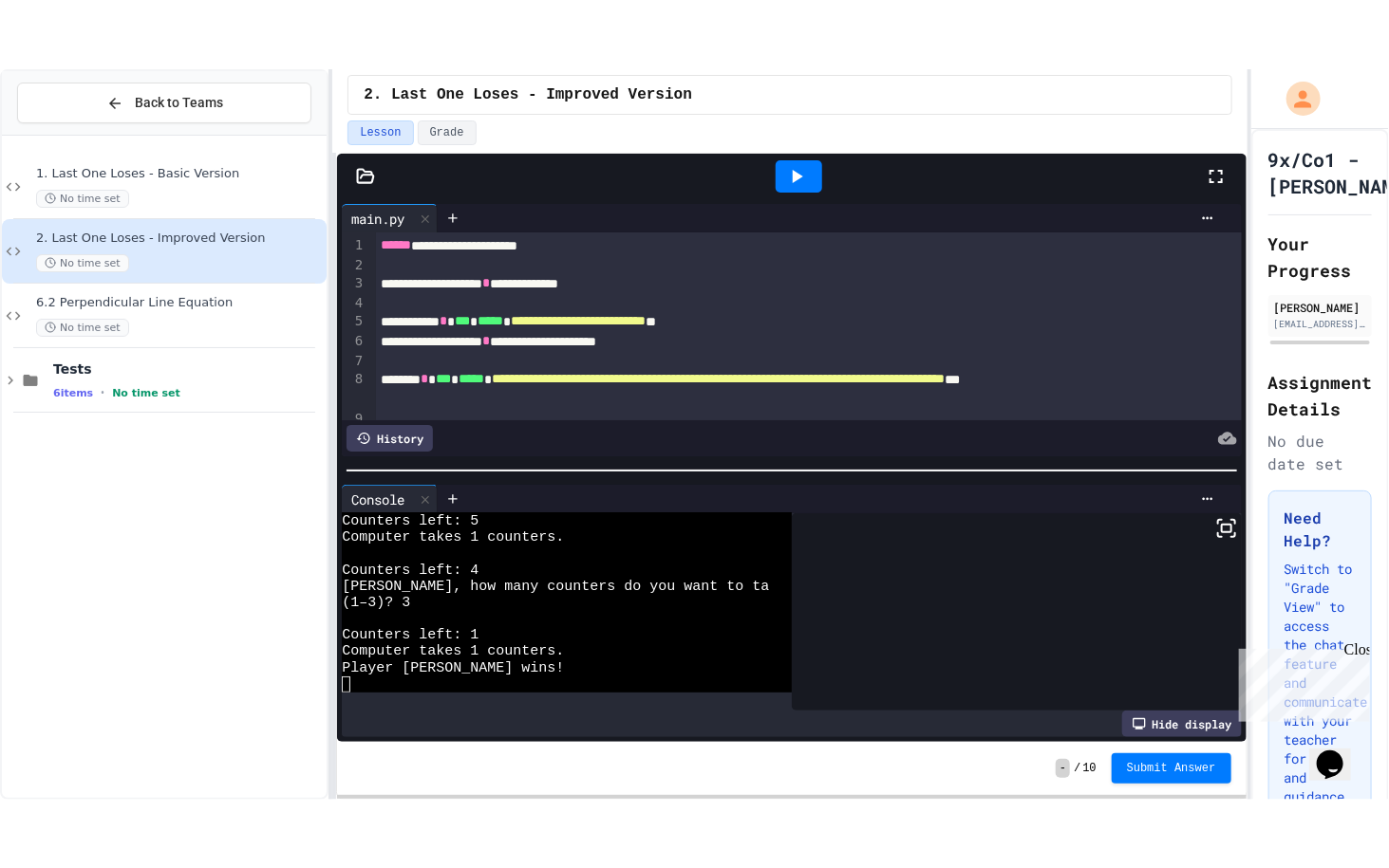
scroll to position [0, 0]
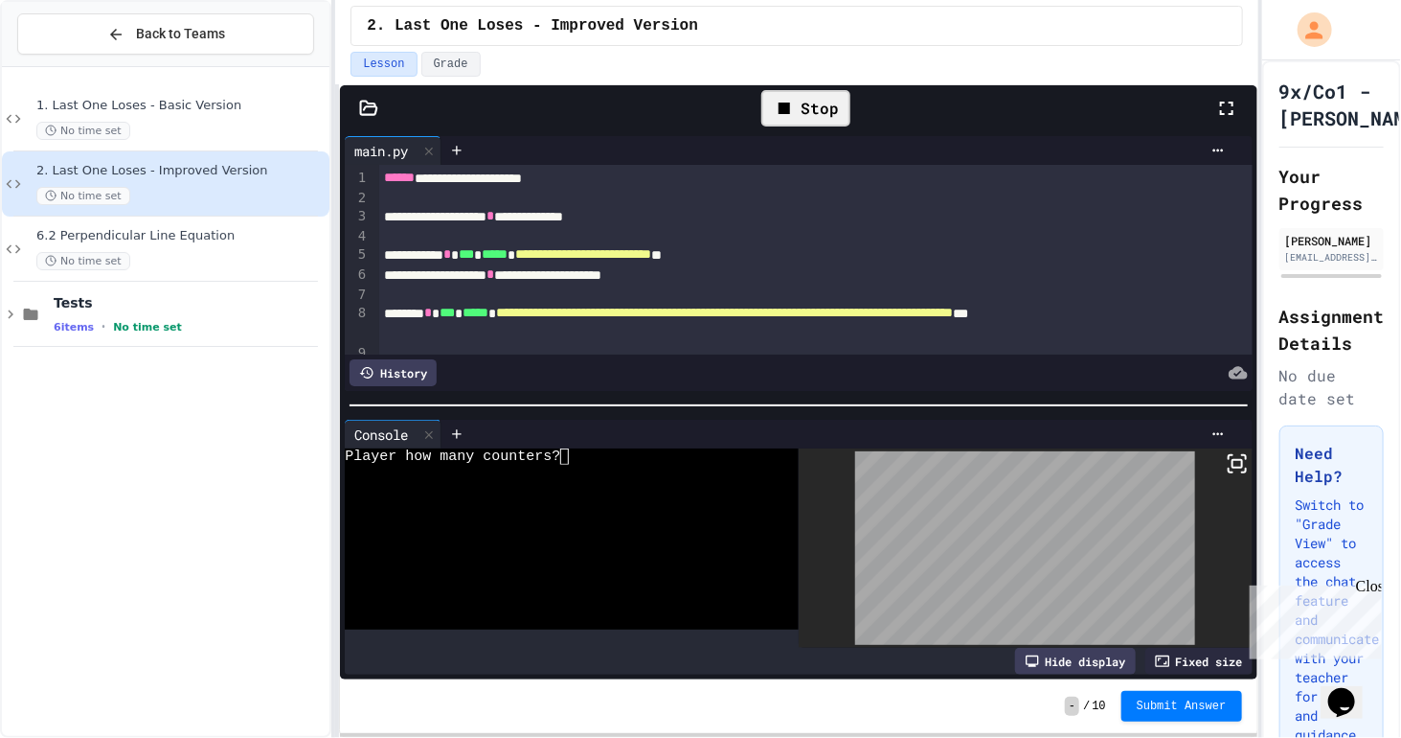
click at [1221, 105] on icon at bounding box center [1226, 108] width 23 height 23
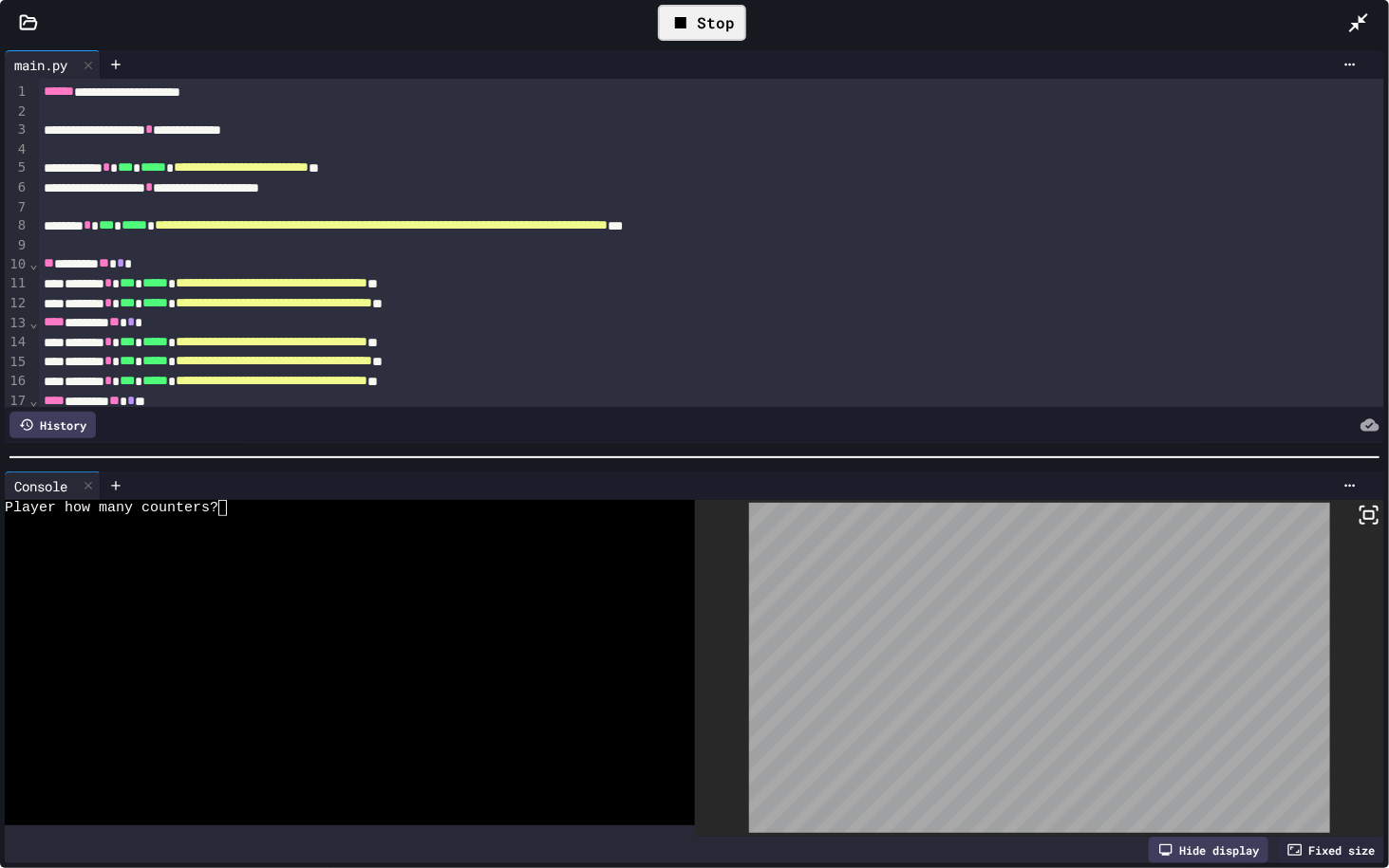
click at [1374, 520] on icon at bounding box center [1376, 522] width 4 height 4
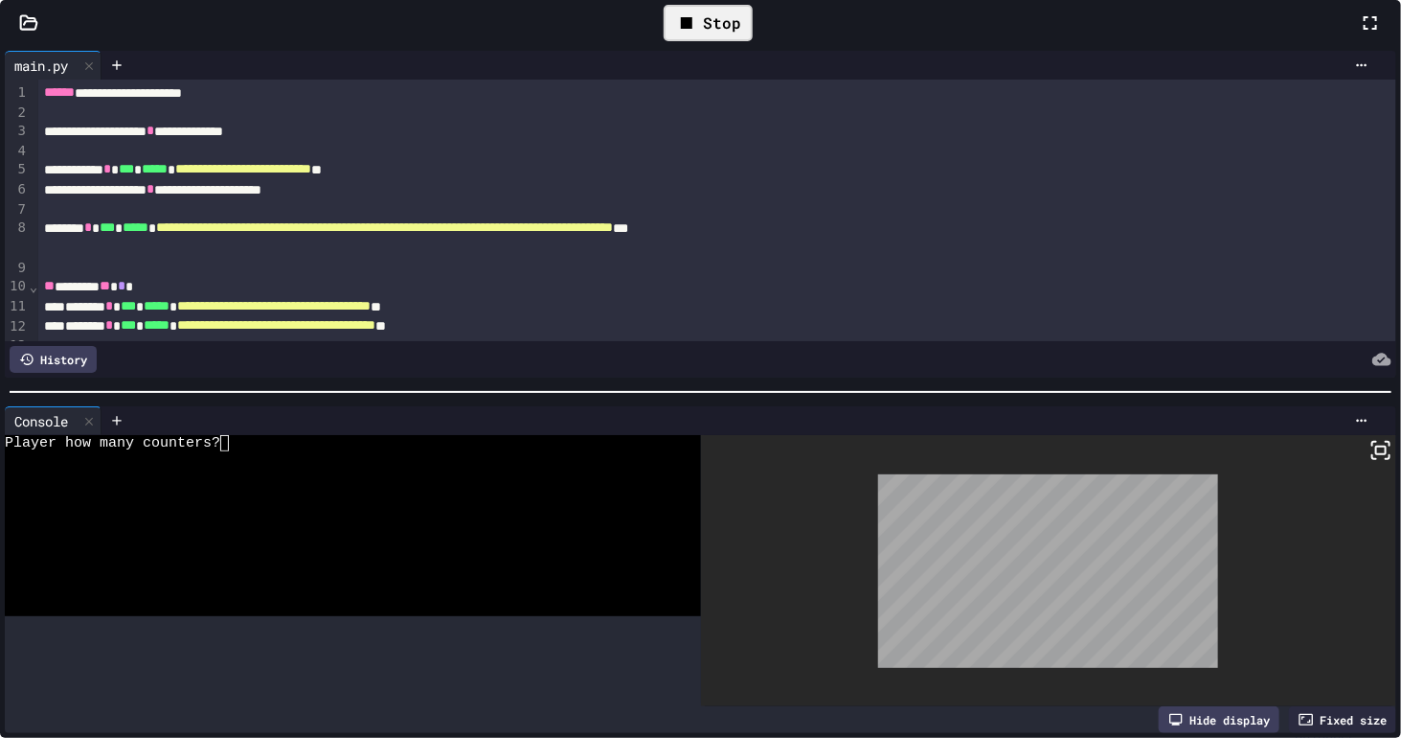
click at [1230, 466] on div at bounding box center [700, 369] width 1401 height 738
click at [1359, 34] on icon at bounding box center [1370, 22] width 23 height 23
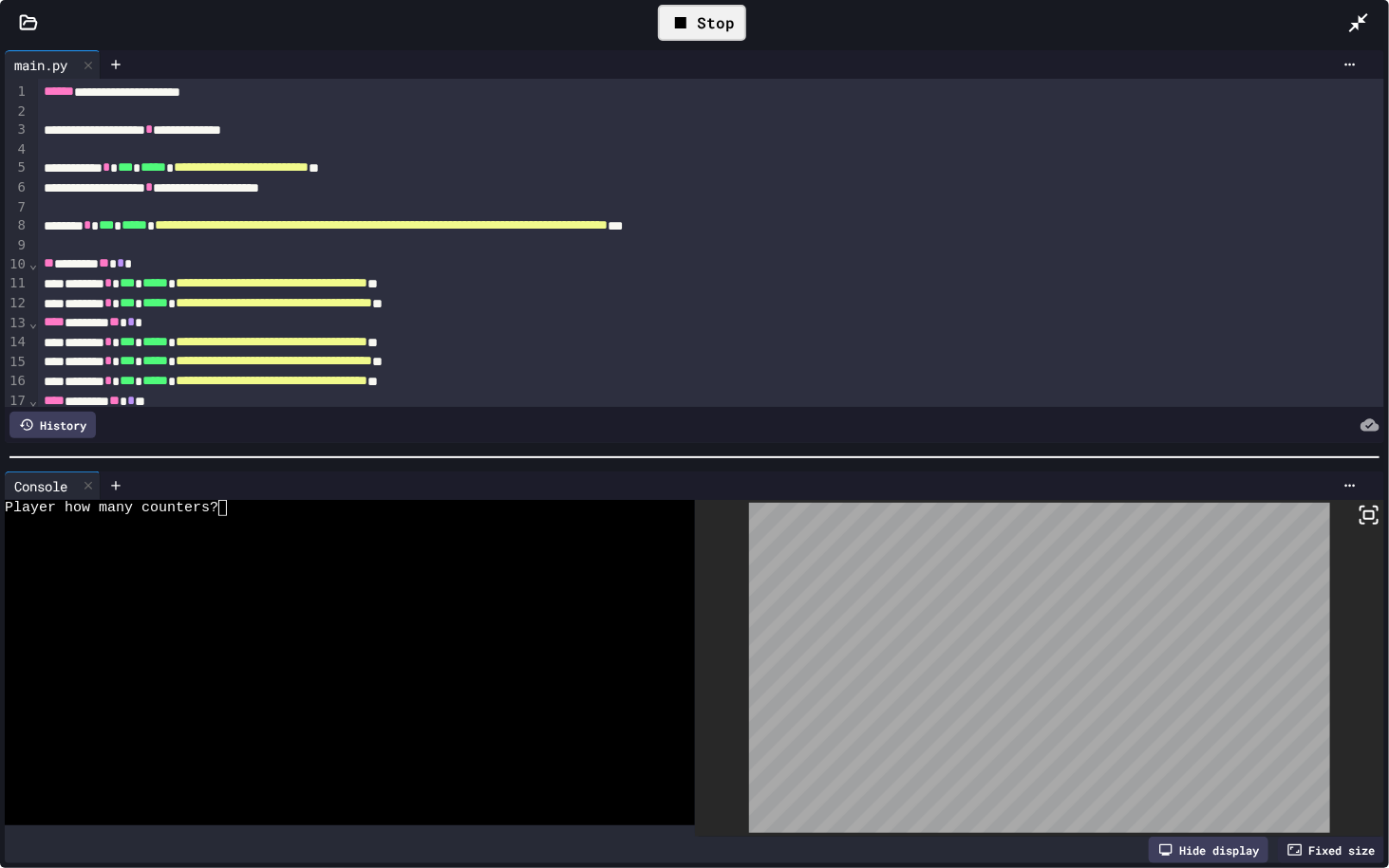
click at [1332, 730] on div "Fixed size" at bounding box center [1331, 850] width 106 height 27
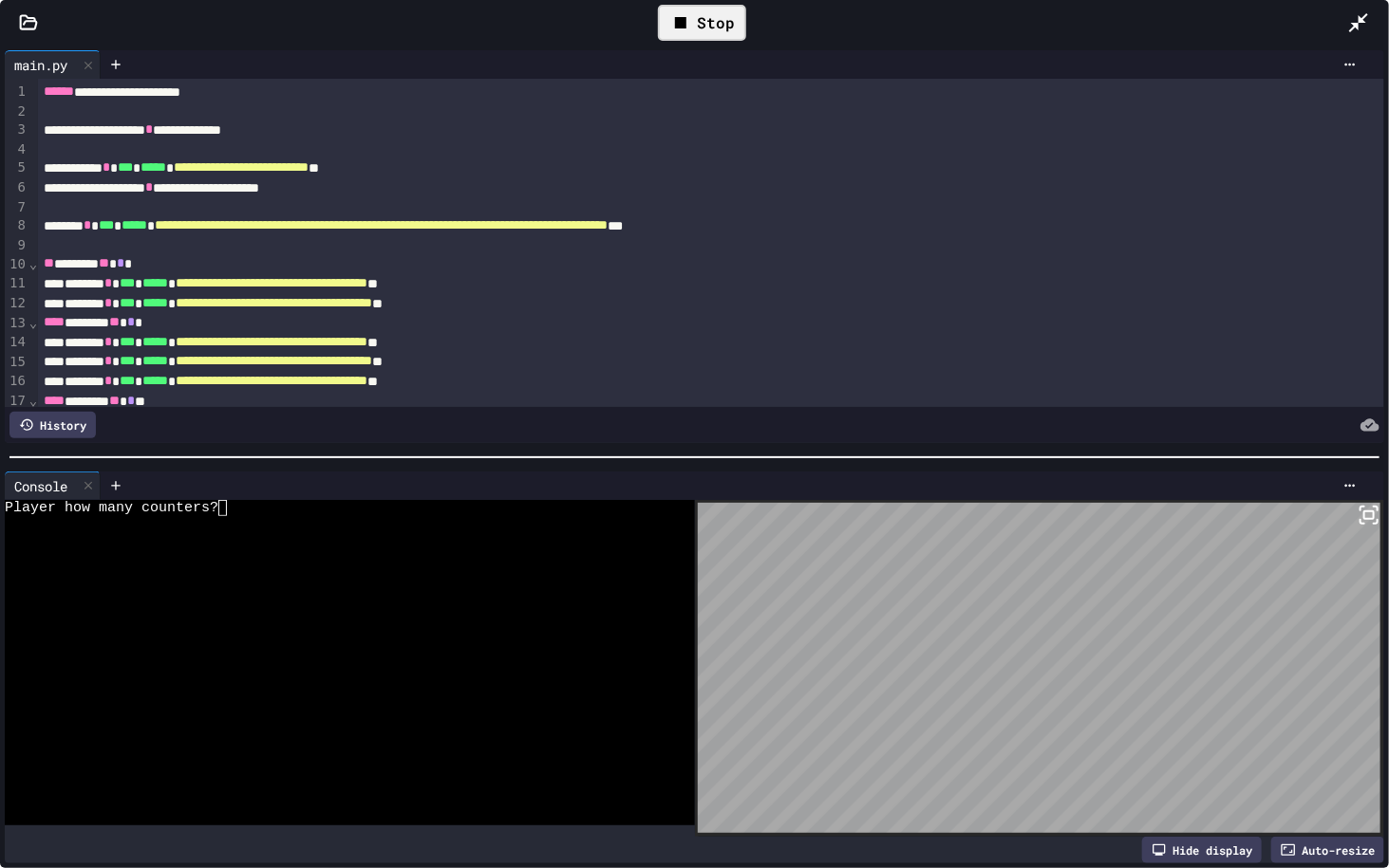
click at [258, 516] on div at bounding box center [338, 524] width 666 height 16
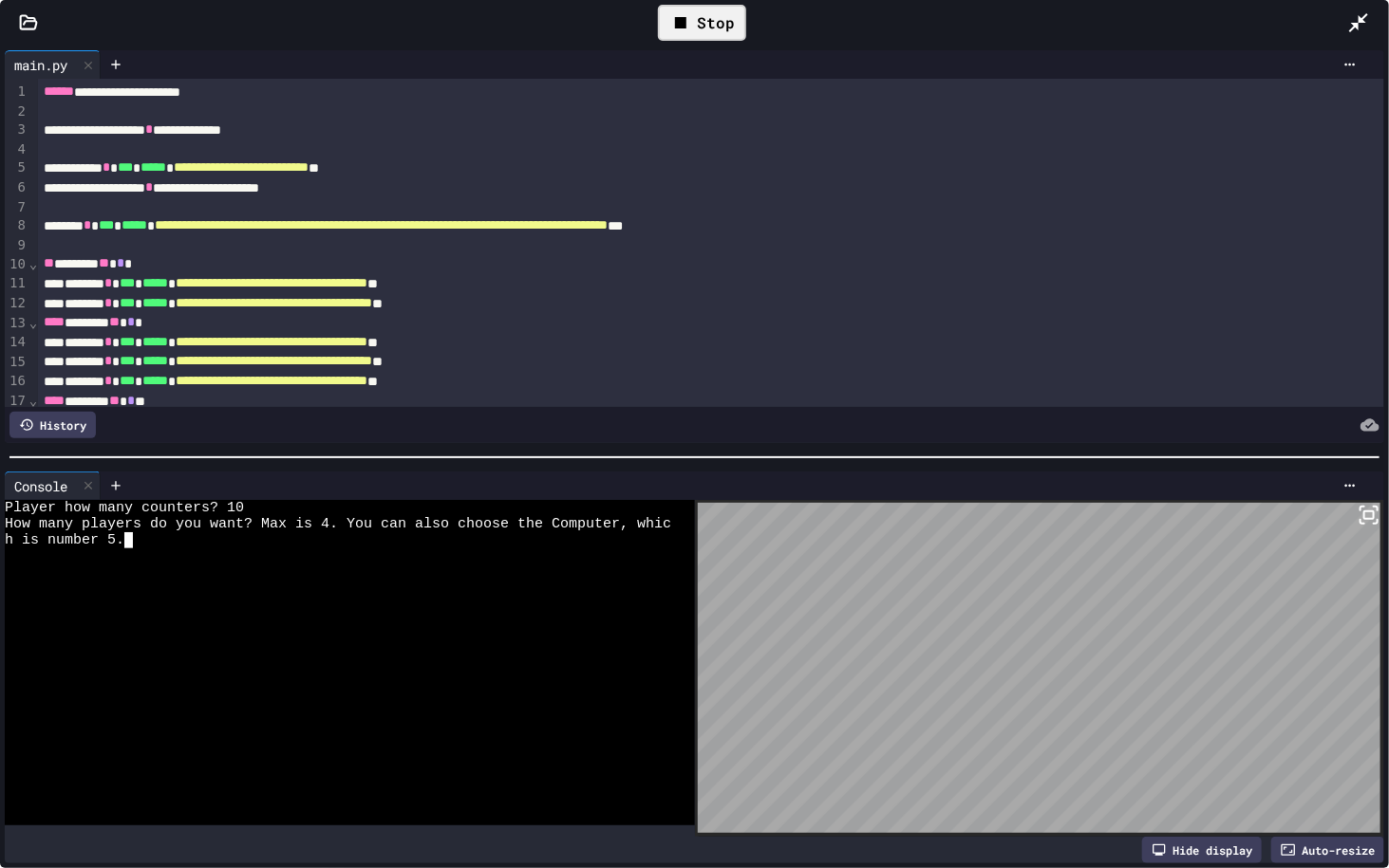
click at [716, 17] on div "Stop" at bounding box center [702, 23] width 88 height 36
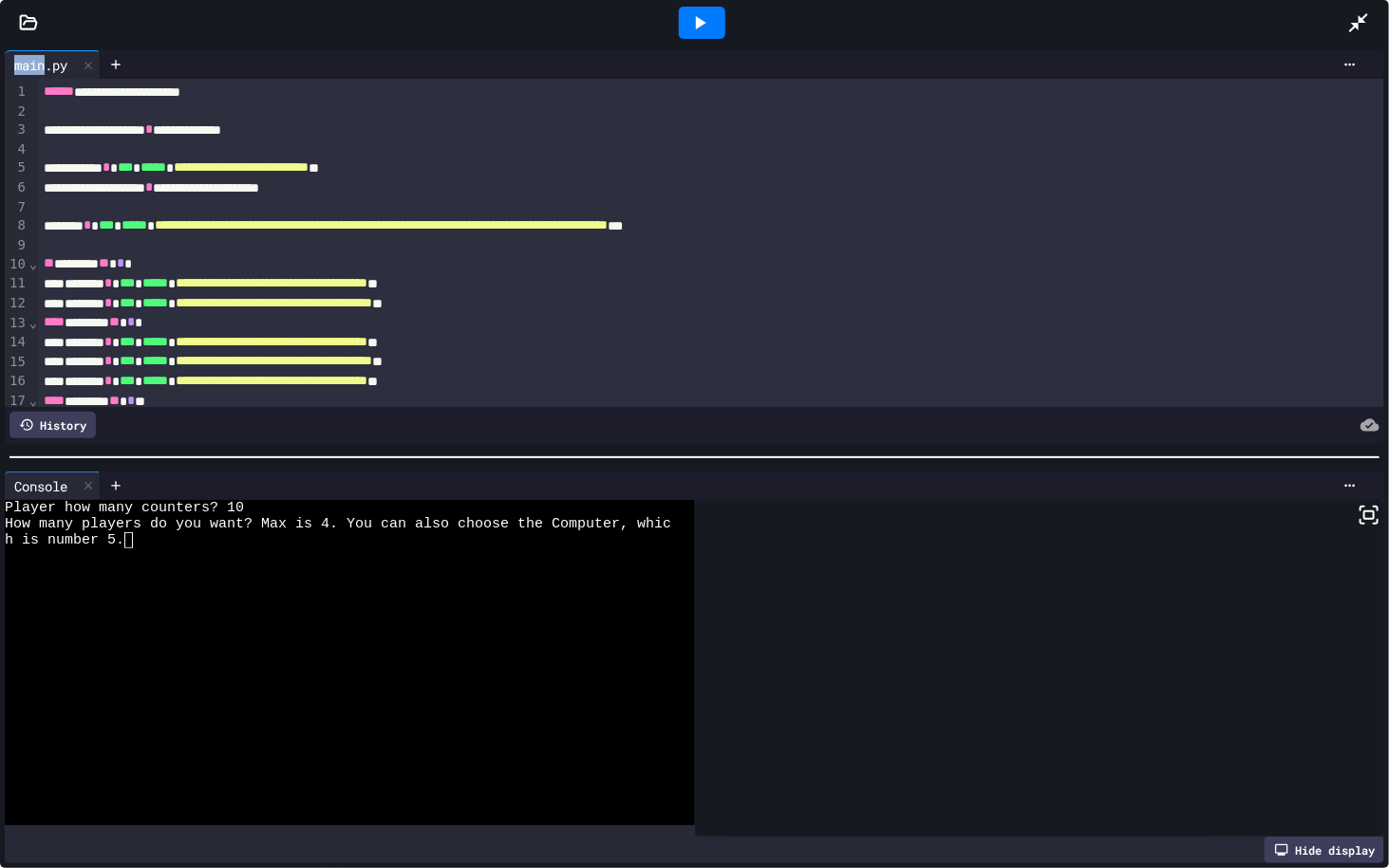
click at [716, 17] on div at bounding box center [702, 23] width 47 height 33
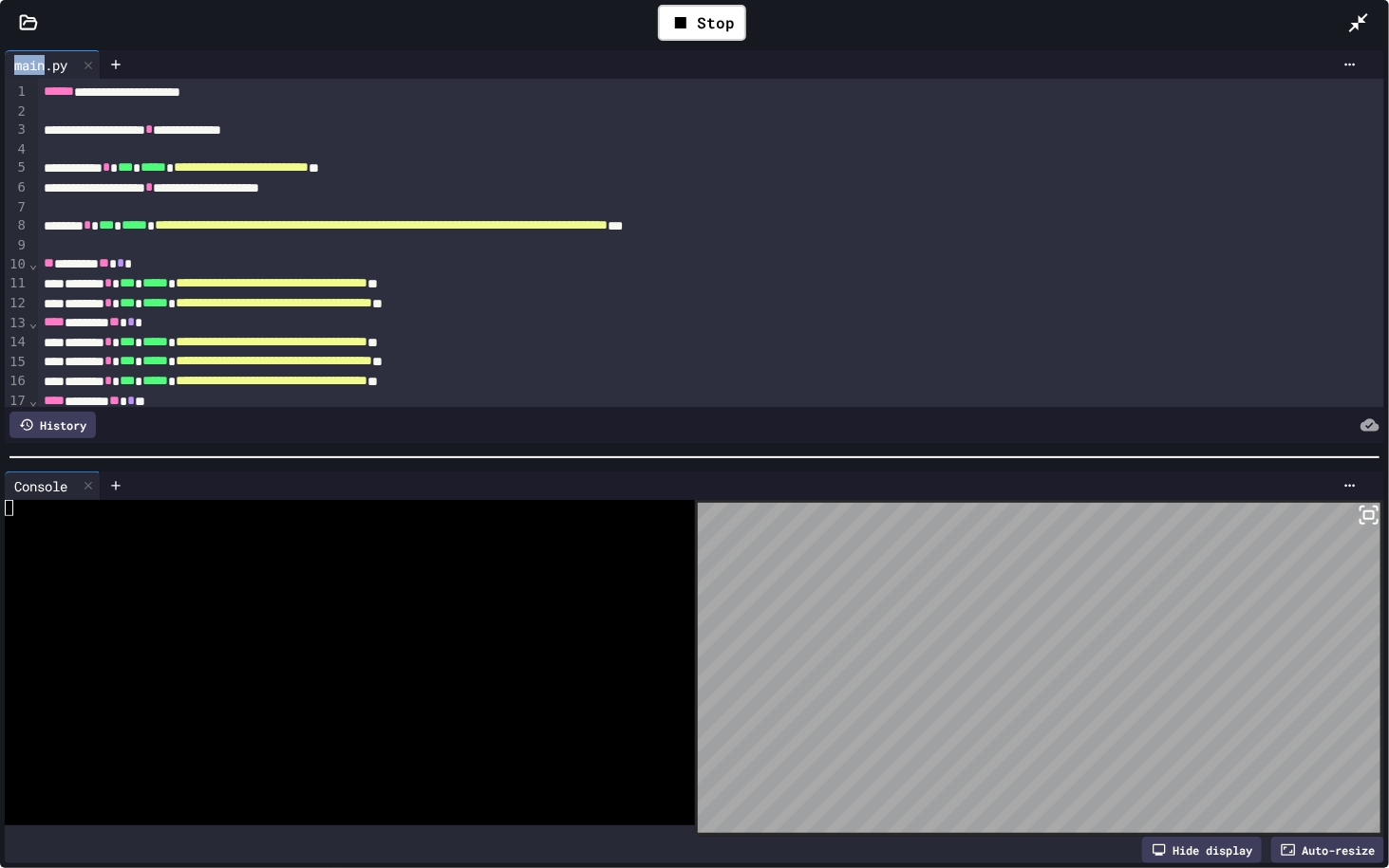
click at [1282, 730] on icon at bounding box center [1289, 849] width 14 height 11
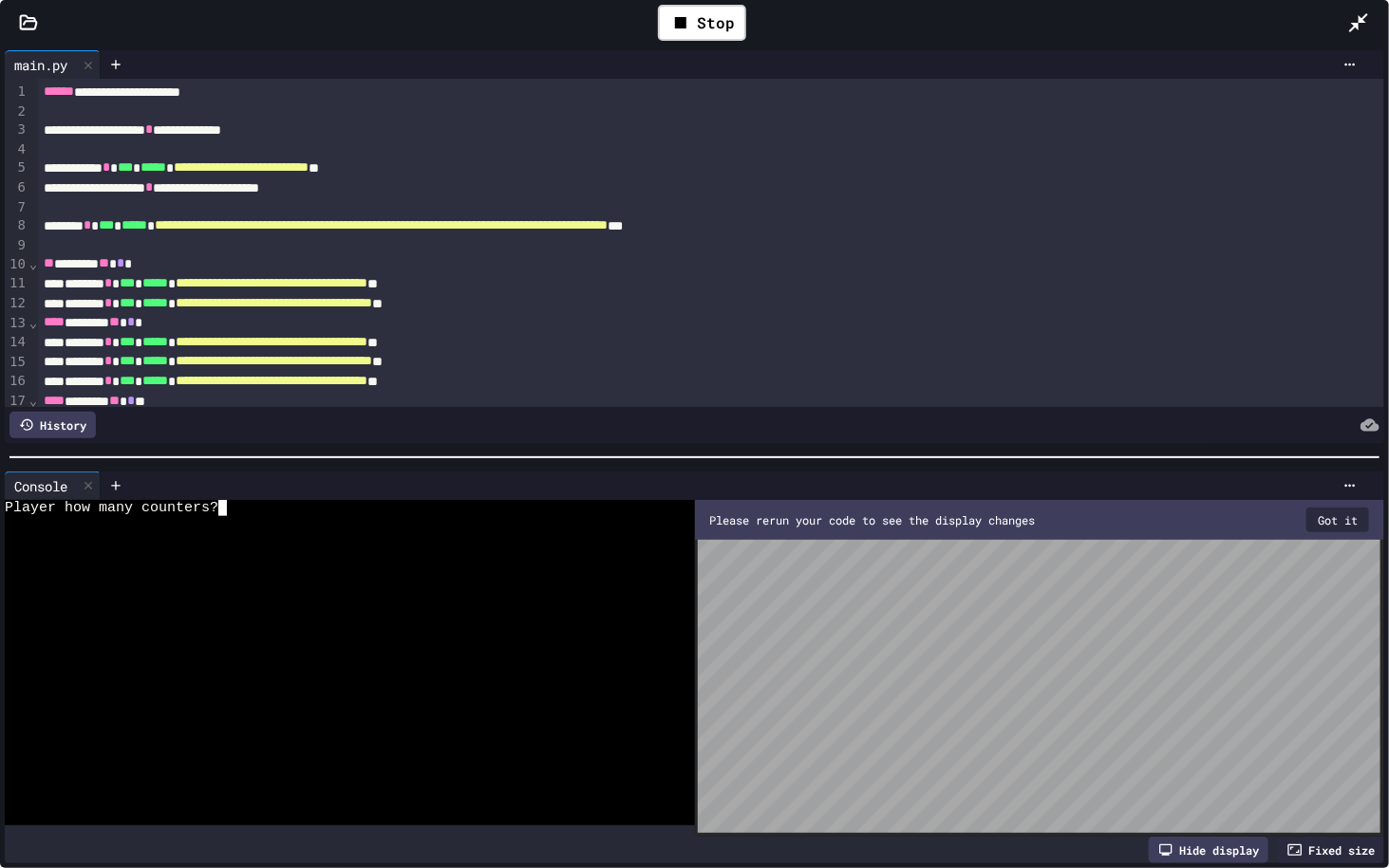
click at [420, 500] on div "Player how many counters?" at bounding box center [338, 508] width 666 height 16
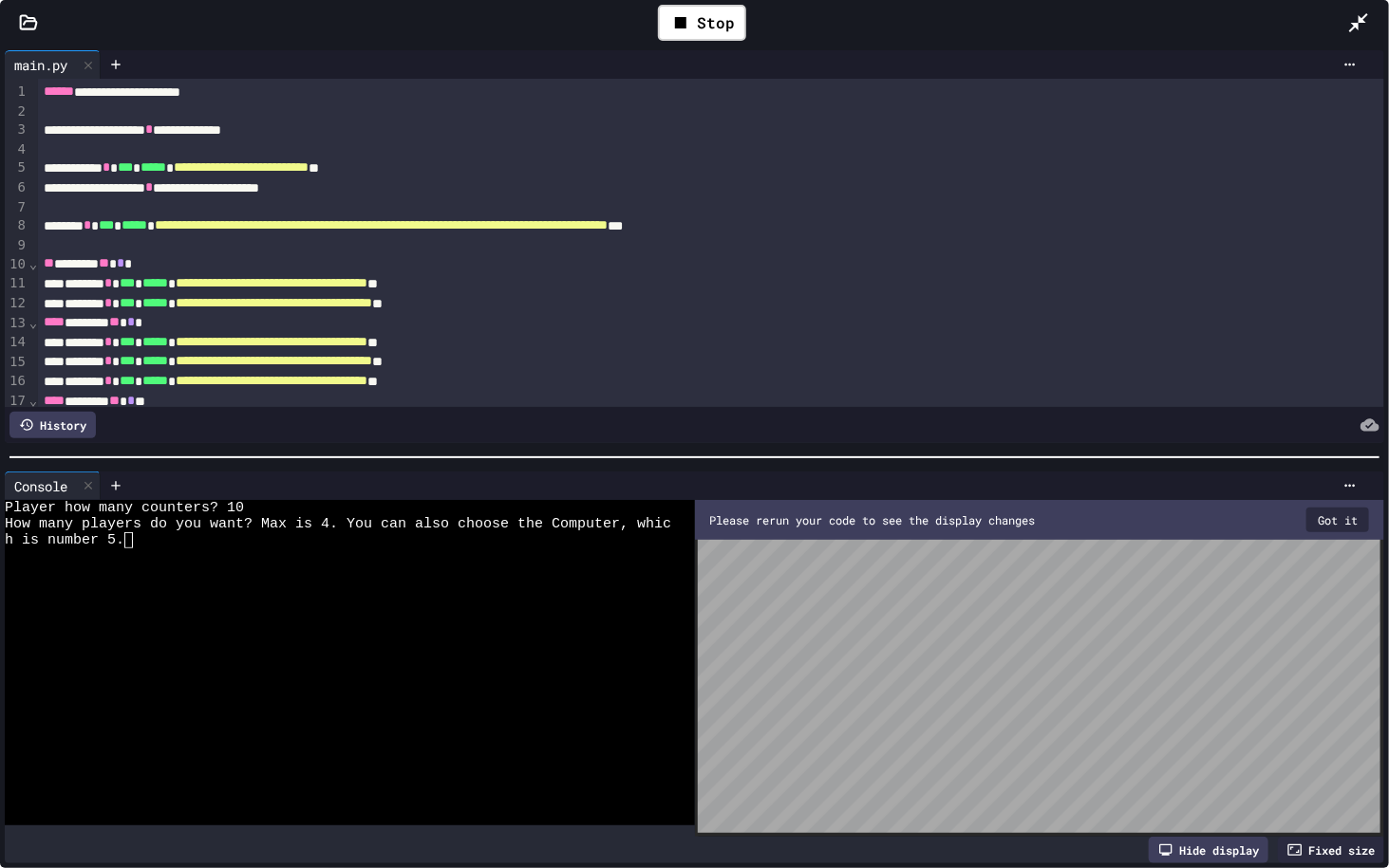
click at [1333, 511] on button "Got it" at bounding box center [1337, 519] width 62 height 25
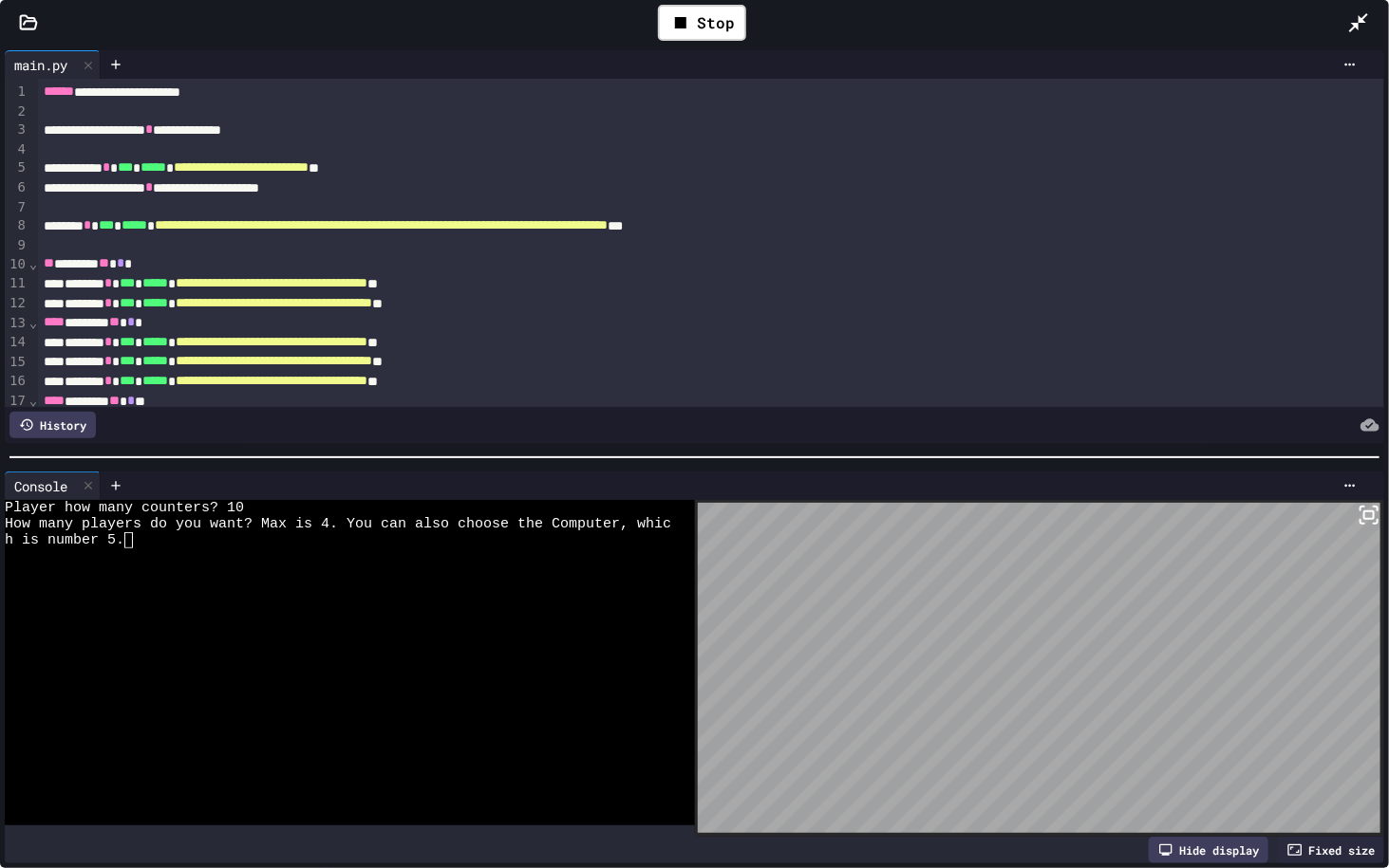
click at [403, 536] on div "h is number 5." at bounding box center [338, 540] width 666 height 16
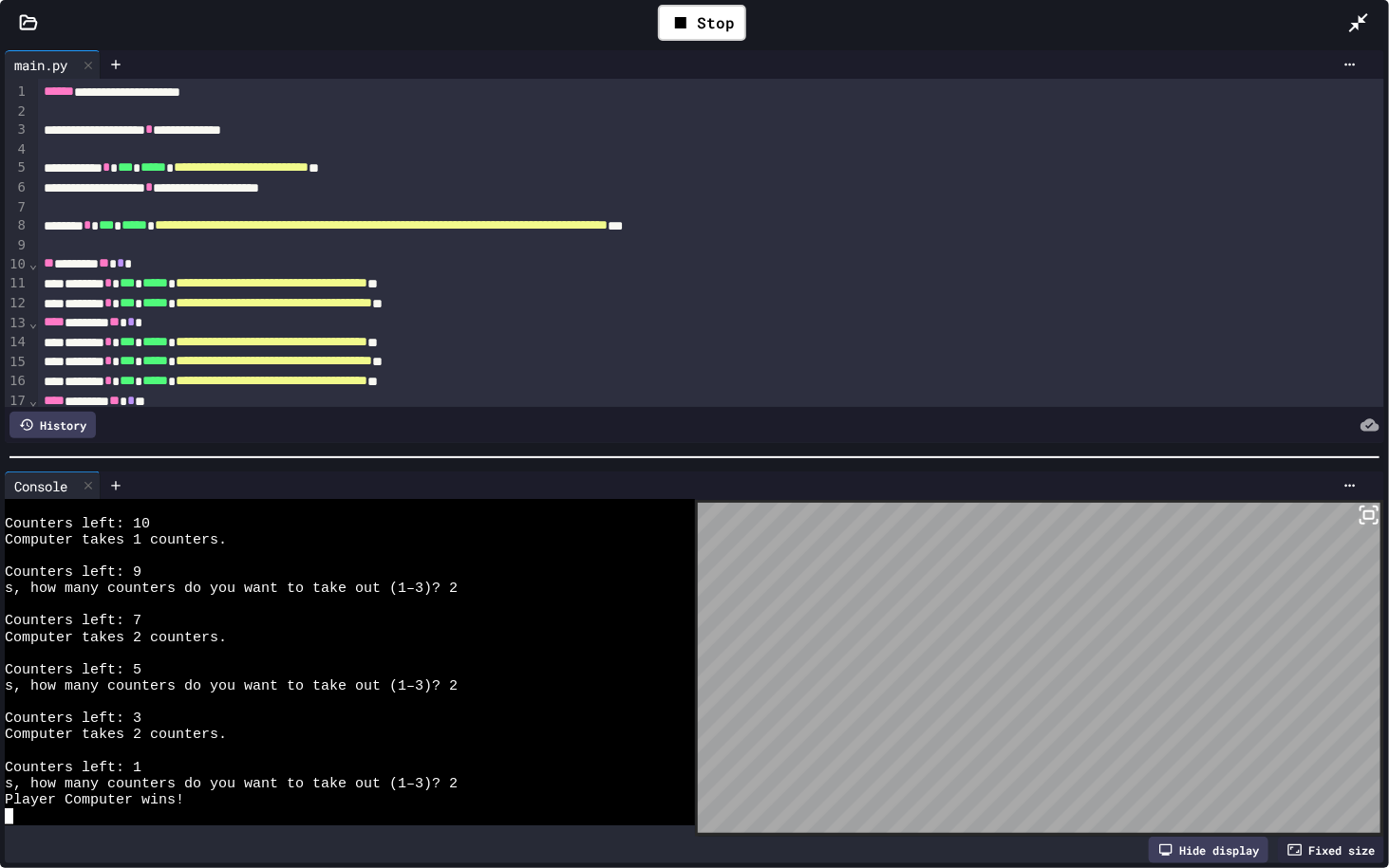
scroll to position [97, 0]
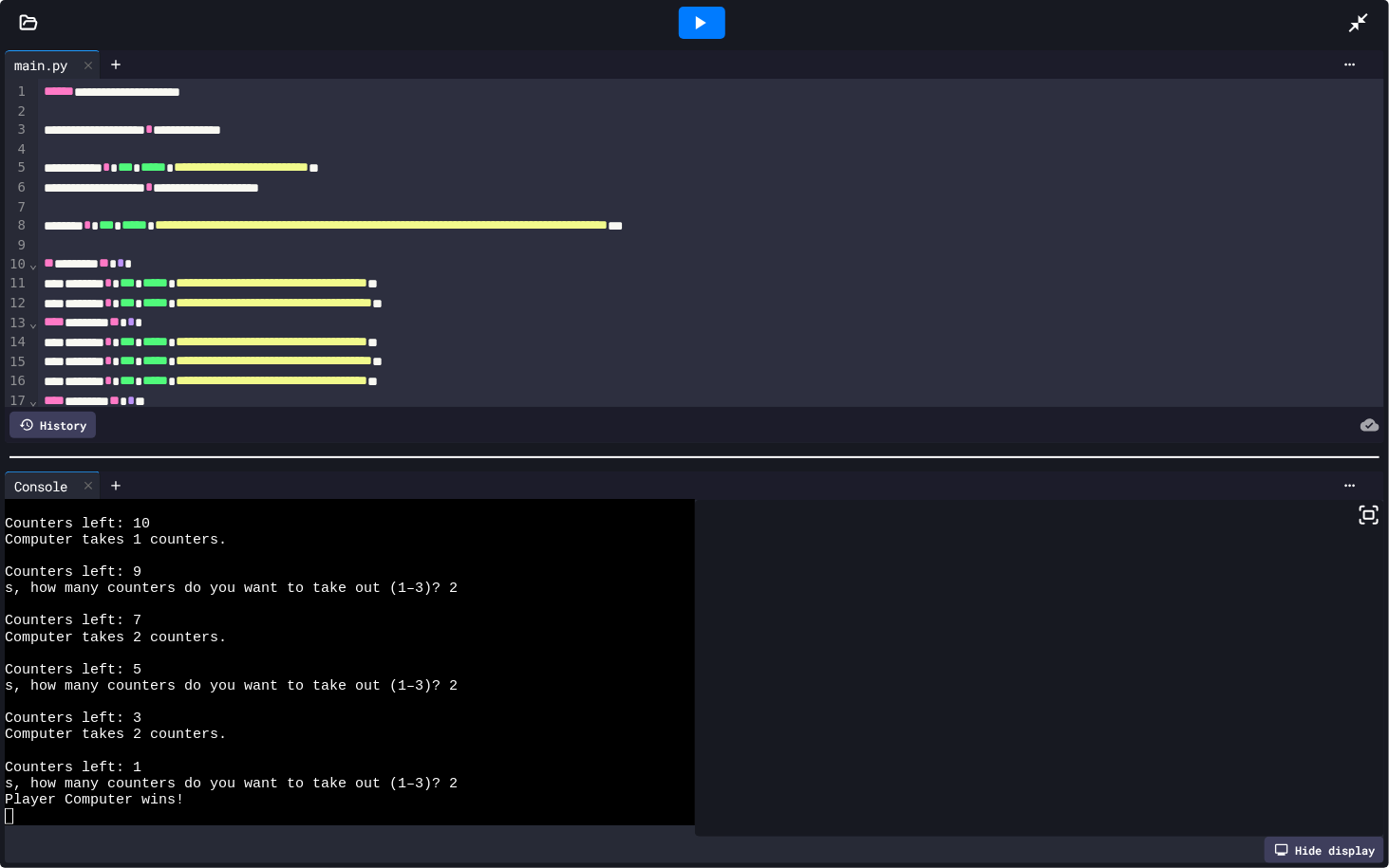
click at [708, 32] on icon at bounding box center [699, 22] width 23 height 23
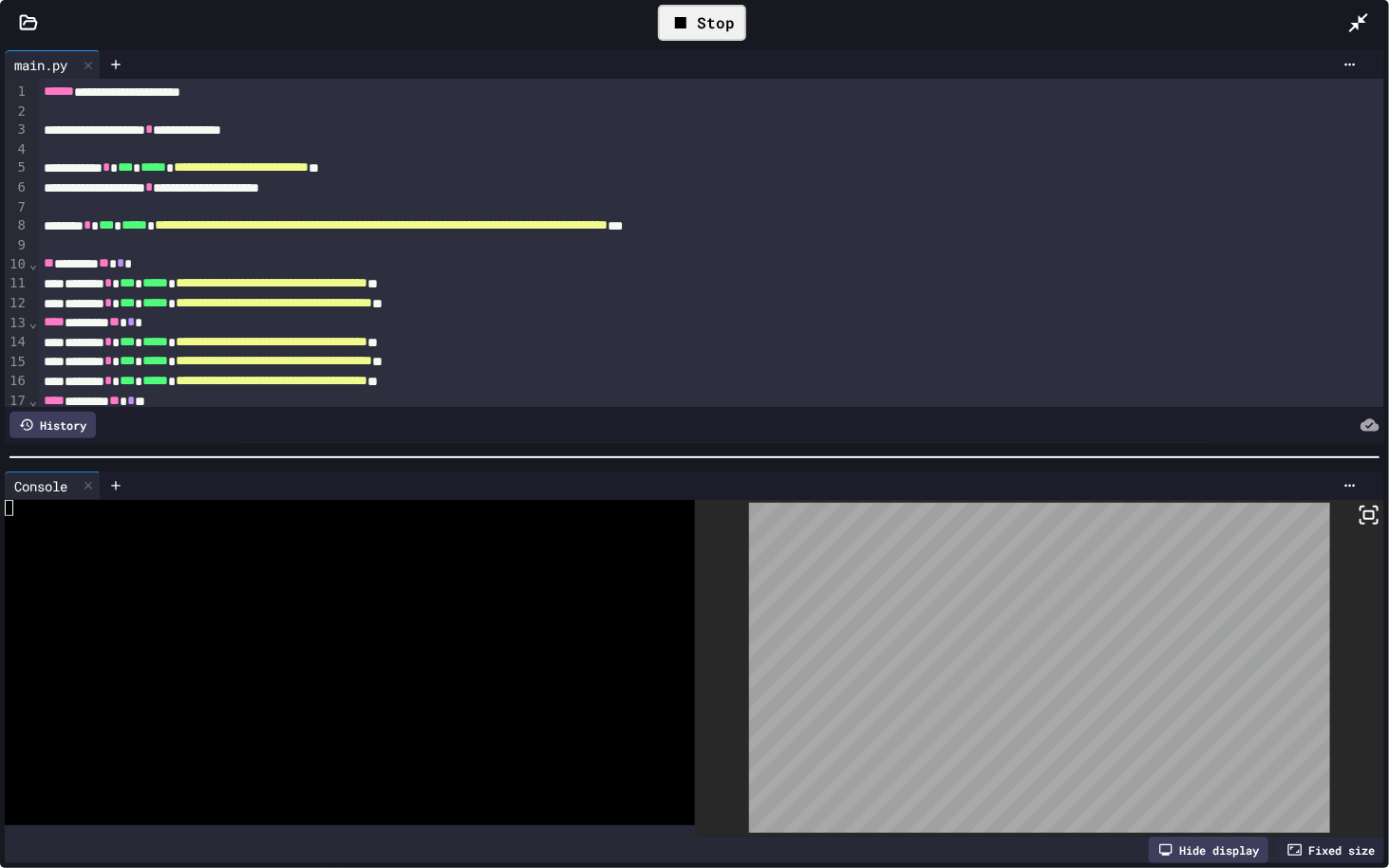
click at [1298, 730] on div "Fixed size" at bounding box center [1331, 850] width 106 height 27
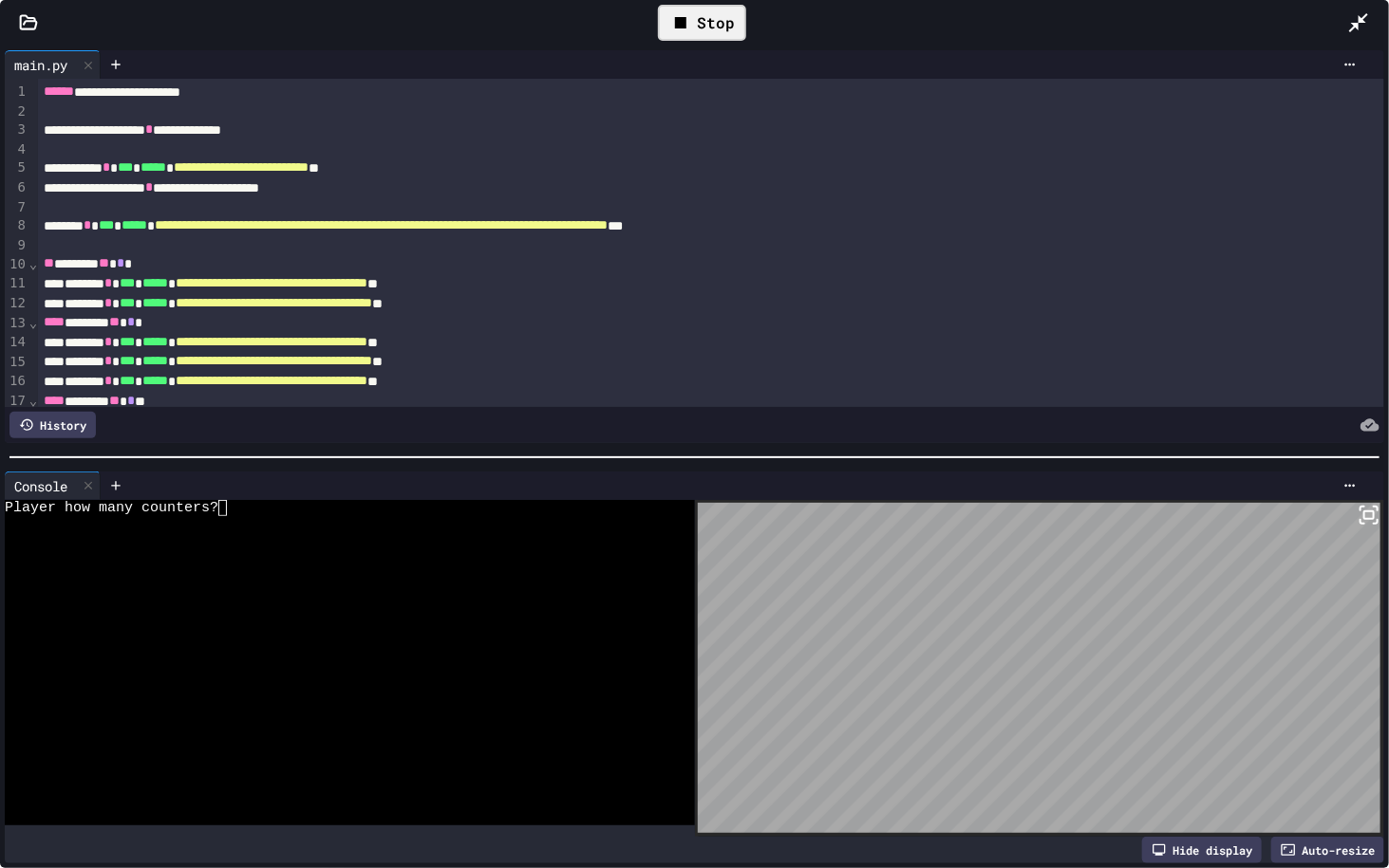
click at [1308, 730] on div "Auto-resize" at bounding box center [1328, 850] width 113 height 27
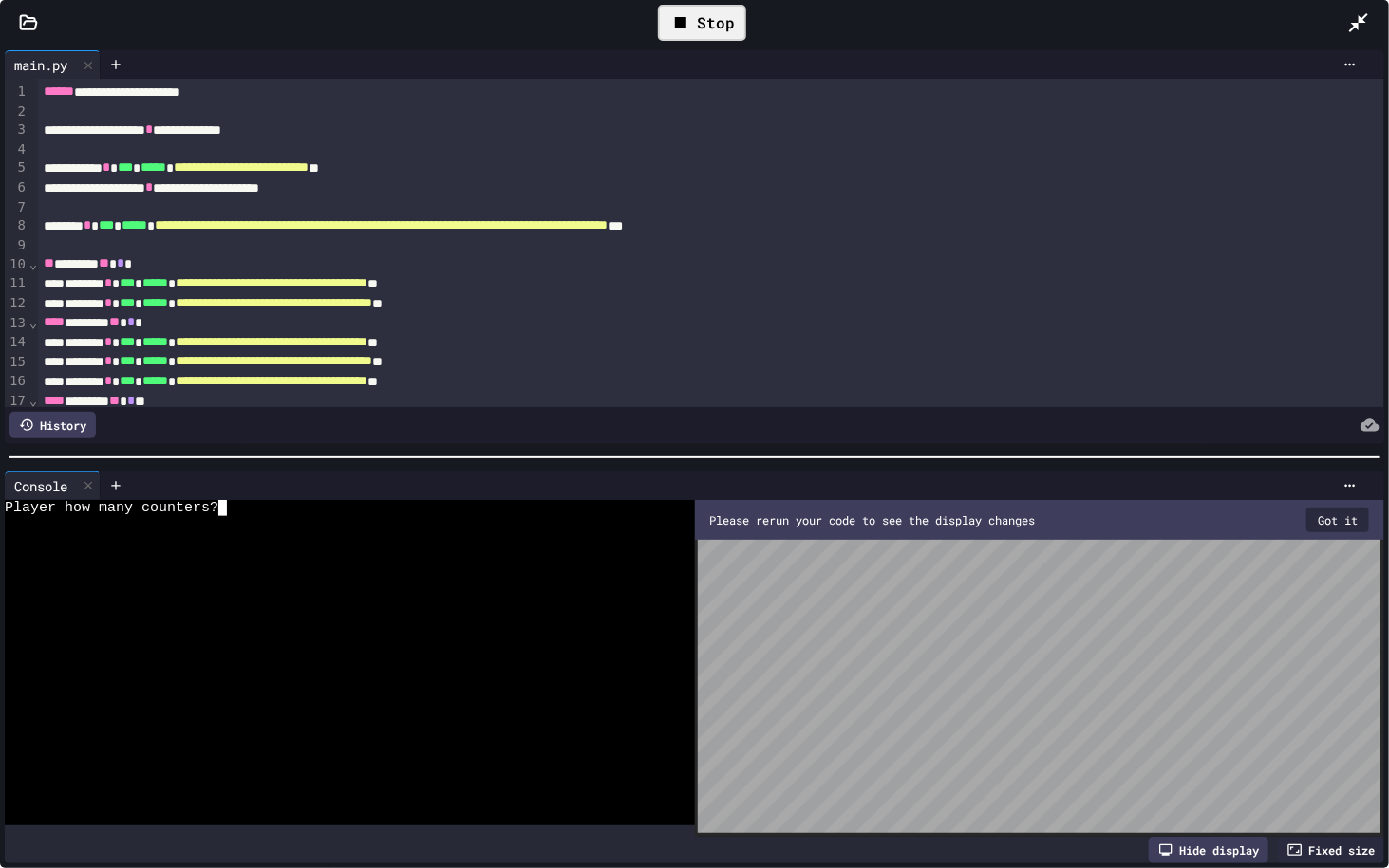
click at [514, 532] on div at bounding box center [338, 540] width 666 height 16
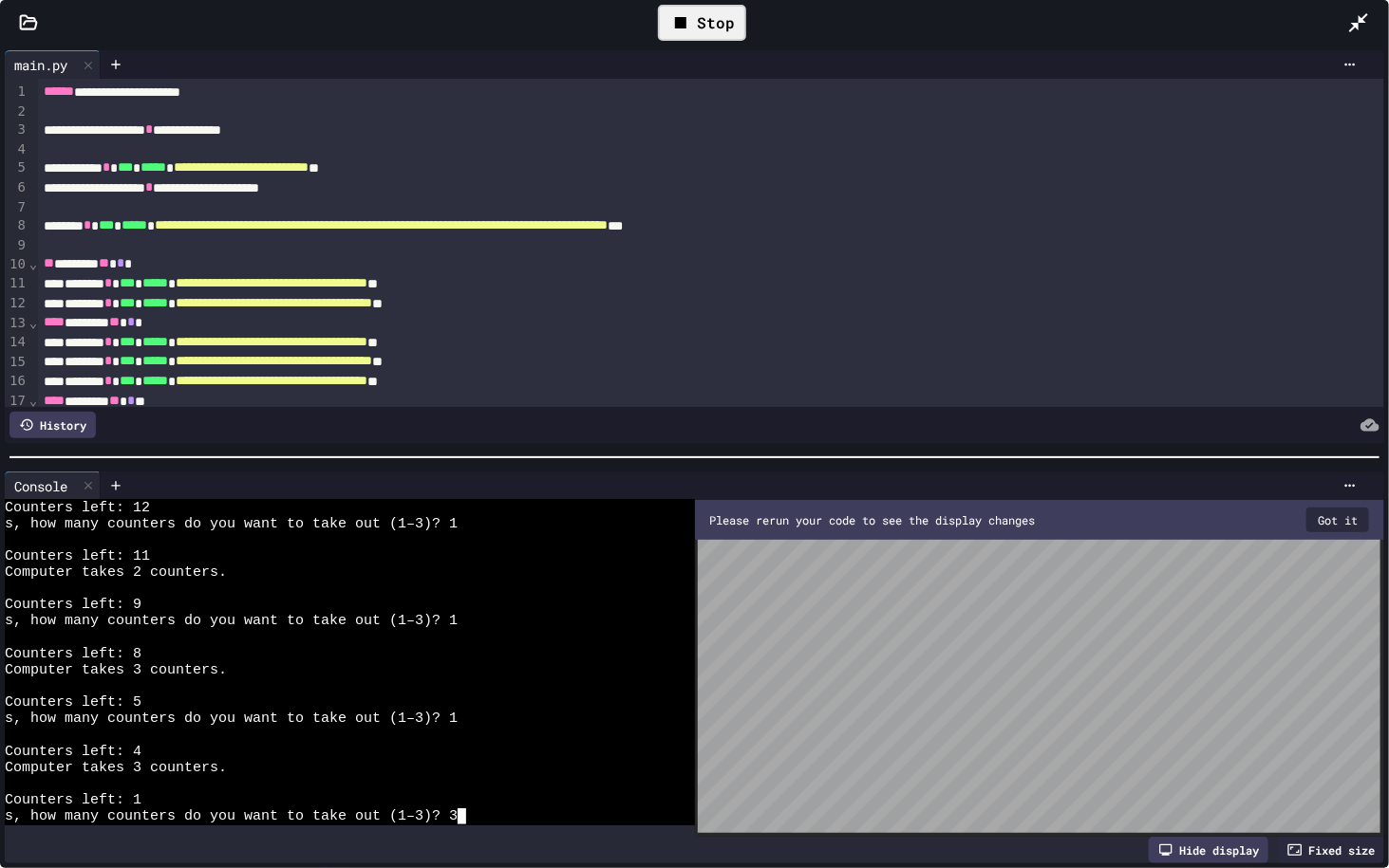
scroll to position [194, 0]
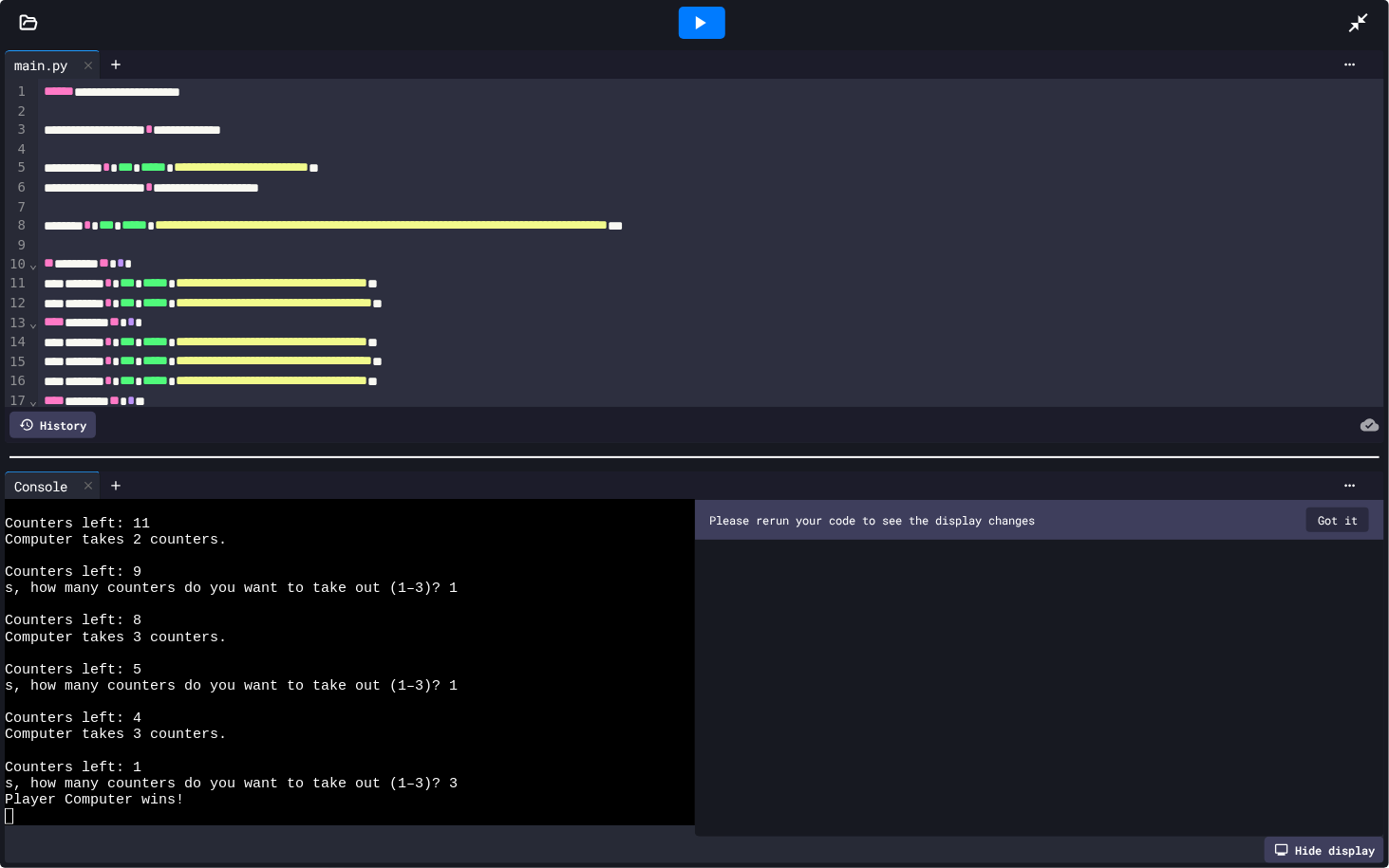
click at [1340, 516] on button "Got it" at bounding box center [1337, 519] width 62 height 25
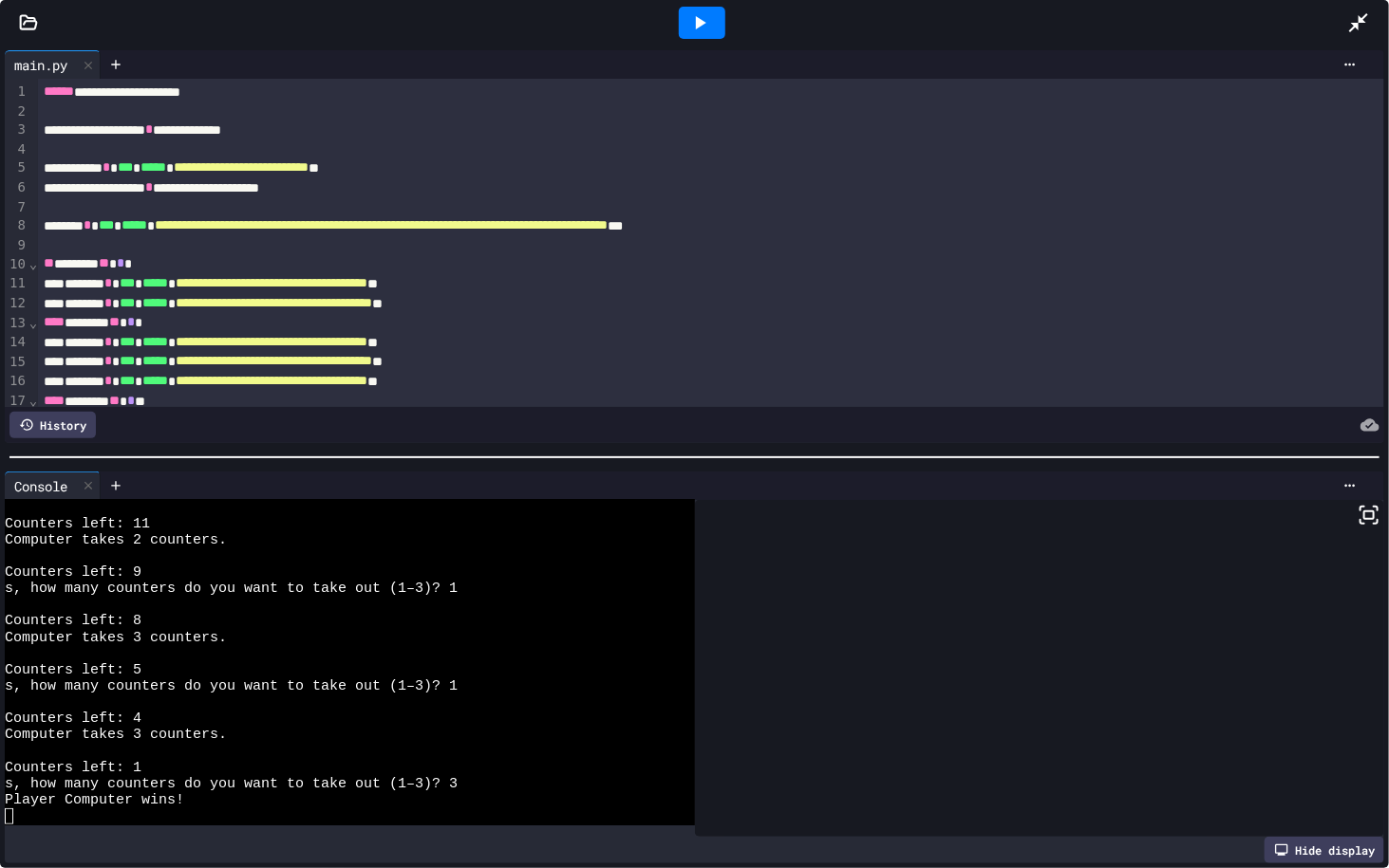
click at [1303, 730] on div "Hide display" at bounding box center [1325, 850] width 120 height 27
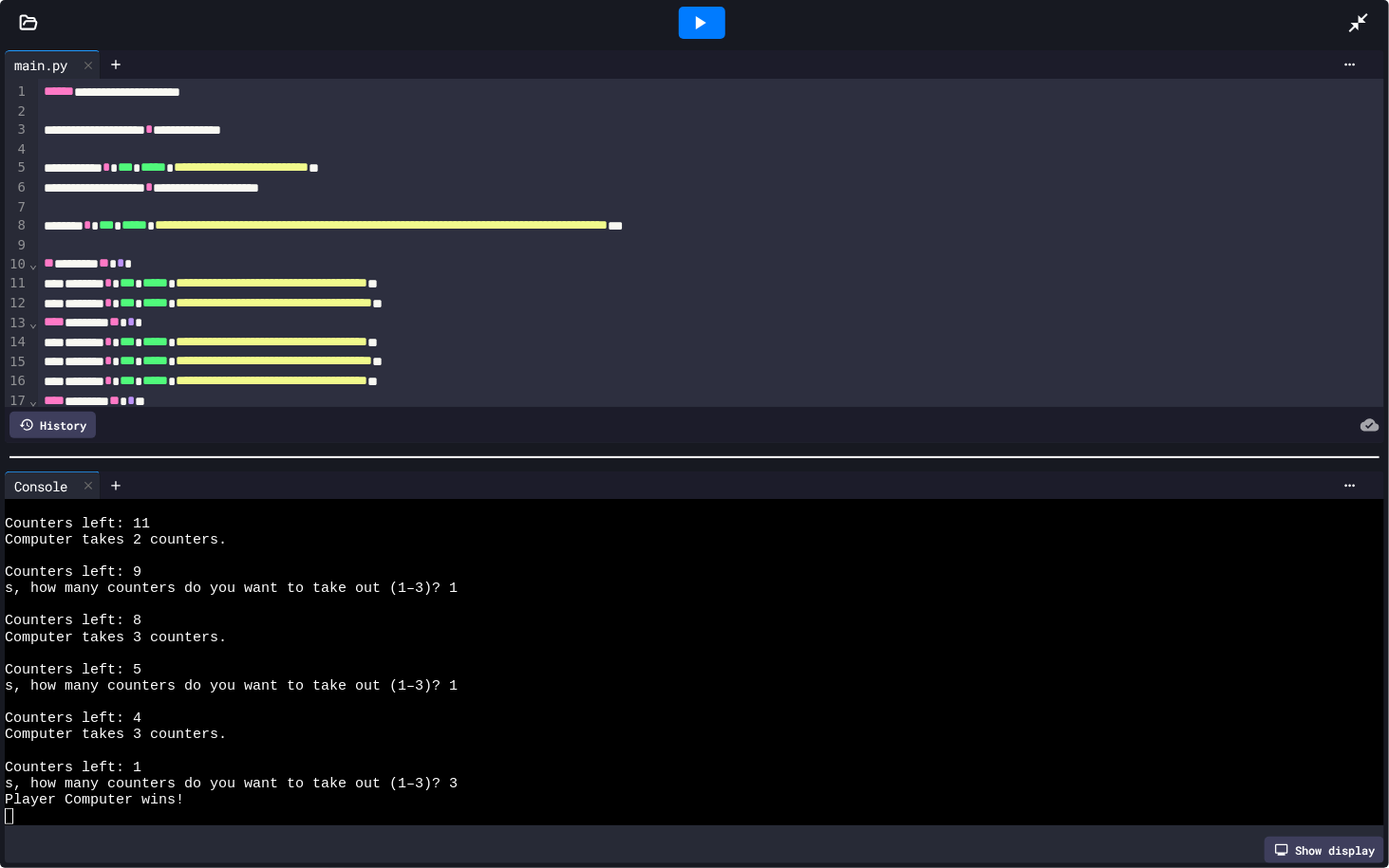
scroll to position [178, 0]
click at [1318, 730] on div "Show display" at bounding box center [1325, 850] width 120 height 27
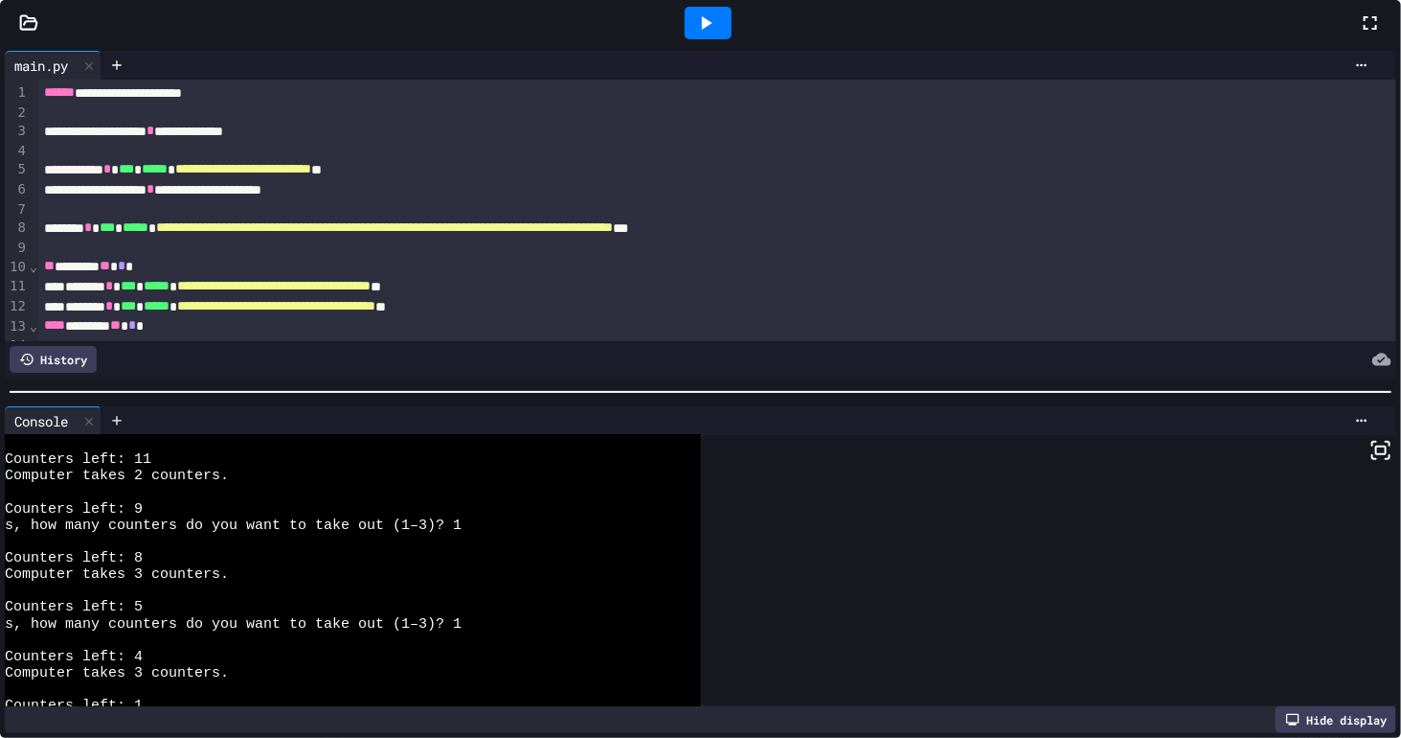
scroll to position [410, 0]
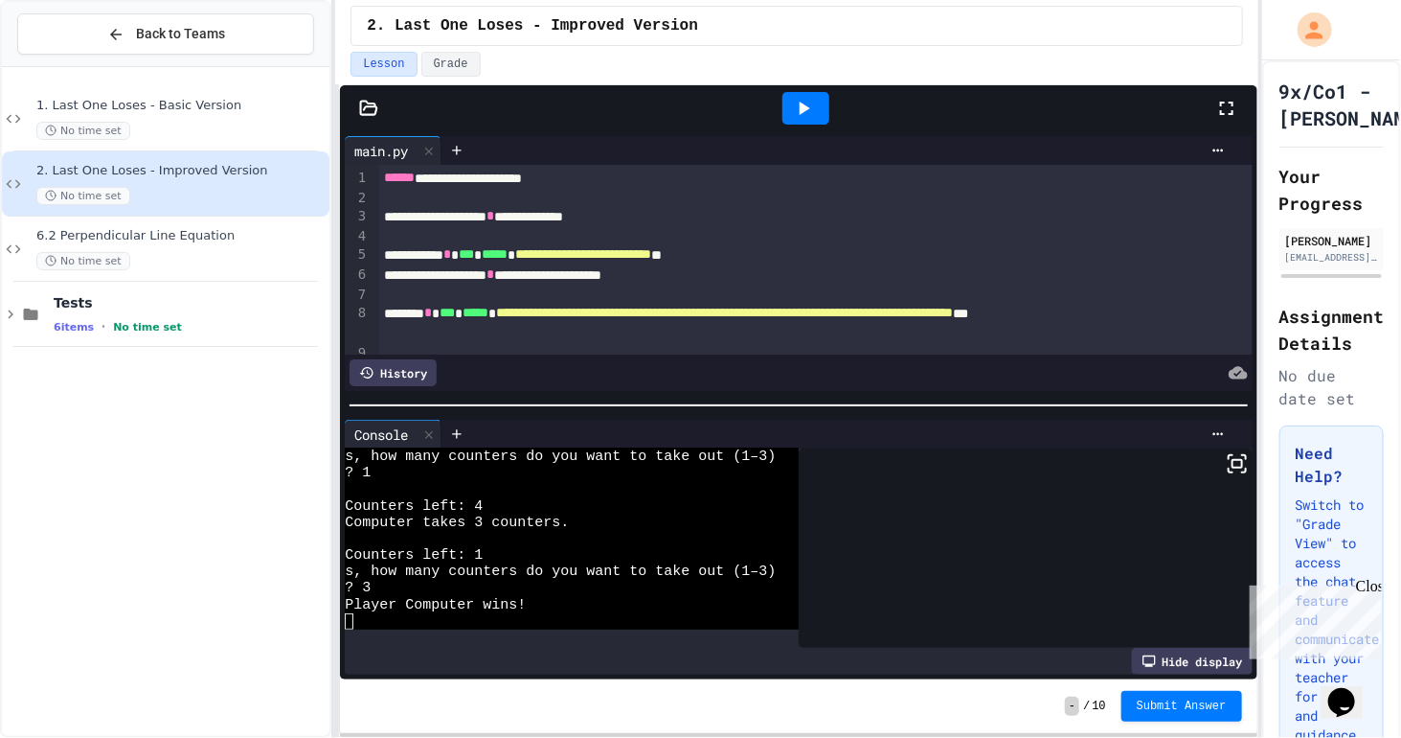
click at [1369, 582] on div "Close" at bounding box center [1367, 589] width 24 height 24
